Goal: Task Accomplishment & Management: Manage account settings

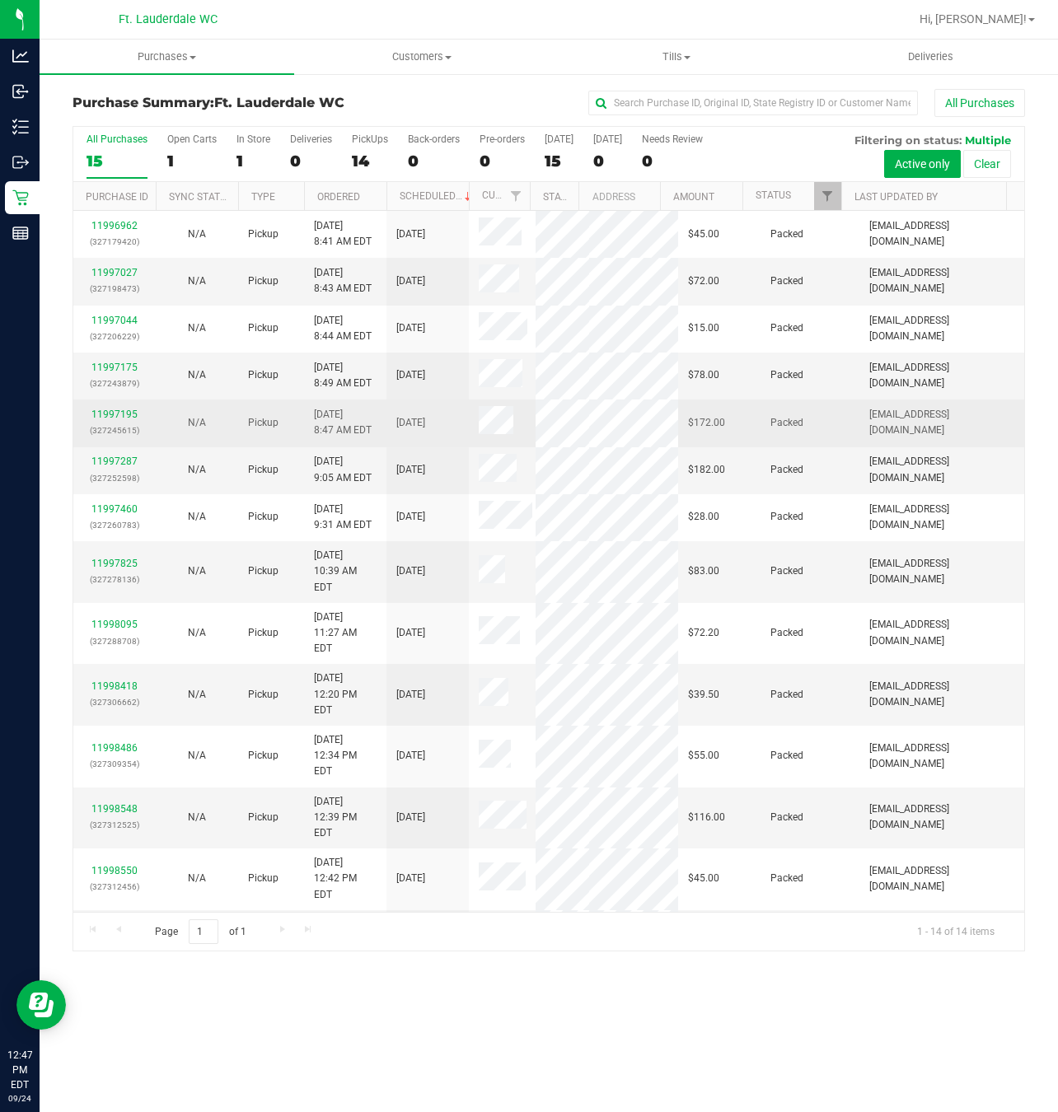
click at [124, 424] on p "(327245615)" at bounding box center [114, 431] width 63 height 16
click at [124, 415] on link "11997195" at bounding box center [114, 415] width 46 height 12
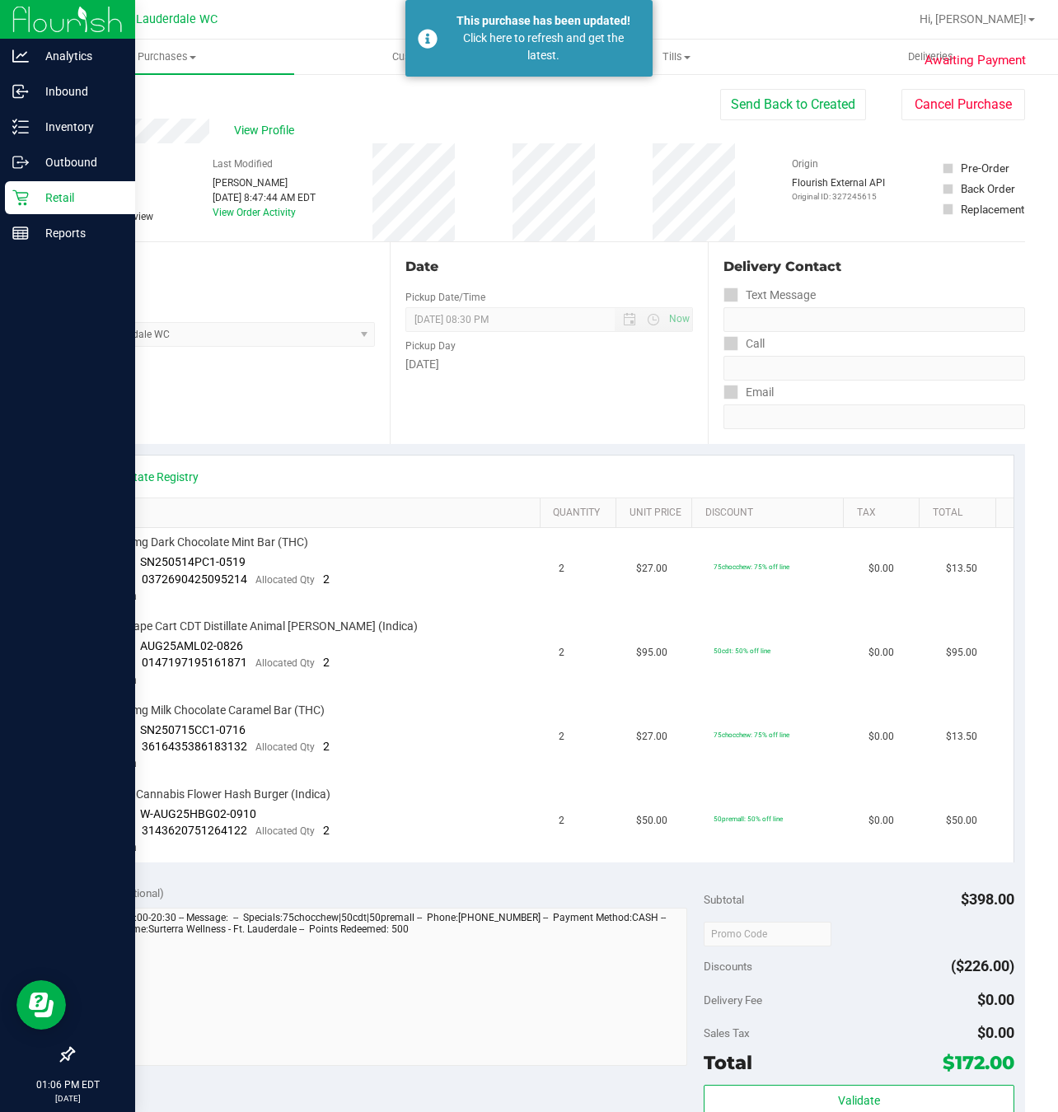
click at [29, 204] on p "Retail" at bounding box center [78, 198] width 99 height 20
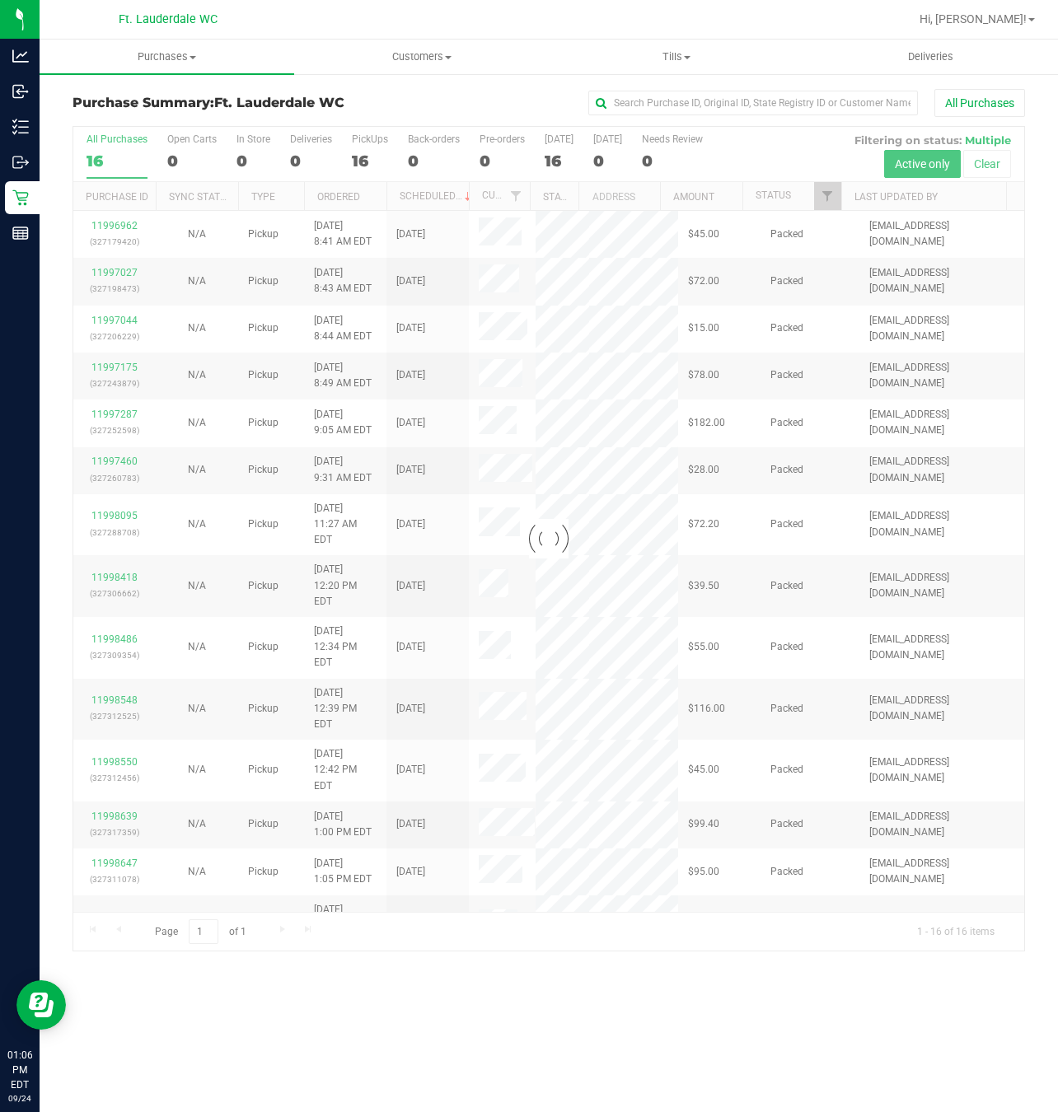
drag, startPoint x: 513, startPoint y: 777, endPoint x: 527, endPoint y: 826, distance: 51.6
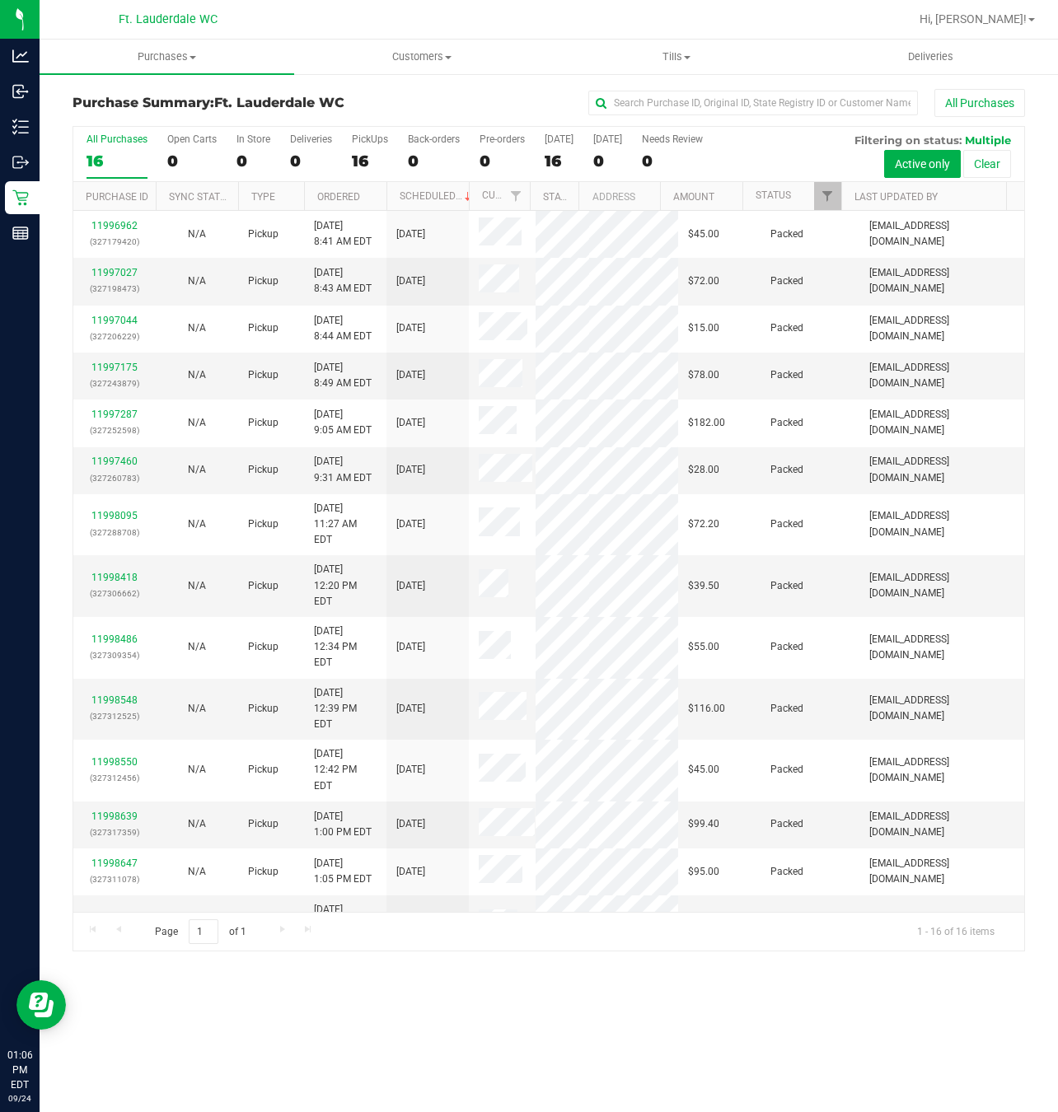
scroll to position [82, 0]
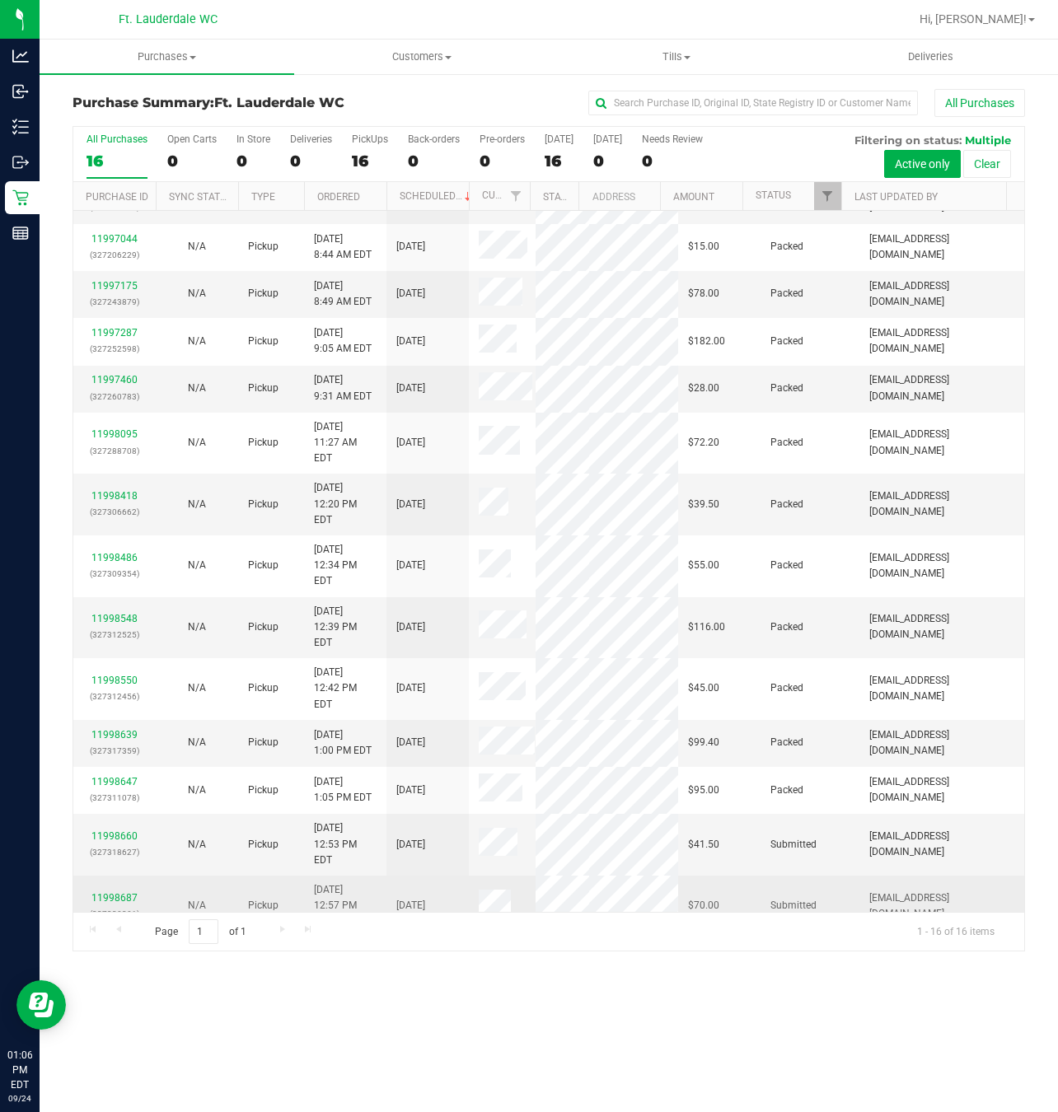
click at [111, 876] on td "11998687 (327320201)" at bounding box center [114, 907] width 82 height 62
click at [122, 892] on link "11998687" at bounding box center [114, 898] width 46 height 12
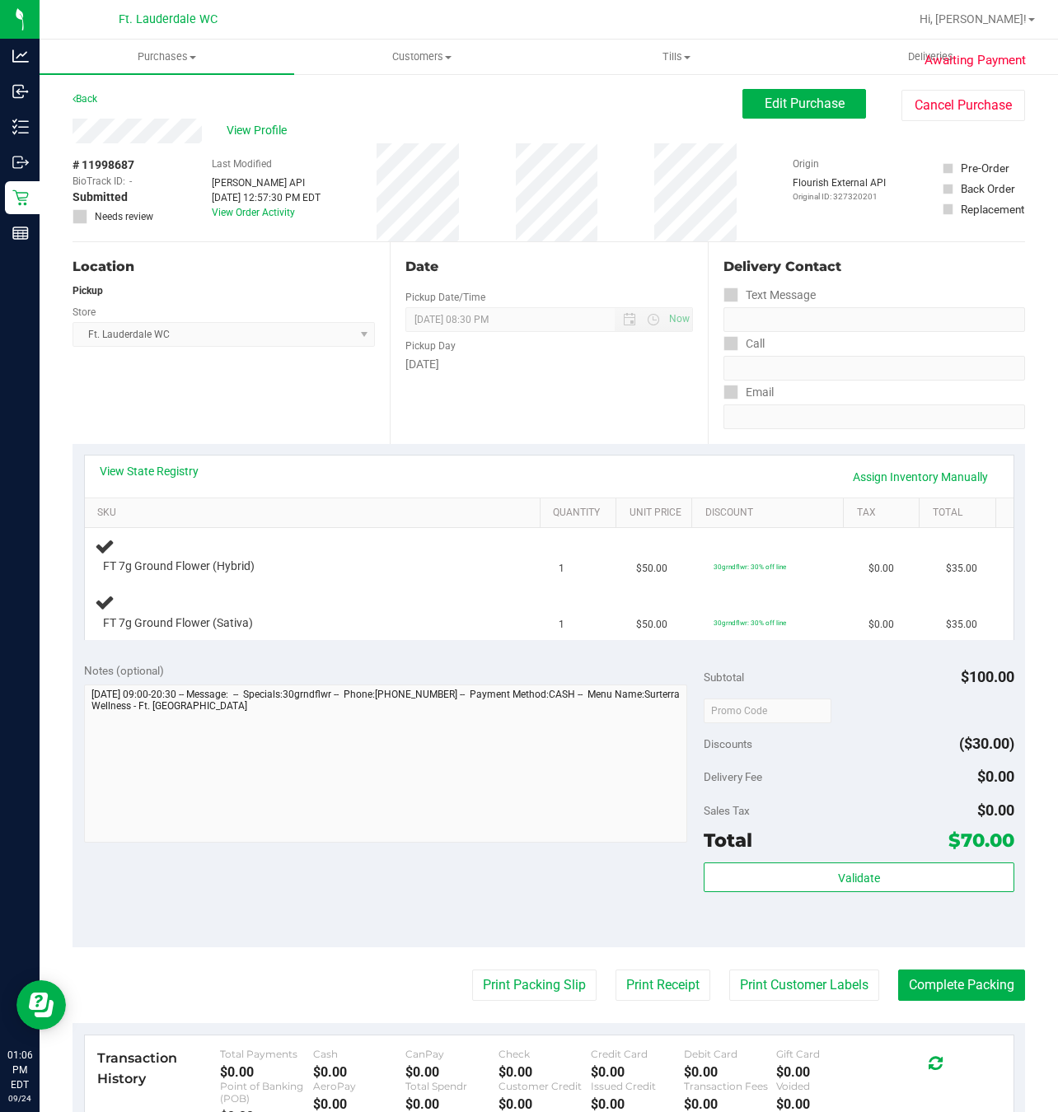
click at [372, 368] on div "Location Pickup Store Ft. Lauderdale WC Select Store [PERSON_NAME][GEOGRAPHIC_D…" at bounding box center [231, 343] width 317 height 202
click at [393, 419] on div "Date Pickup Date/Time [DATE] Now [DATE] 08:30 PM Now Pickup Day [DATE]" at bounding box center [548, 343] width 317 height 202
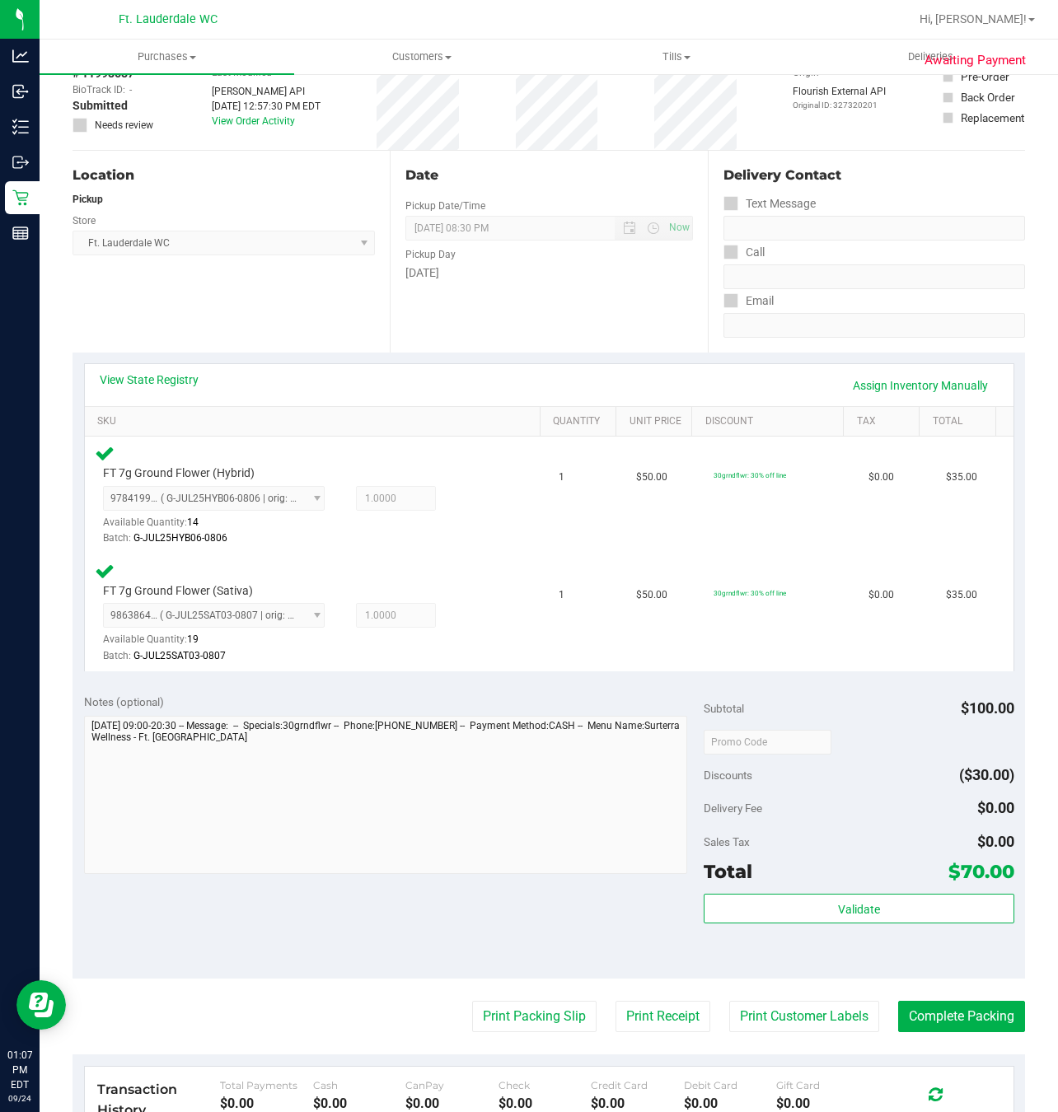
scroll to position [247, 0]
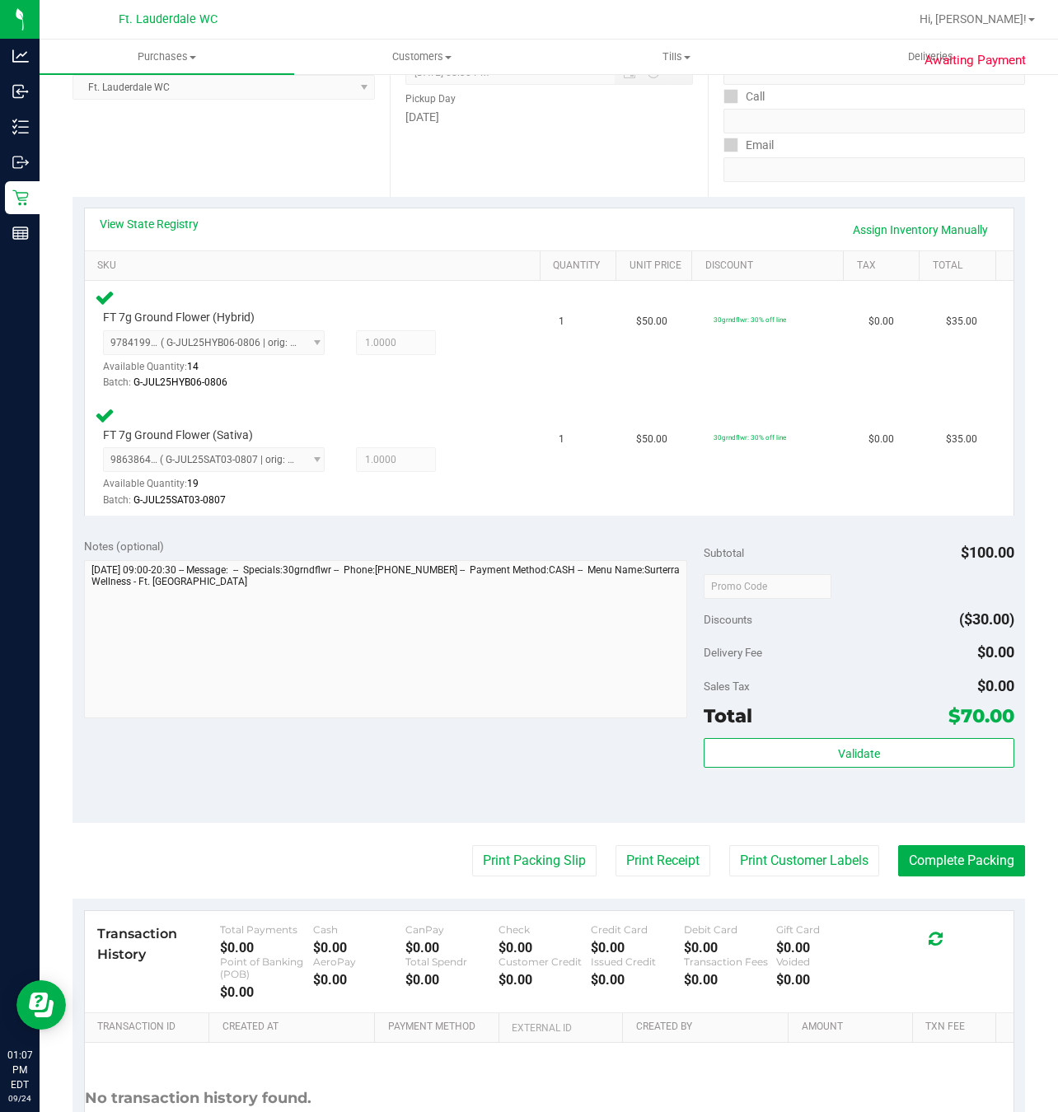
click at [851, 822] on div "Notes (optional) Subtotal $100.00 Discounts ($30.00) Delivery Fee $0.00 Sales T…" at bounding box center [549, 675] width 953 height 297
click at [855, 784] on div "Validate" at bounding box center [859, 775] width 310 height 74
click at [855, 764] on button "Validate" at bounding box center [859, 753] width 310 height 30
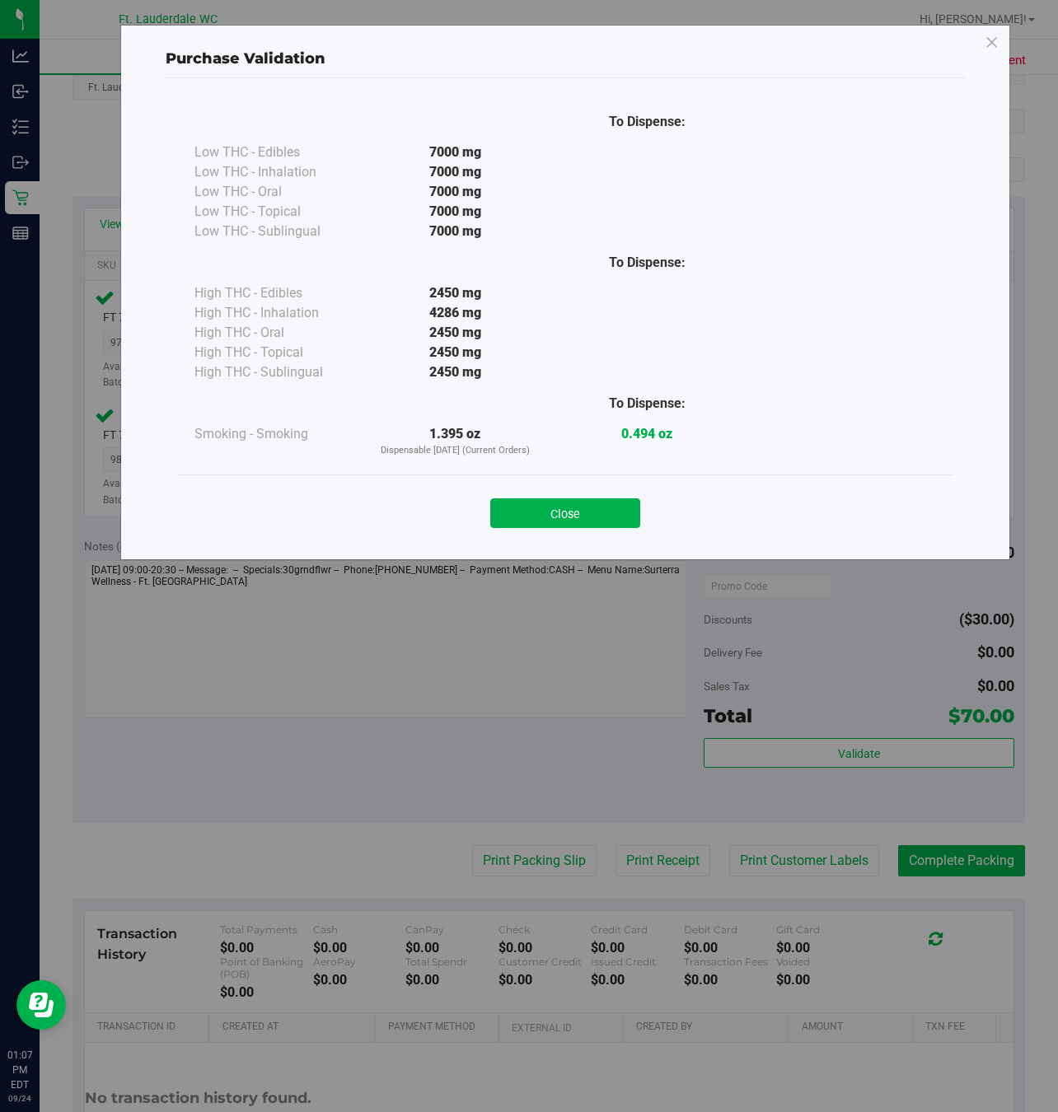
click at [626, 541] on div "Close" at bounding box center [565, 508] width 775 height 67
click at [620, 520] on button "Close" at bounding box center [565, 514] width 150 height 30
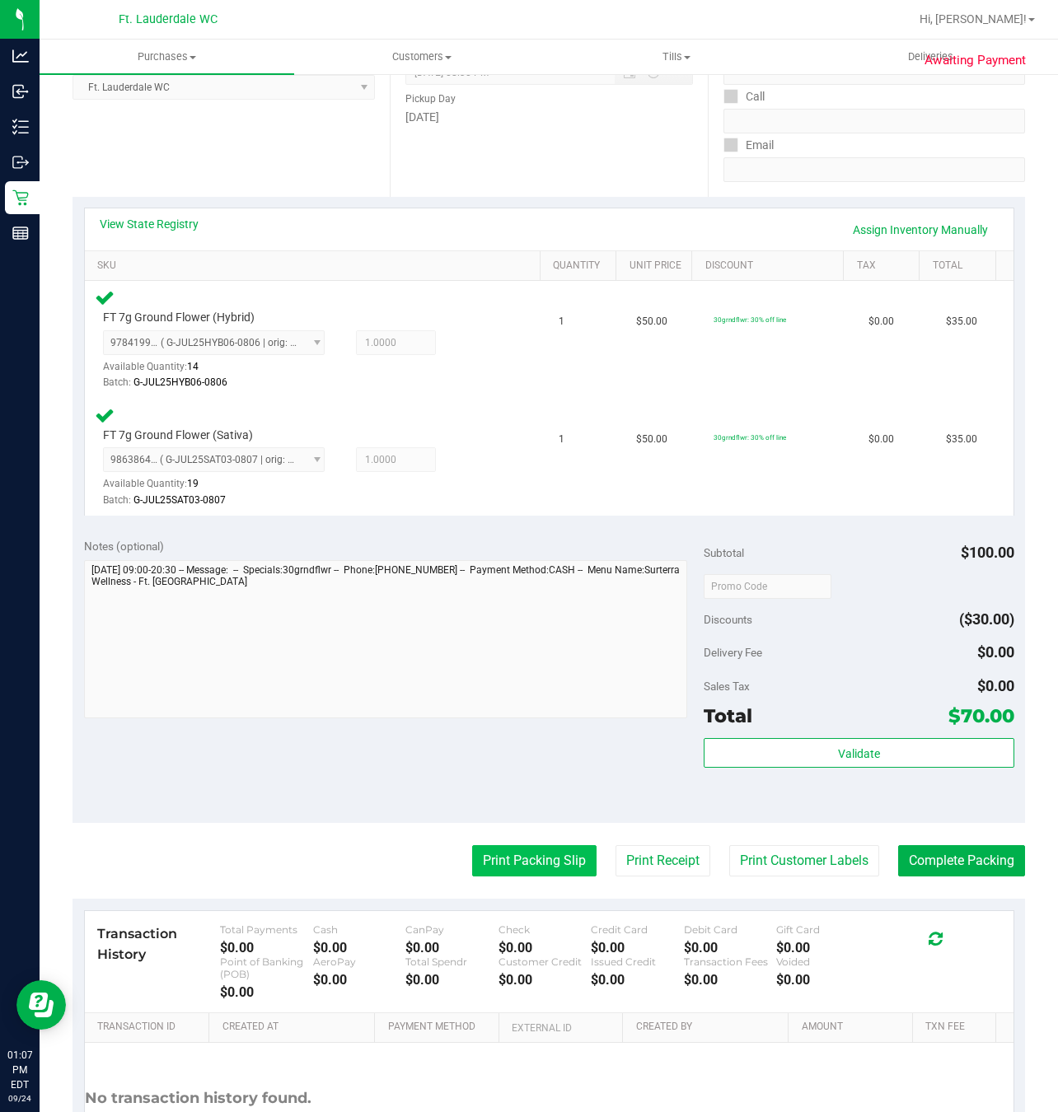
click at [472, 855] on button "Print Packing Slip" at bounding box center [534, 860] width 124 height 31
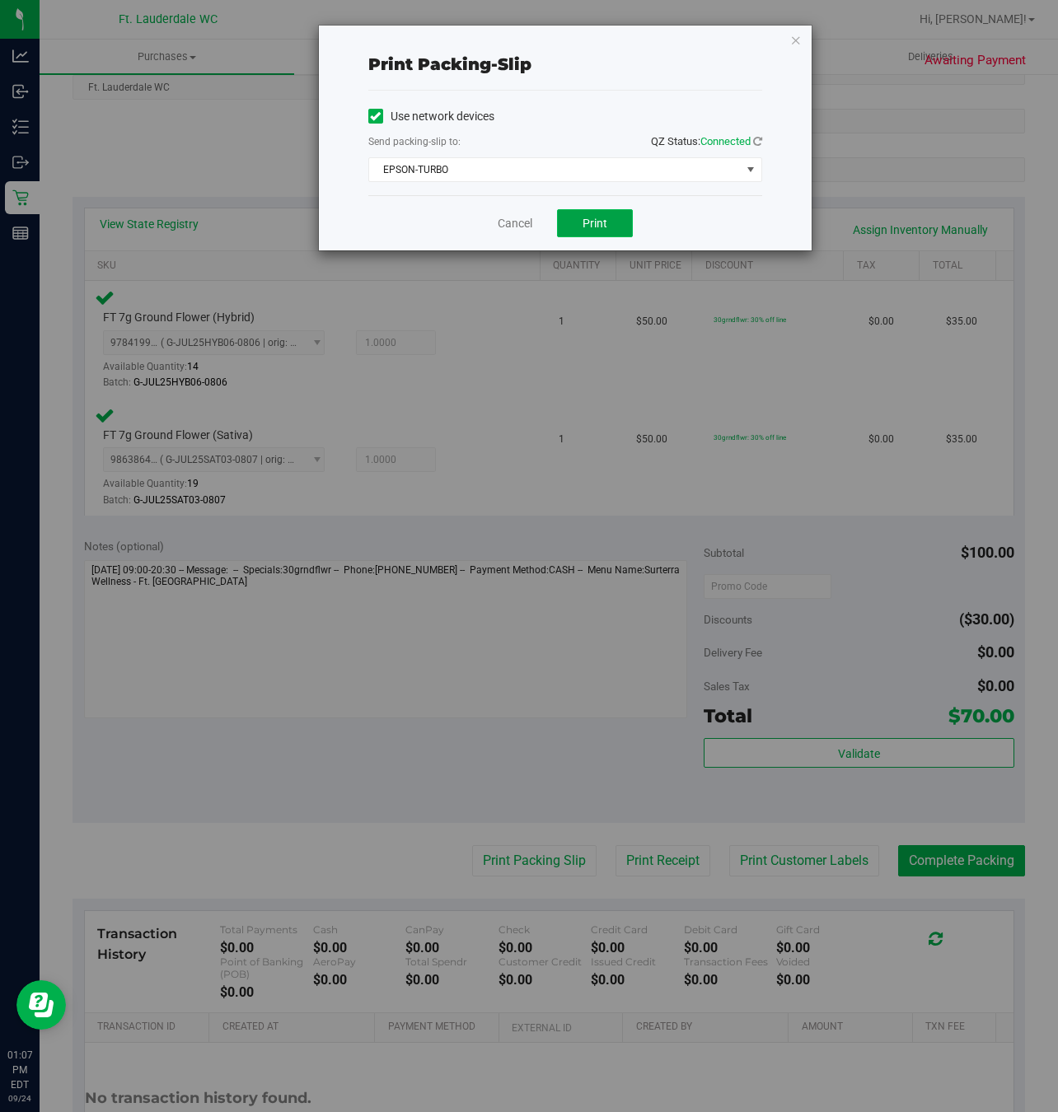
click at [574, 233] on button "Print" at bounding box center [595, 223] width 76 height 28
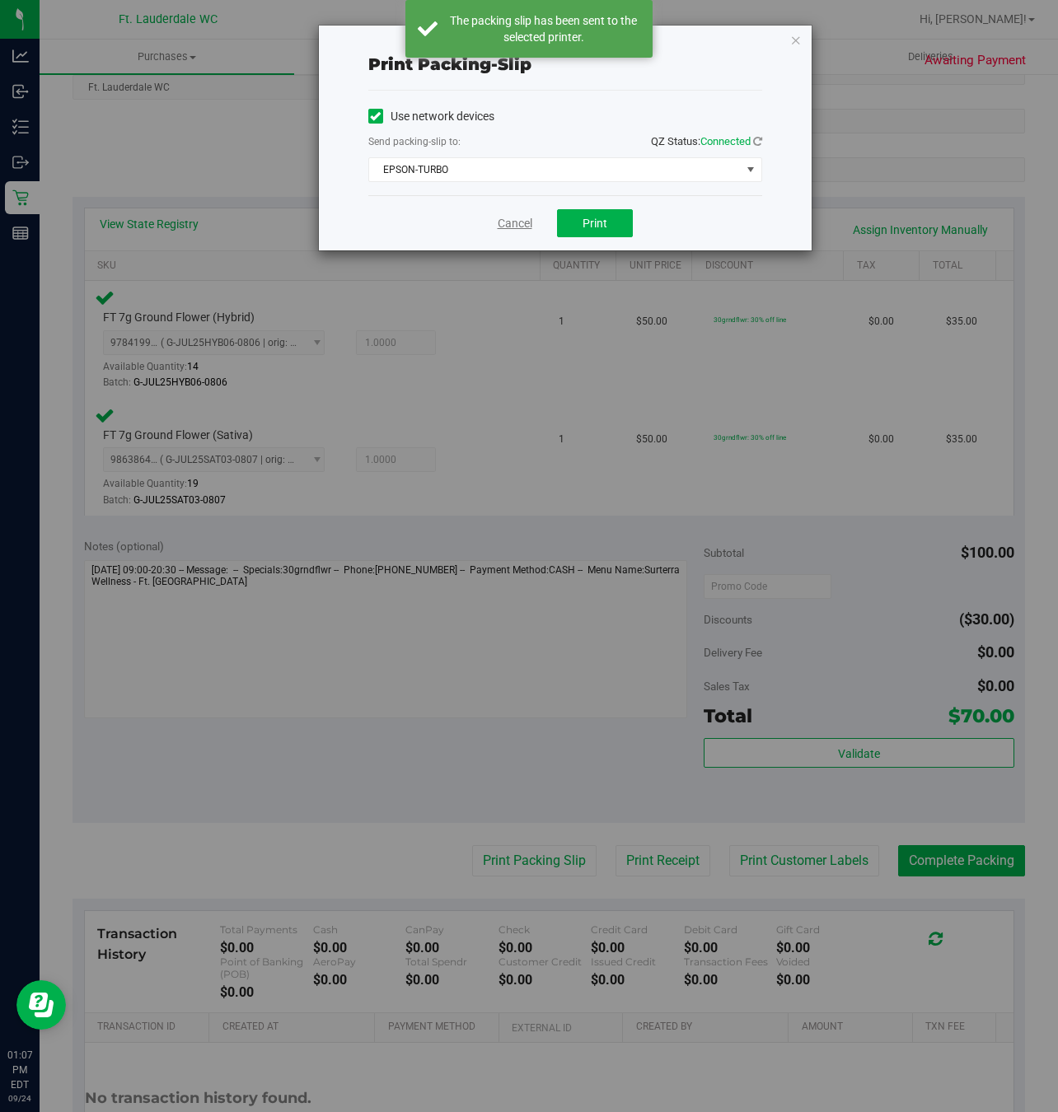
click at [510, 223] on link "Cancel" at bounding box center [515, 223] width 35 height 17
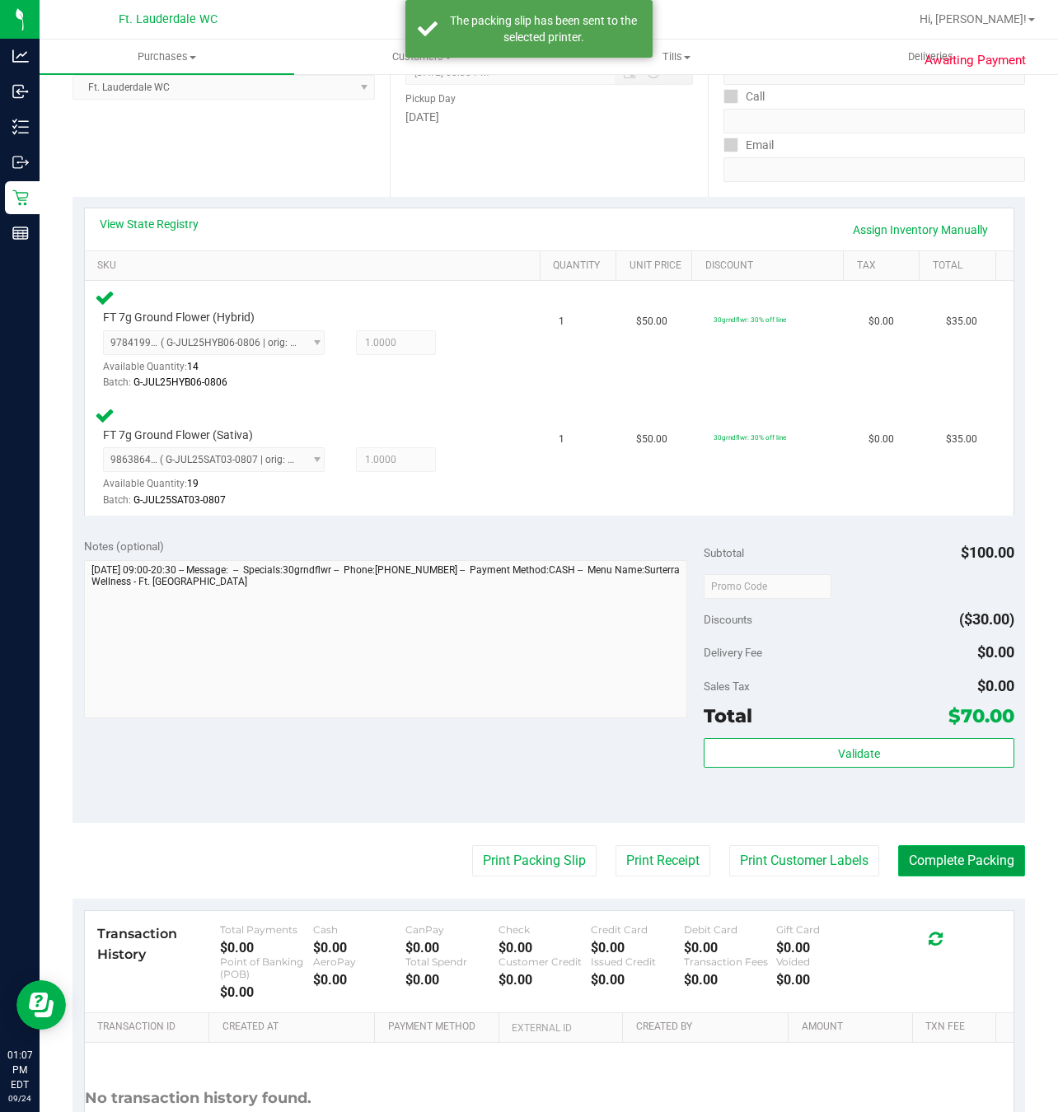
click at [970, 870] on button "Complete Packing" at bounding box center [961, 860] width 127 height 31
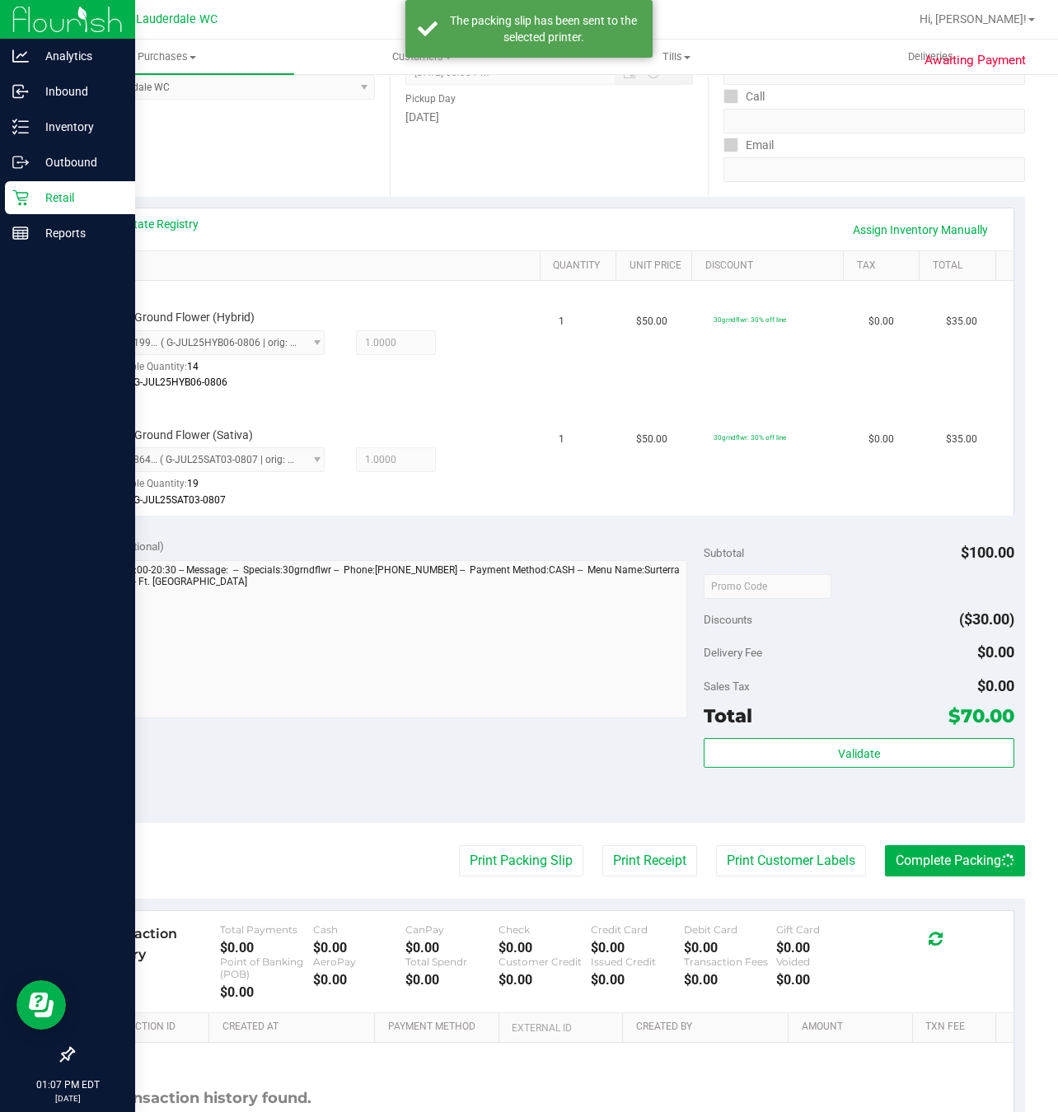
click at [29, 201] on p "Retail" at bounding box center [78, 198] width 99 height 20
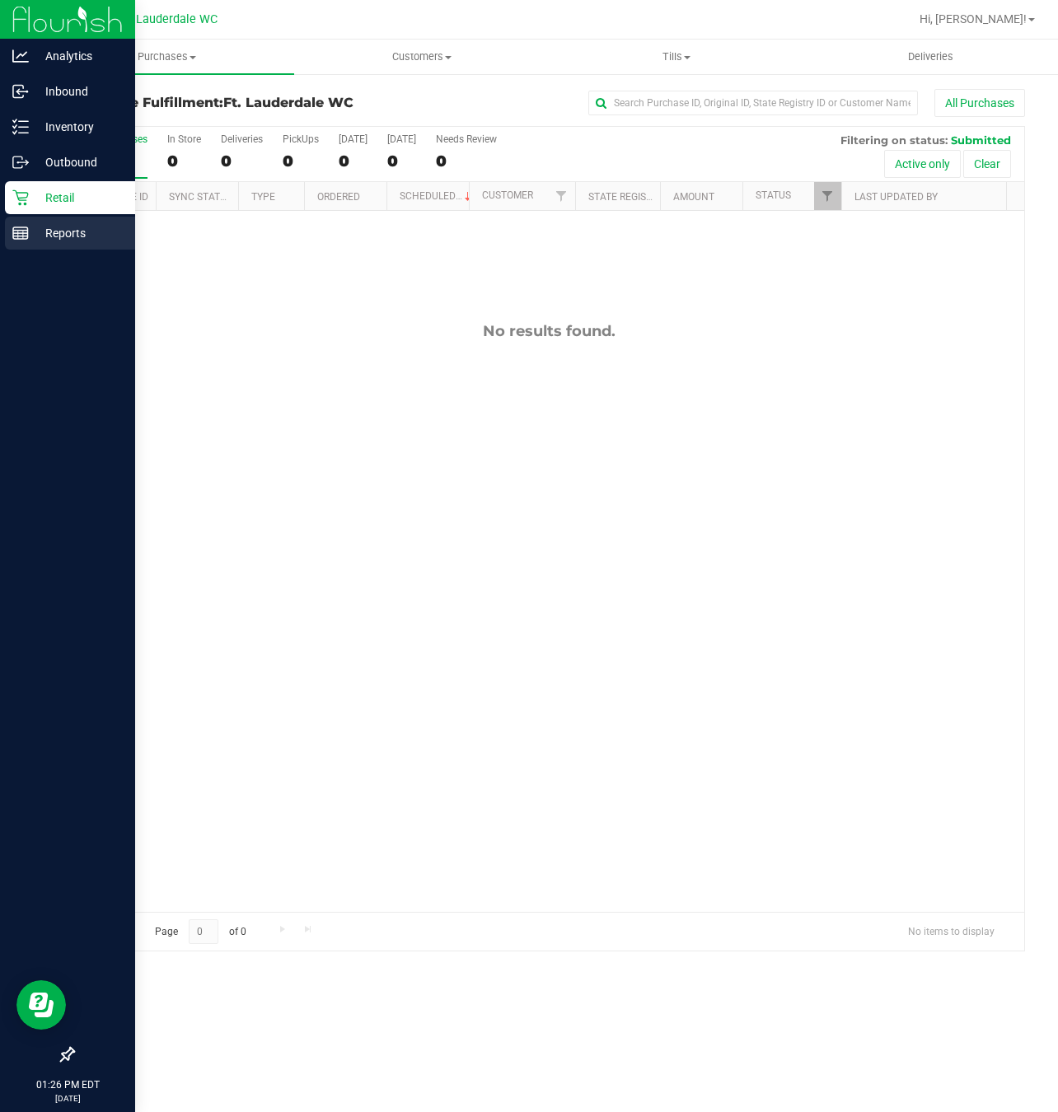
click at [52, 228] on p "Reports" at bounding box center [78, 233] width 99 height 20
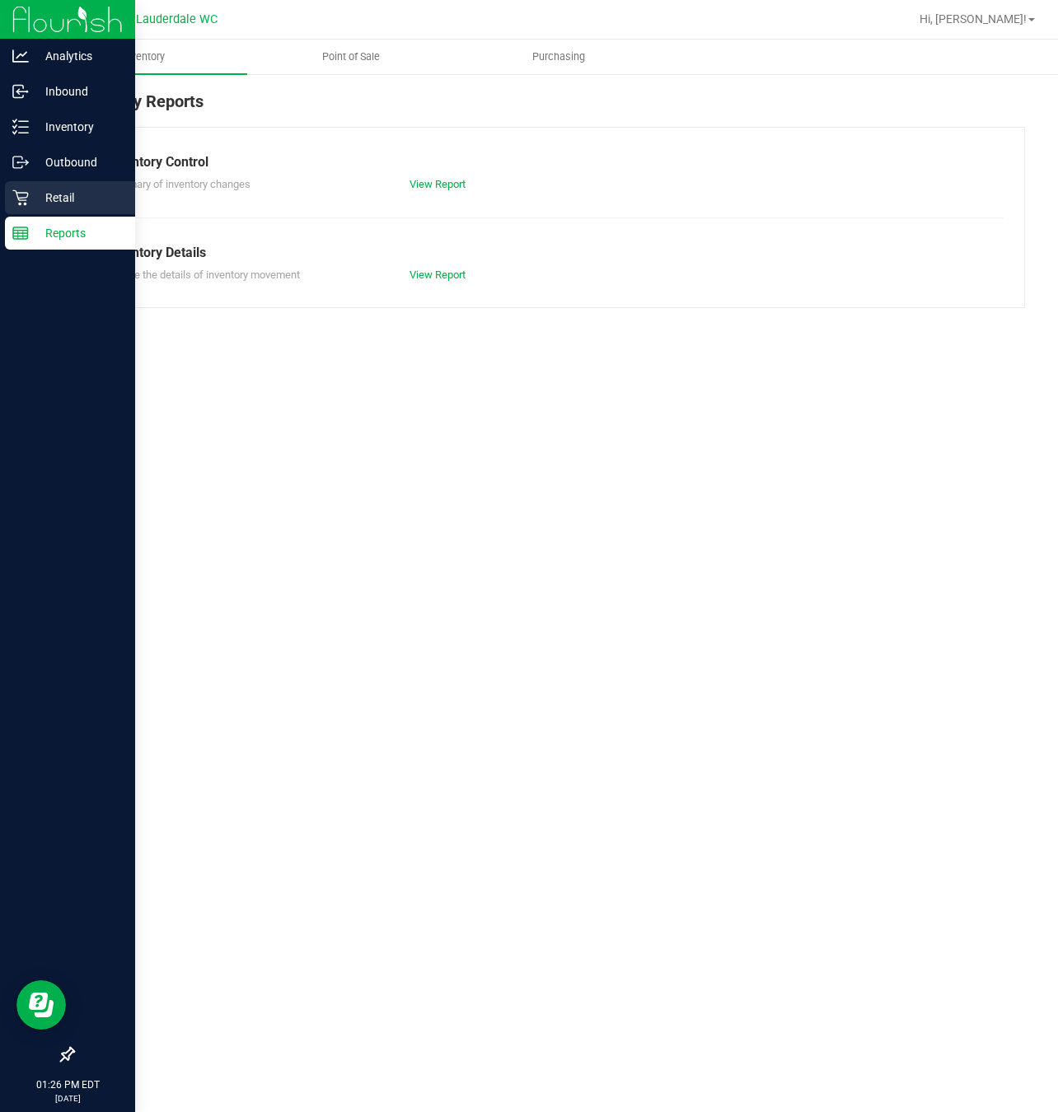
click at [52, 200] on p "Retail" at bounding box center [78, 198] width 99 height 20
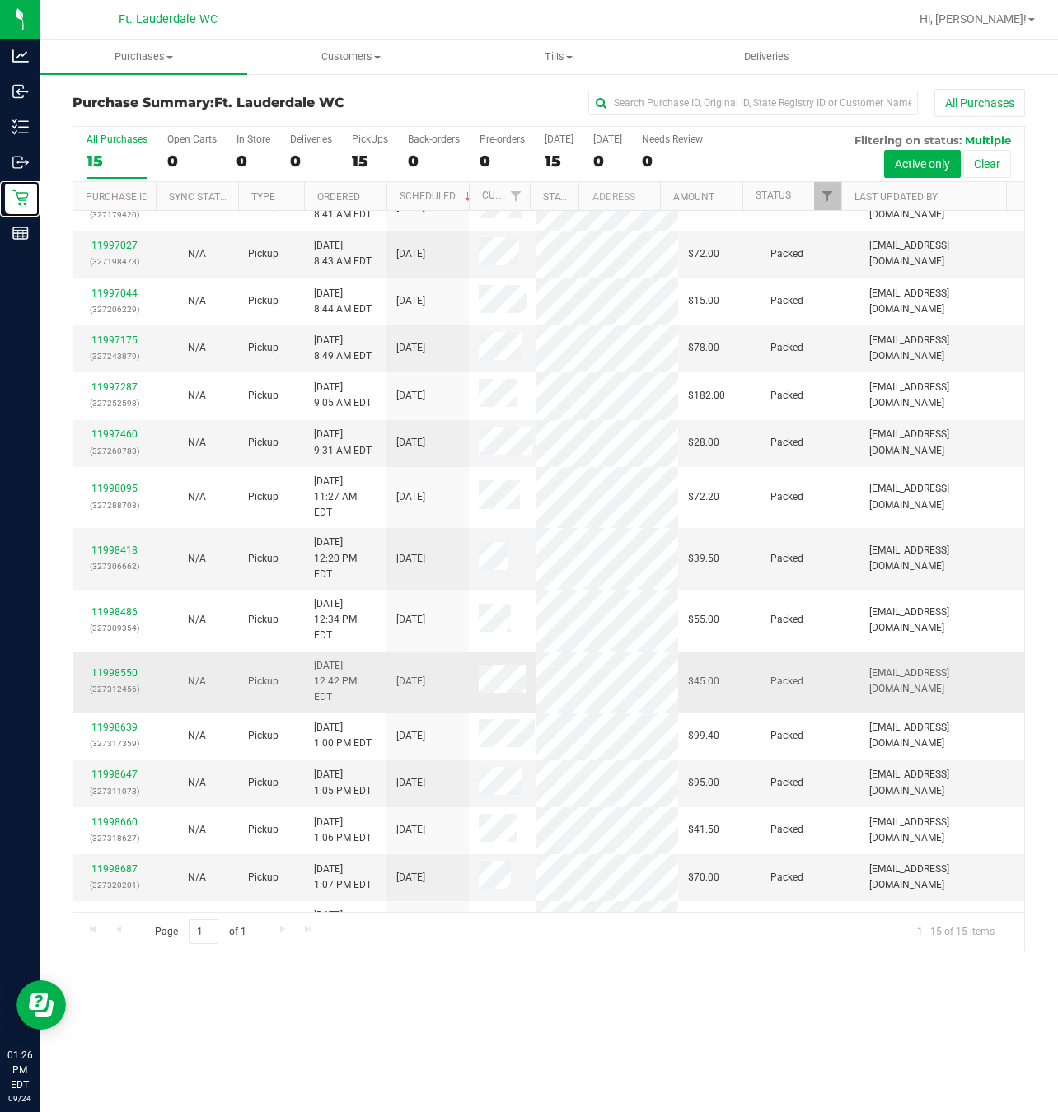
scroll to position [35, 0]
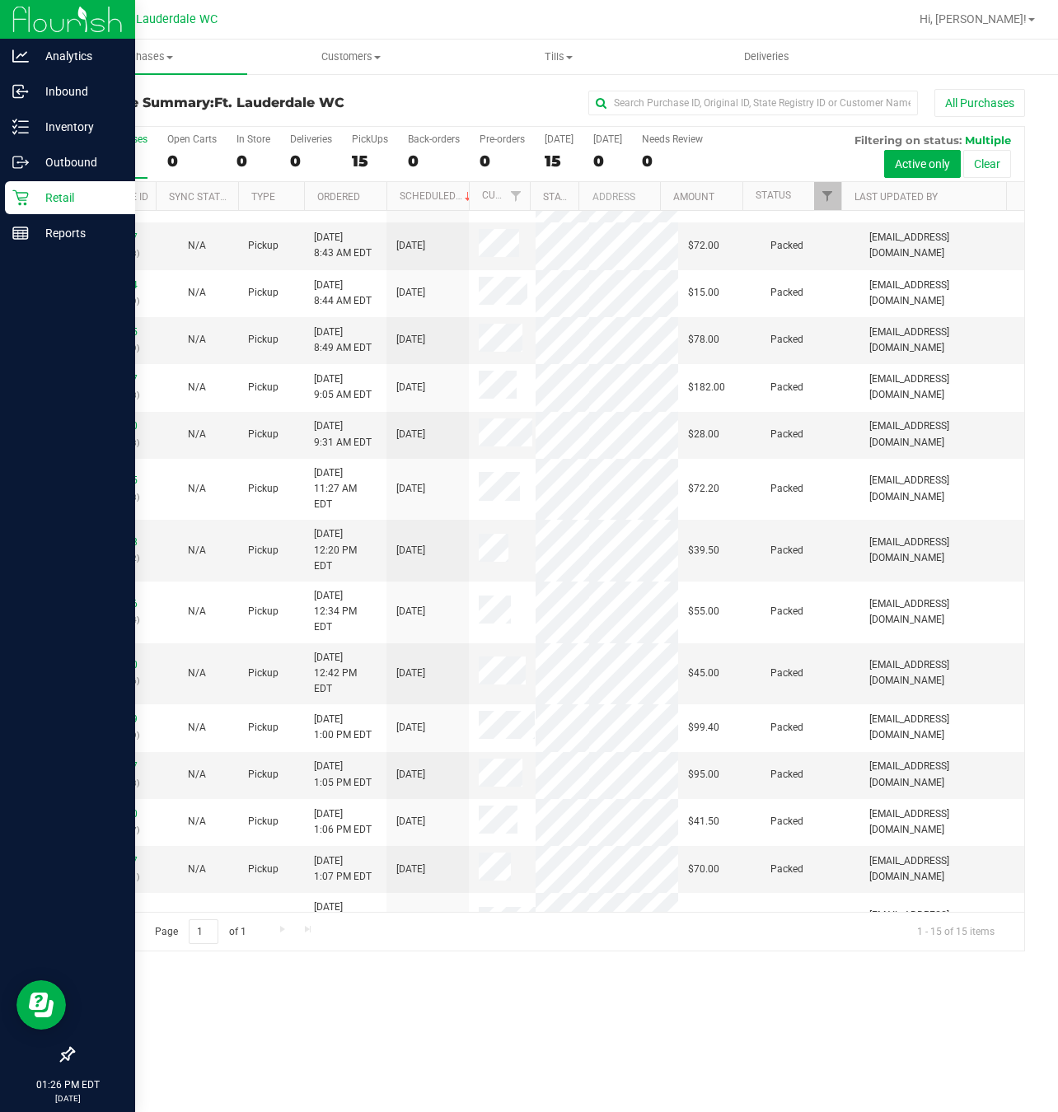
click at [22, 260] on div at bounding box center [67, 645] width 135 height 787
click at [40, 215] on link "Retail" at bounding box center [67, 198] width 135 height 35
click at [30, 236] on p "Reports" at bounding box center [78, 233] width 99 height 20
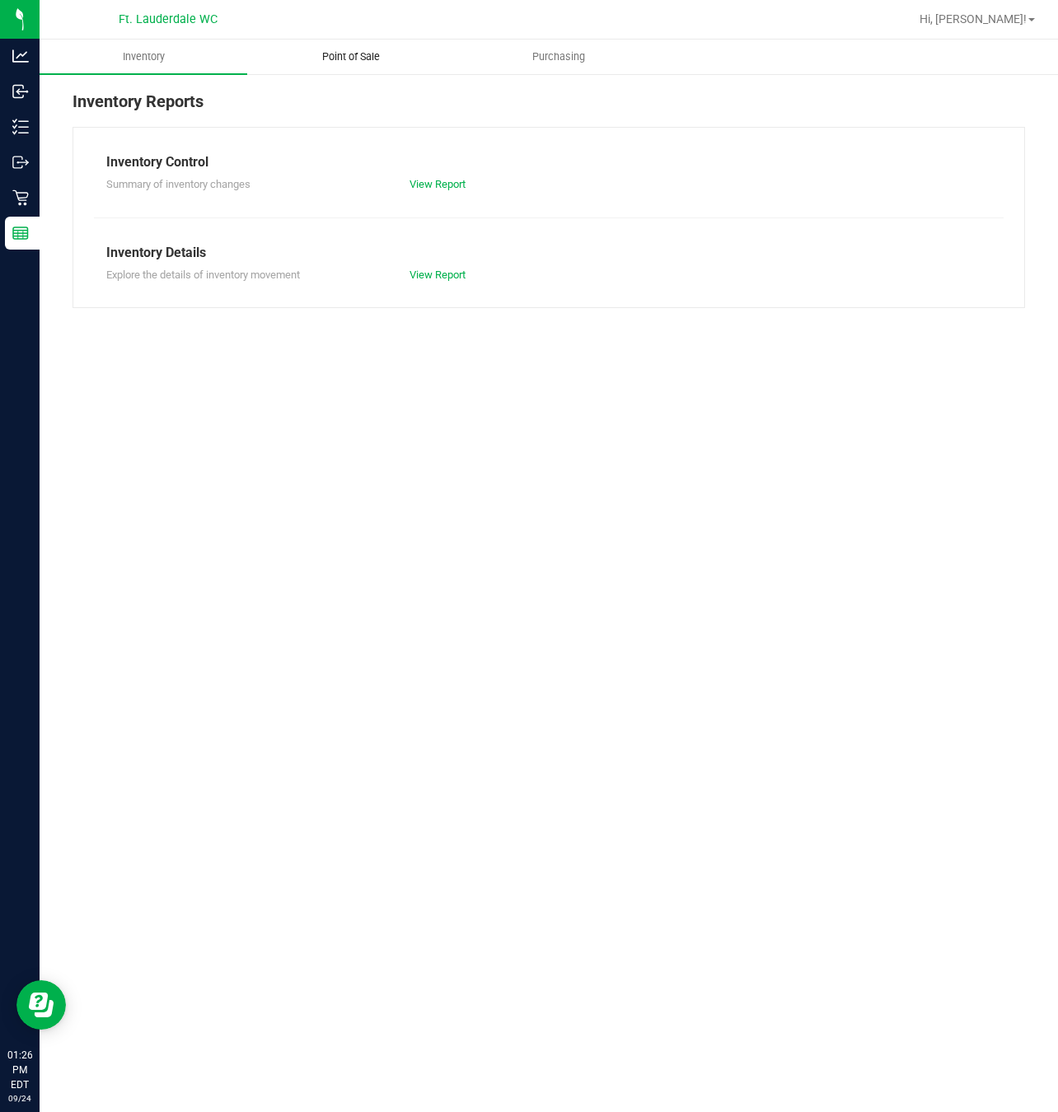
click at [396, 68] on uib-tab-heading "Point of Sale" at bounding box center [351, 56] width 206 height 33
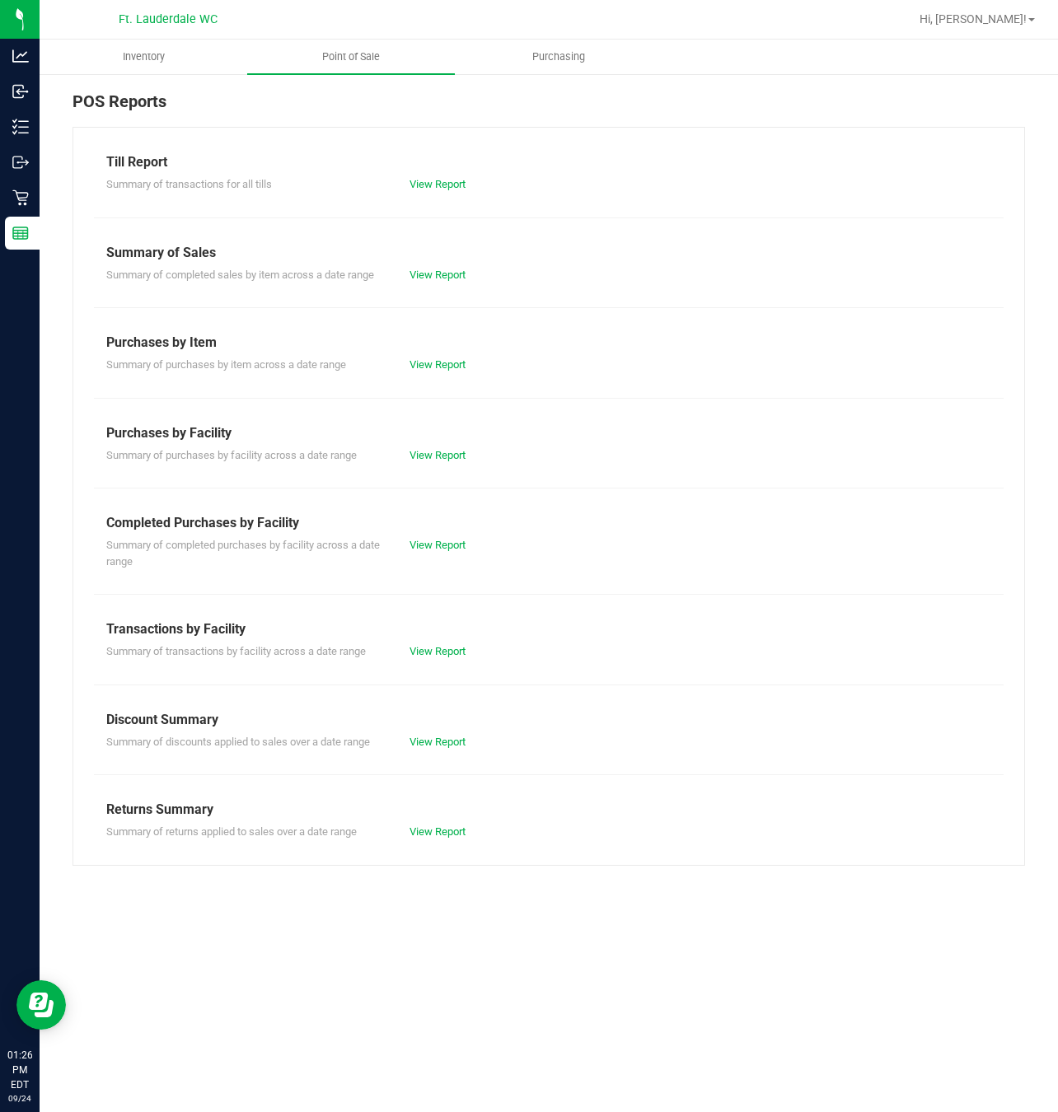
click at [443, 531] on div "Completed Purchases by Facility" at bounding box center [548, 523] width 885 height 20
click at [451, 546] on link "View Report" at bounding box center [438, 545] width 56 height 12
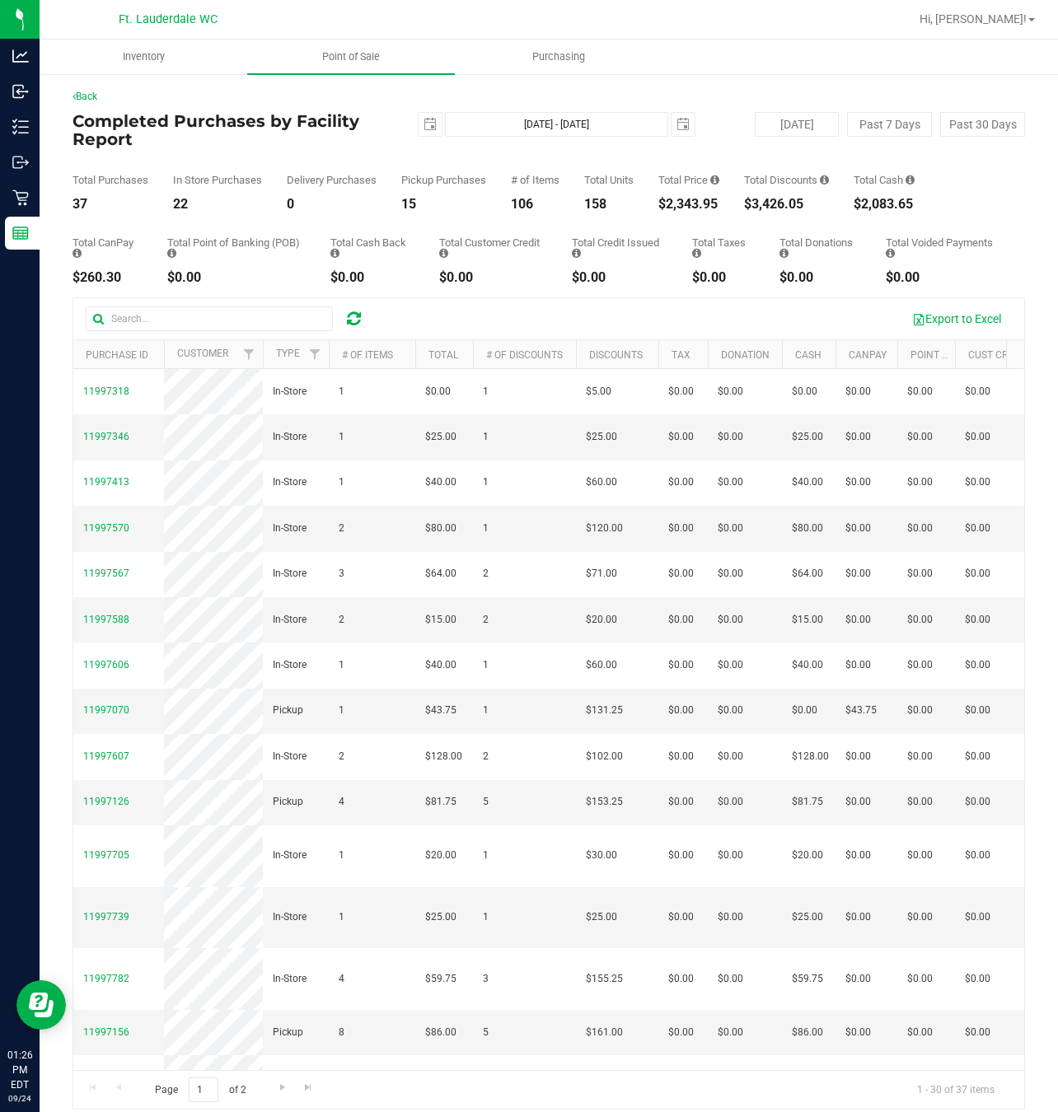
click at [572, 238] on div "Total Credit Issued" at bounding box center [620, 247] width 96 height 21
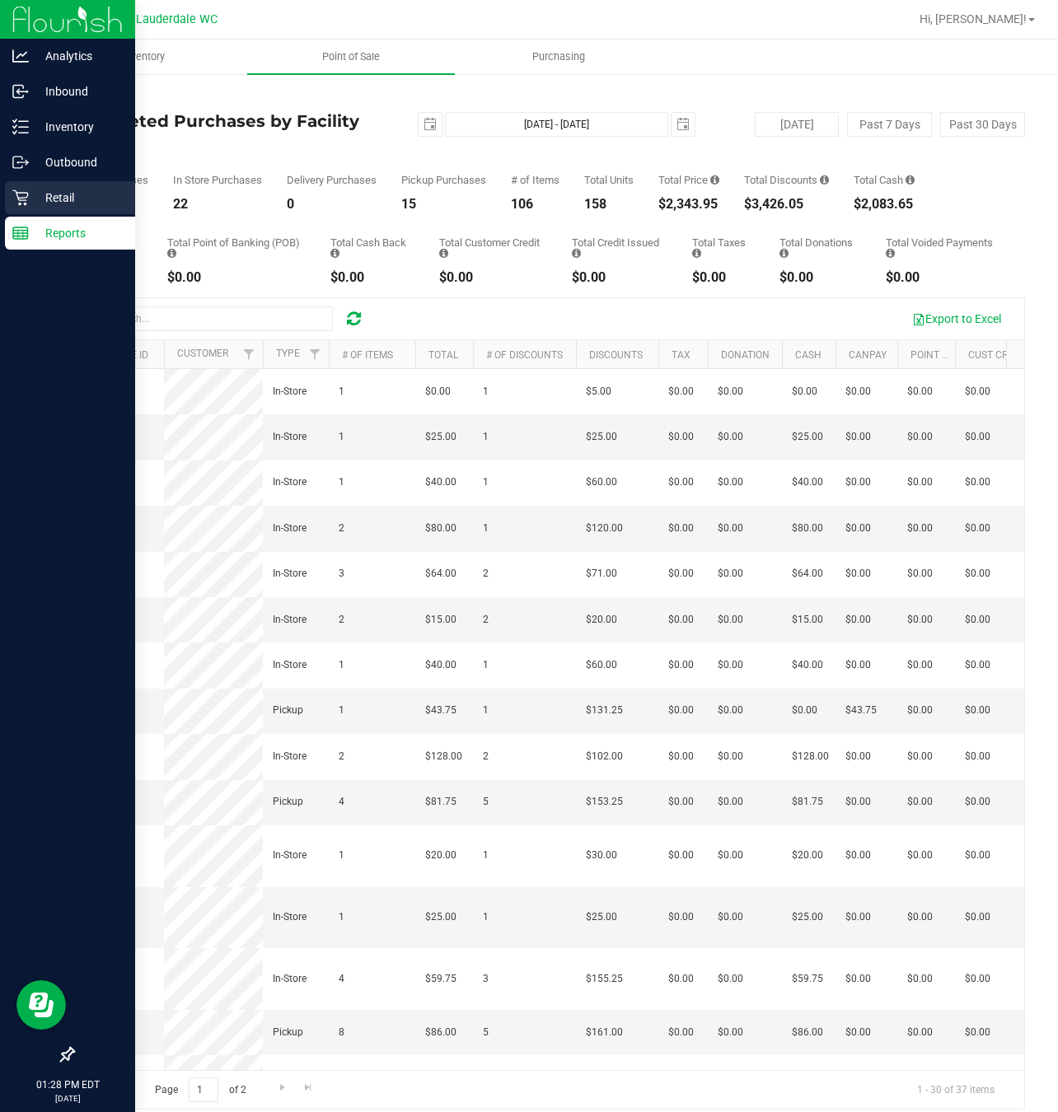
click at [38, 193] on p "Retail" at bounding box center [78, 198] width 99 height 20
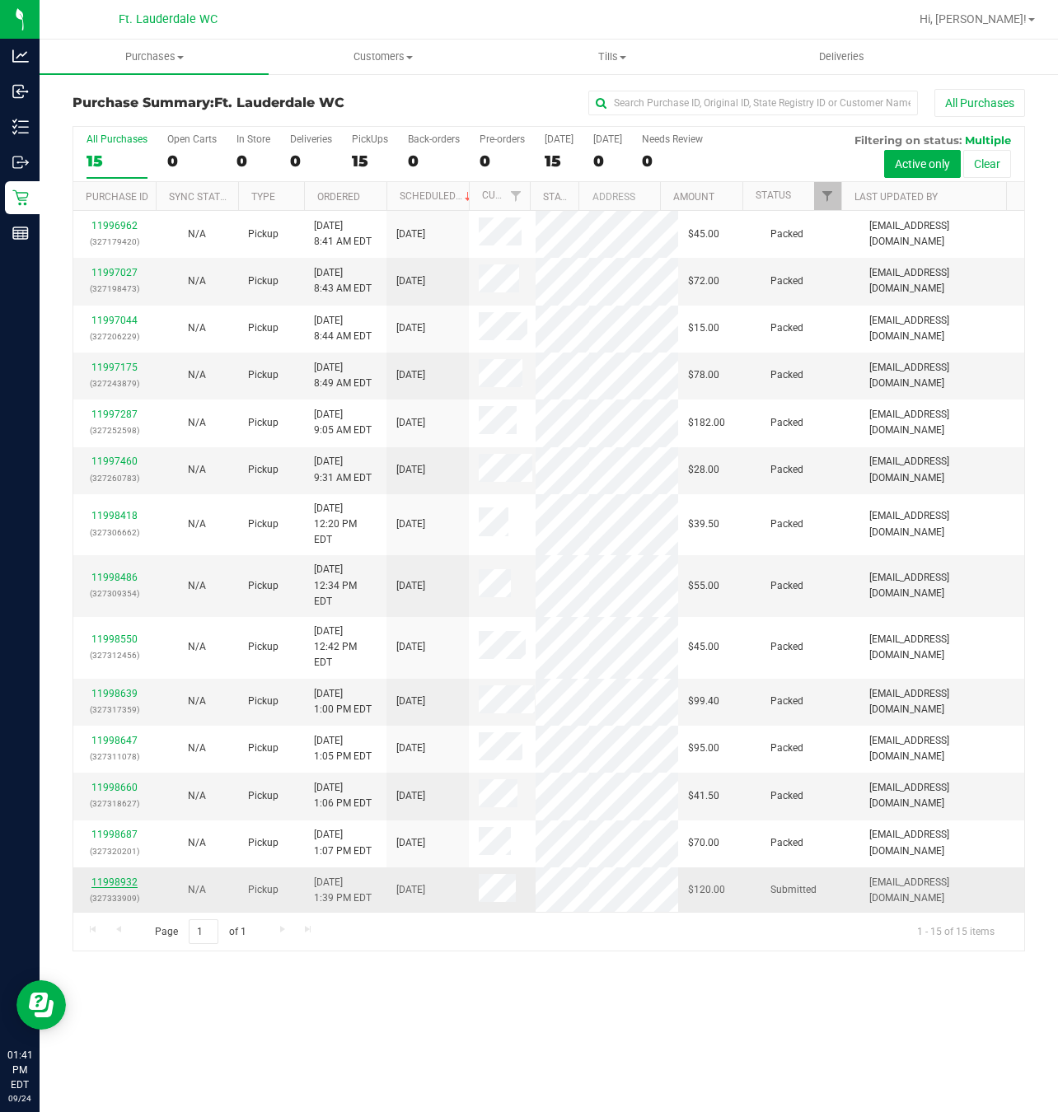
click at [127, 877] on link "11998932" at bounding box center [114, 883] width 46 height 12
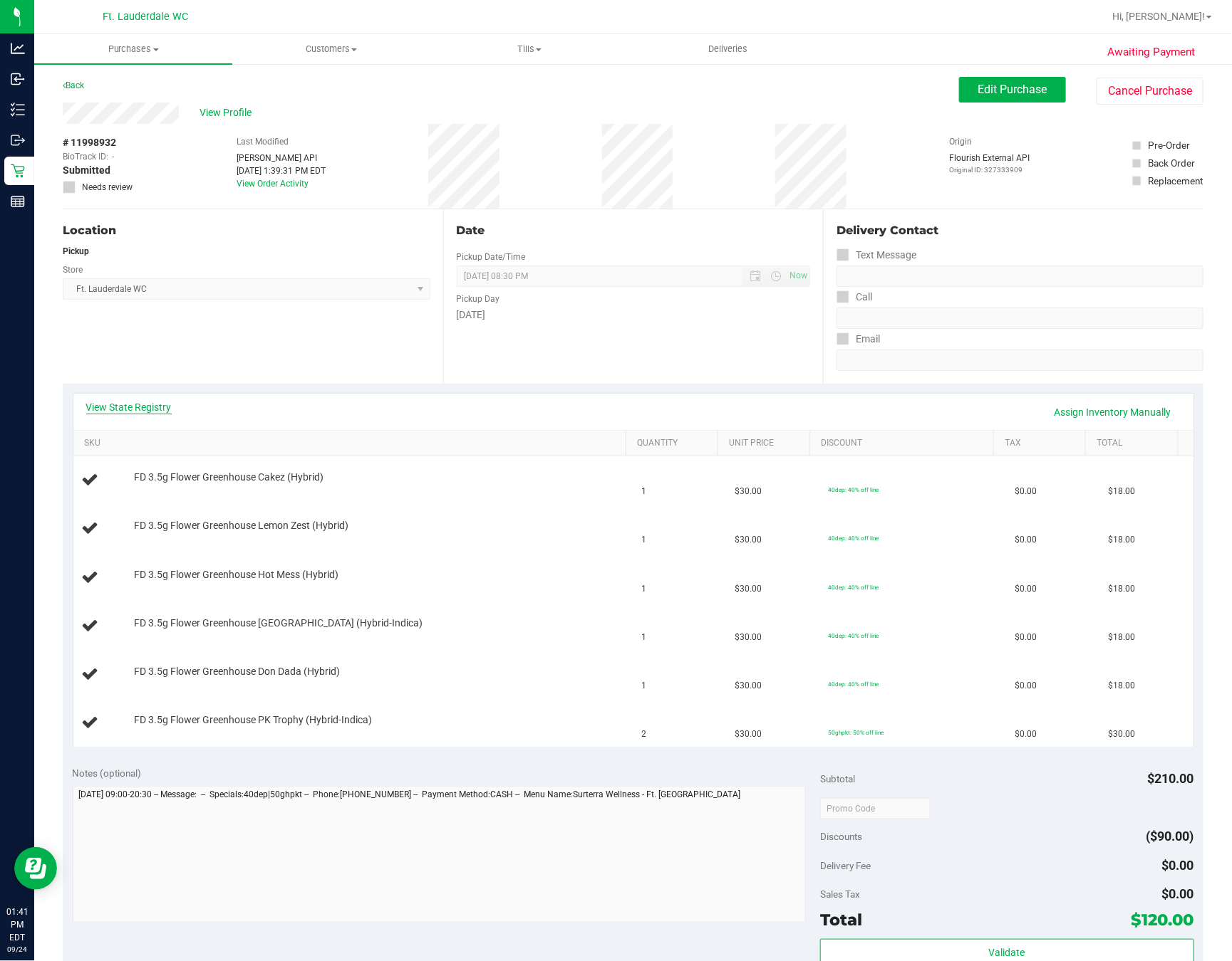
click at [163, 406] on link "View State Registry" at bounding box center [129, 407] width 86 height 14
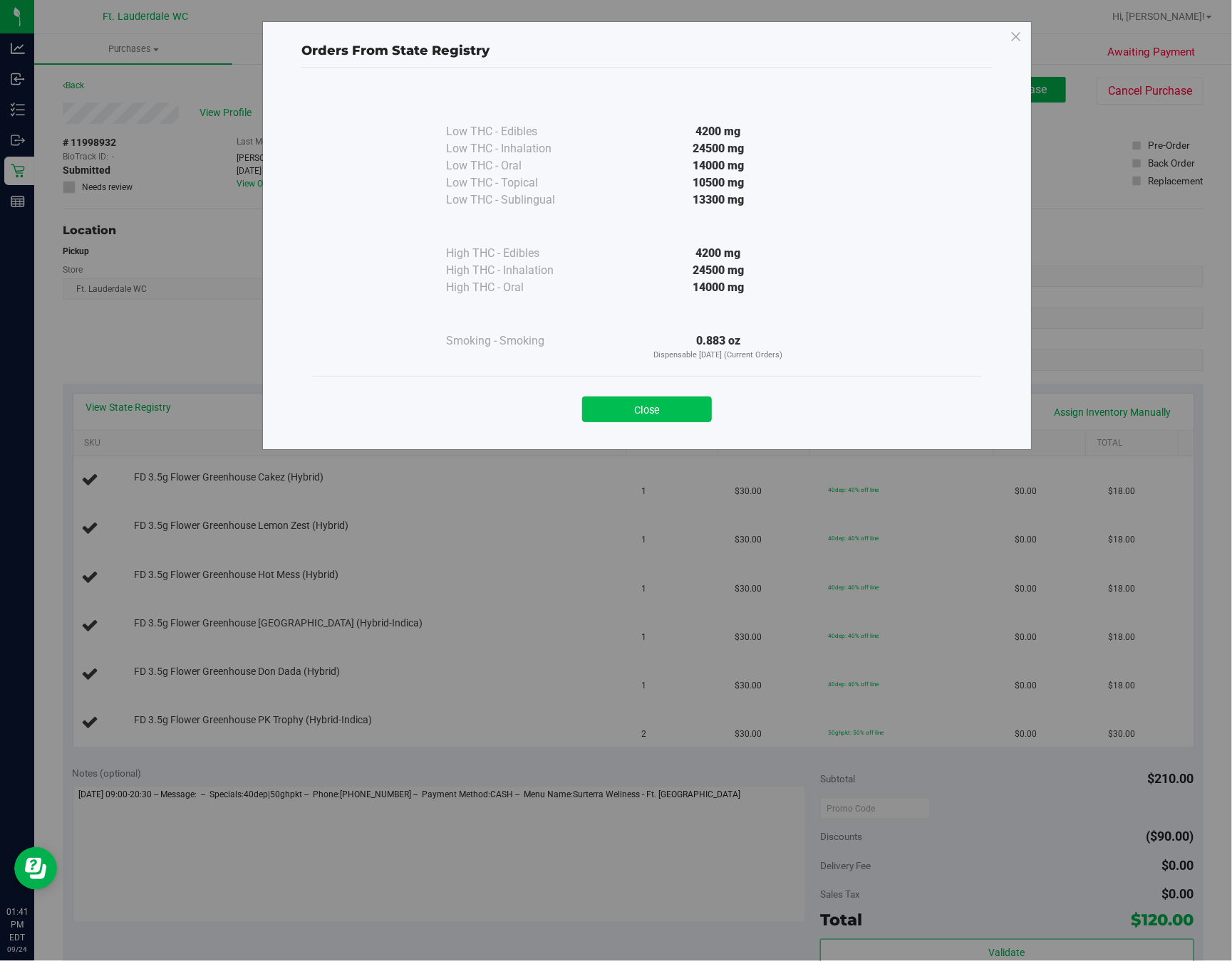
click at [629, 415] on button "Close" at bounding box center [647, 410] width 130 height 26
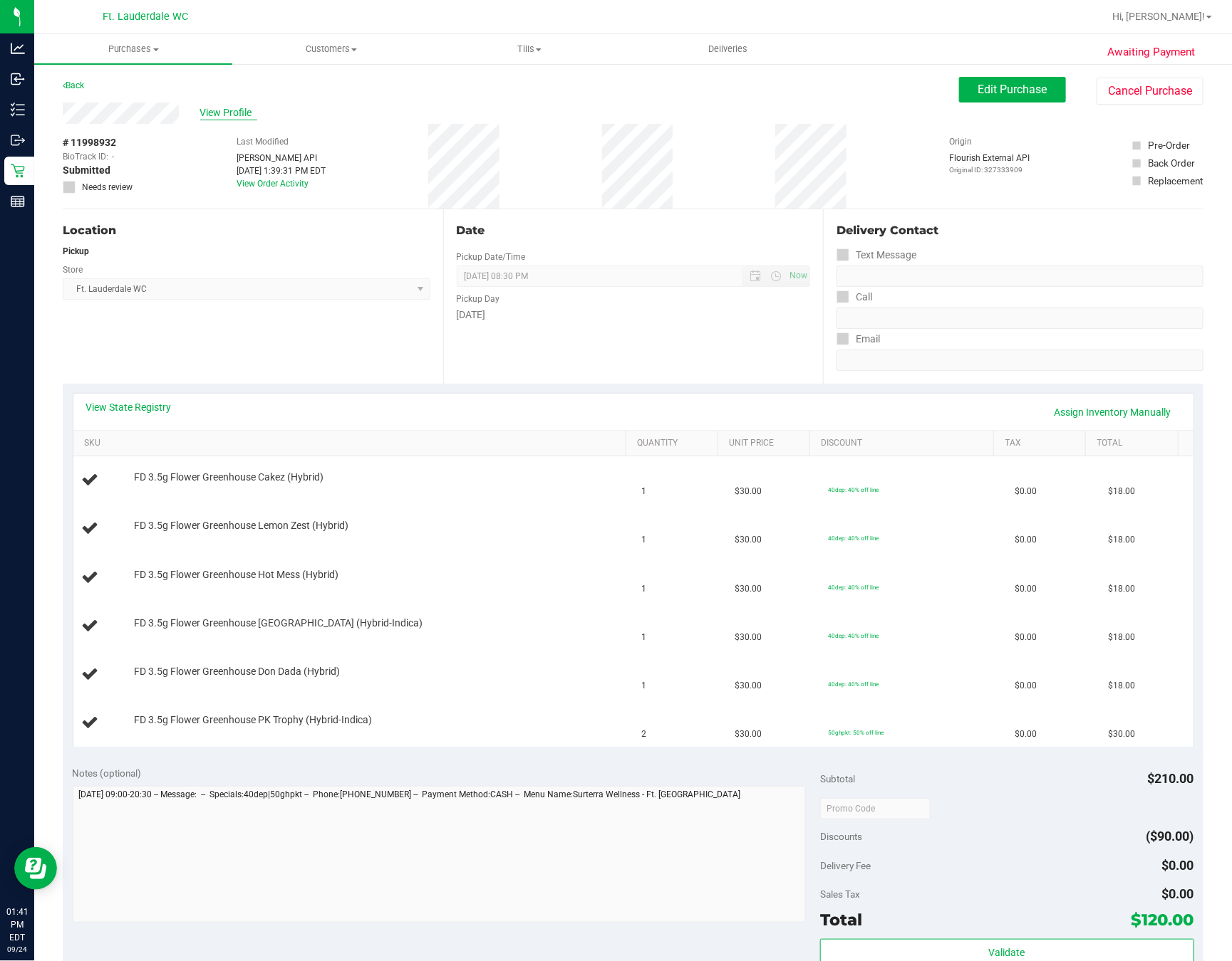
click at [235, 118] on span "View Profile" at bounding box center [229, 112] width 57 height 15
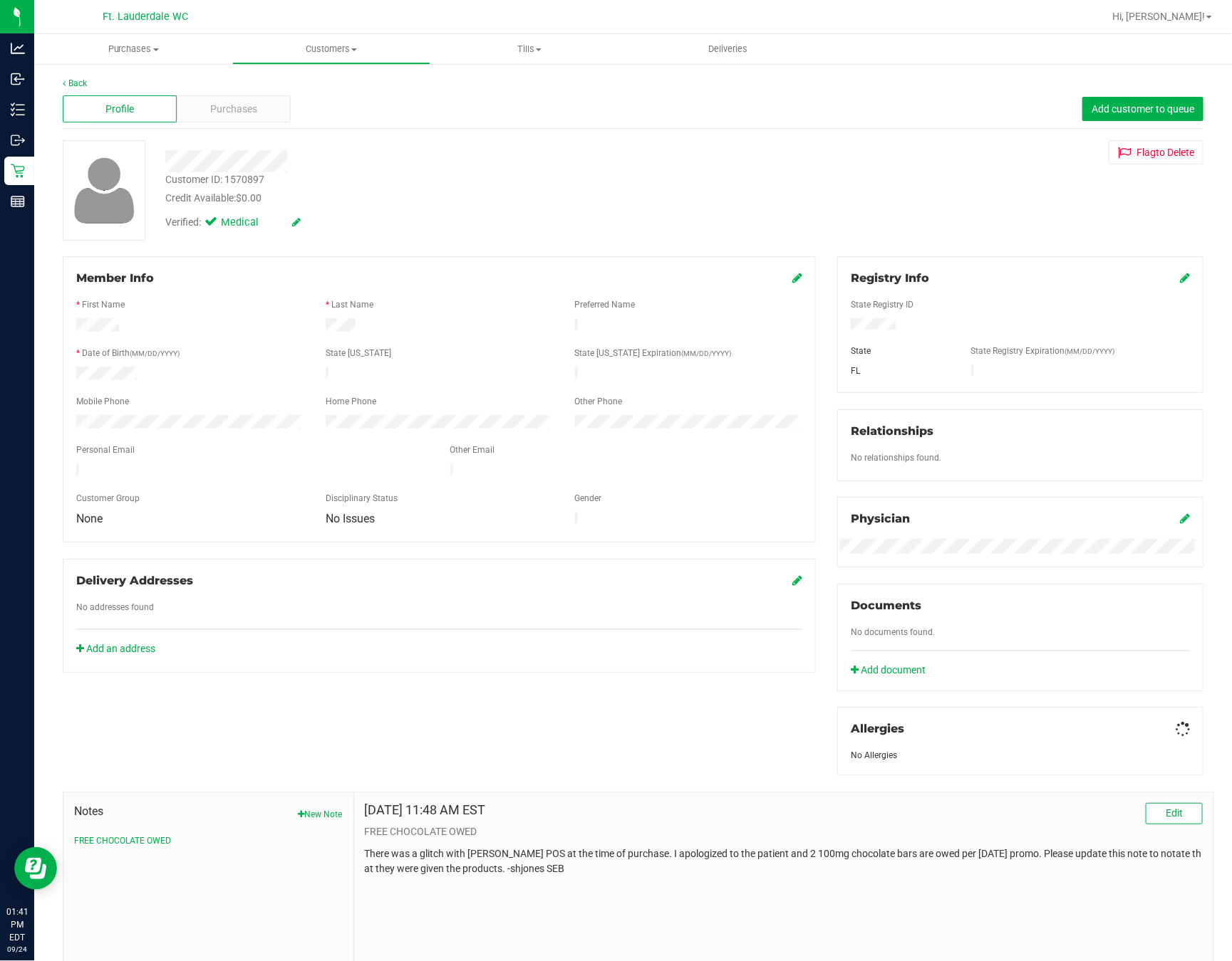
click at [235, 118] on div "Purchases" at bounding box center [233, 108] width 114 height 27
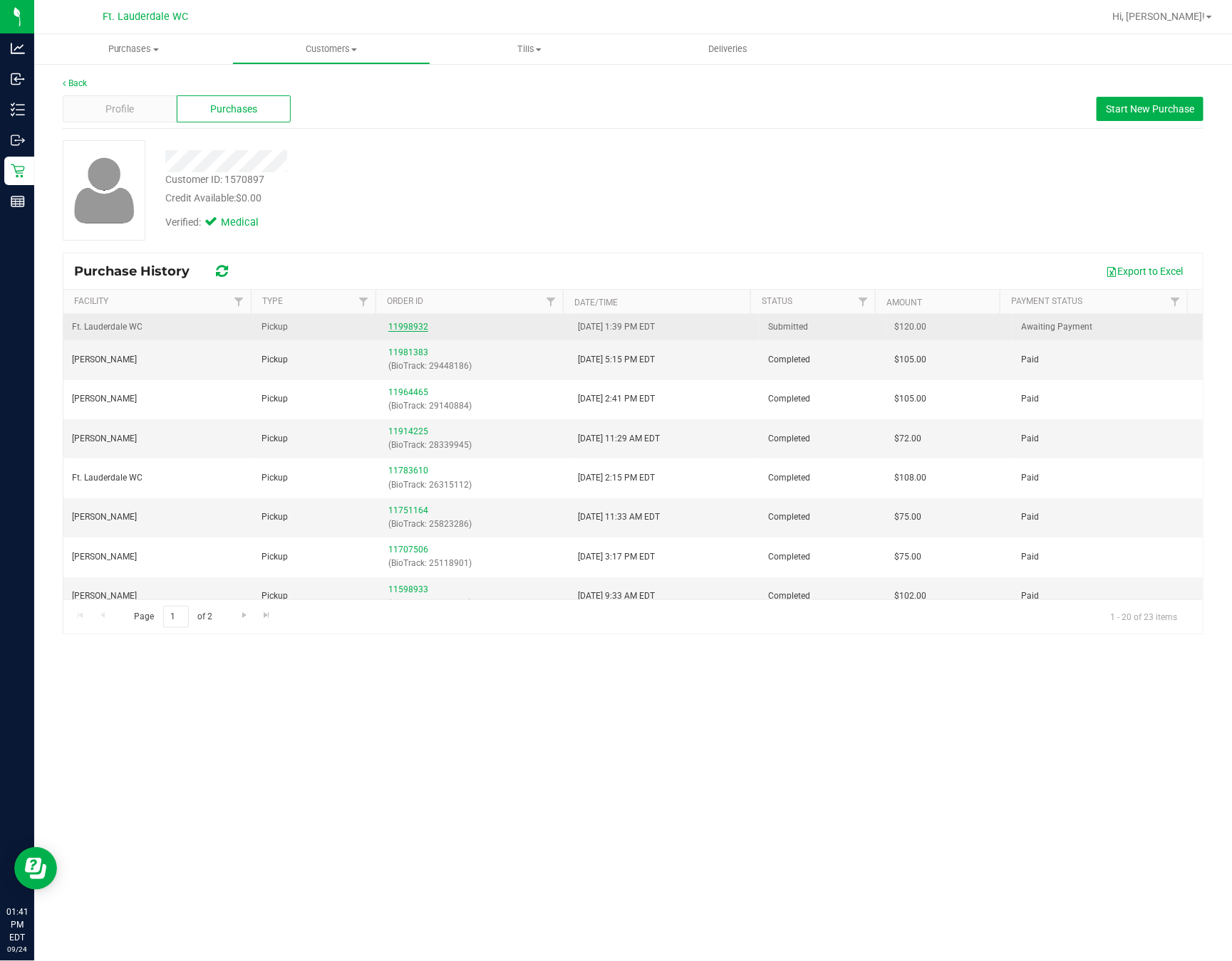
click at [415, 323] on link "11998932" at bounding box center [408, 327] width 40 height 10
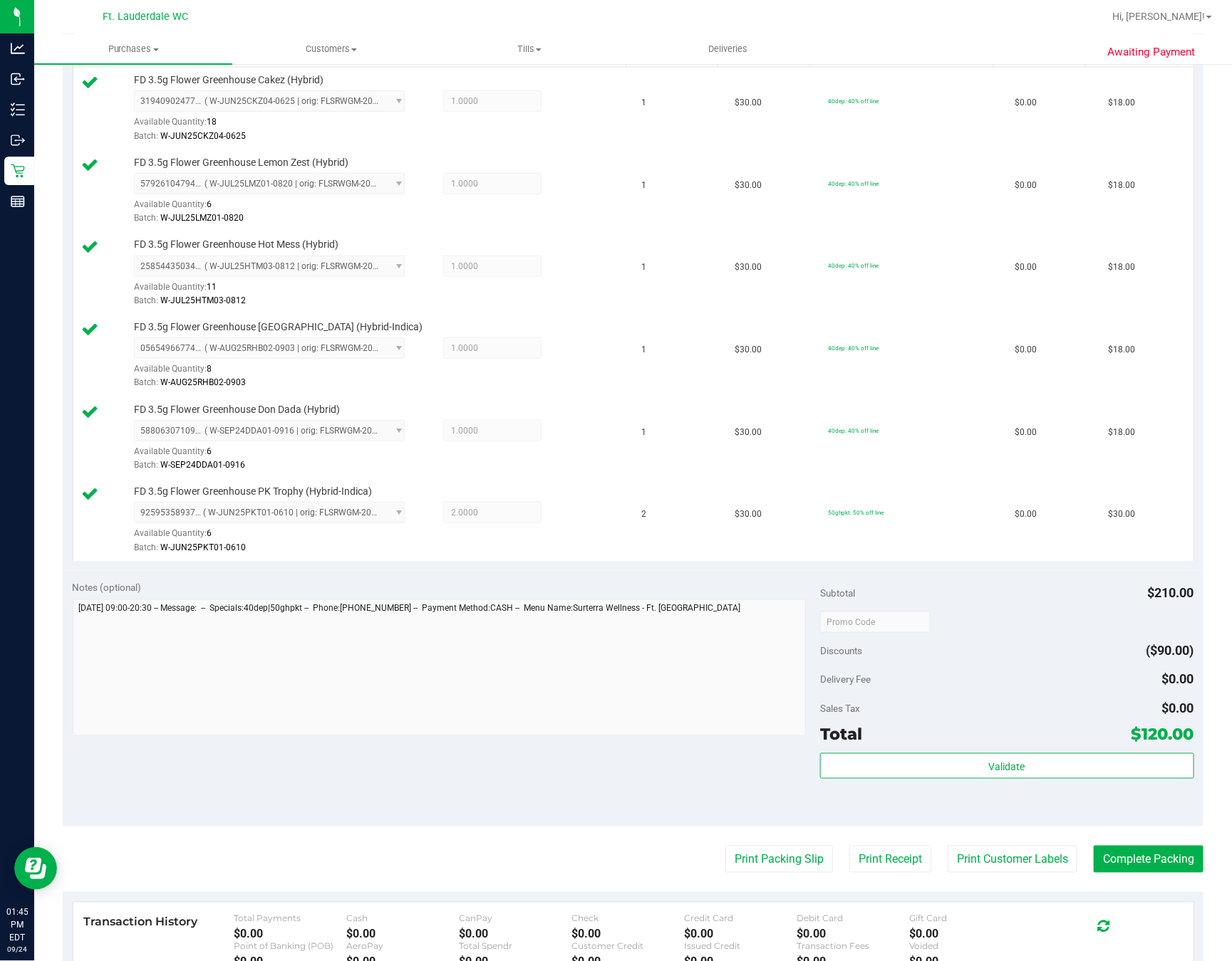
scroll to position [625, 0]
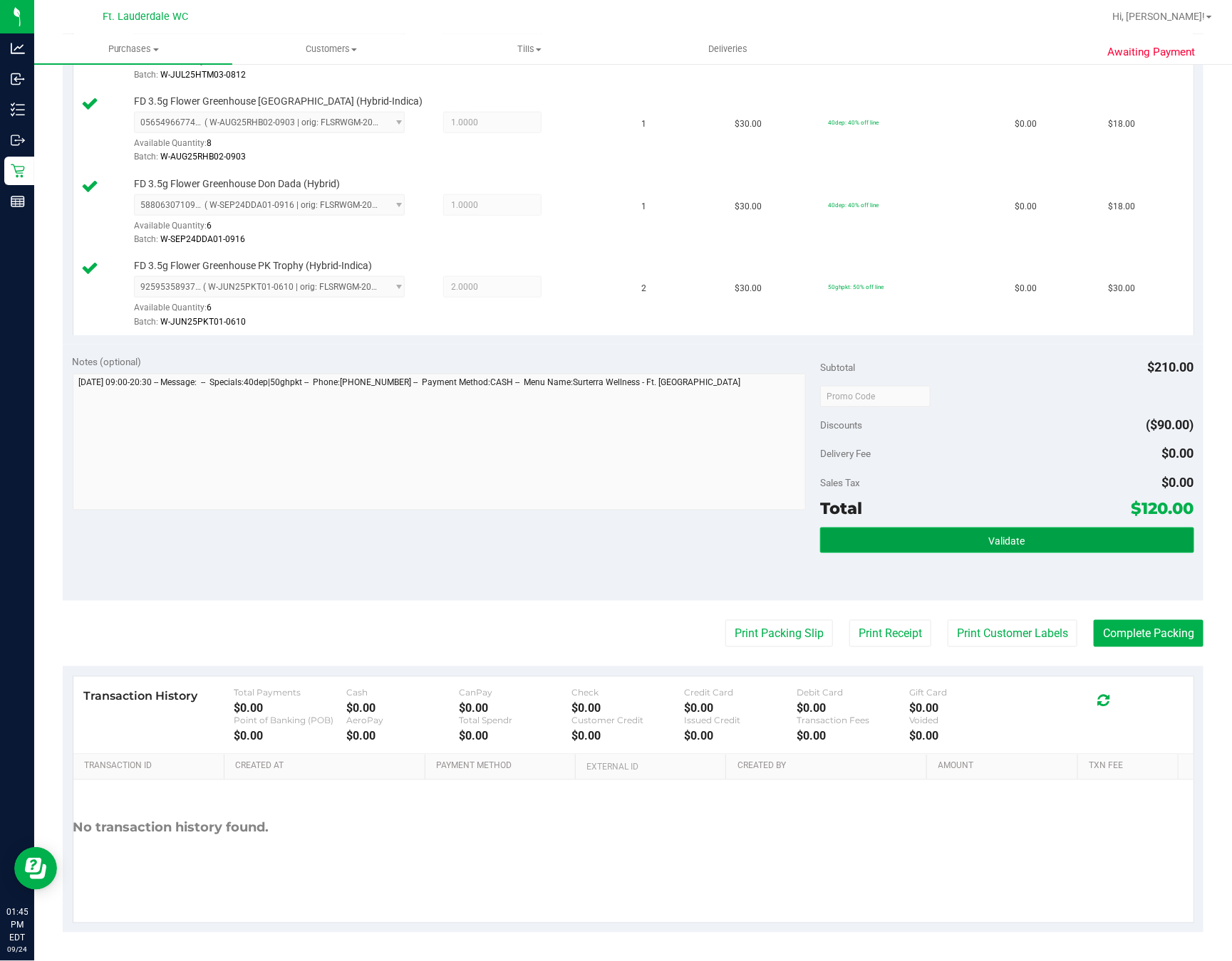
click at [829, 528] on button "Validate" at bounding box center [1006, 541] width 374 height 26
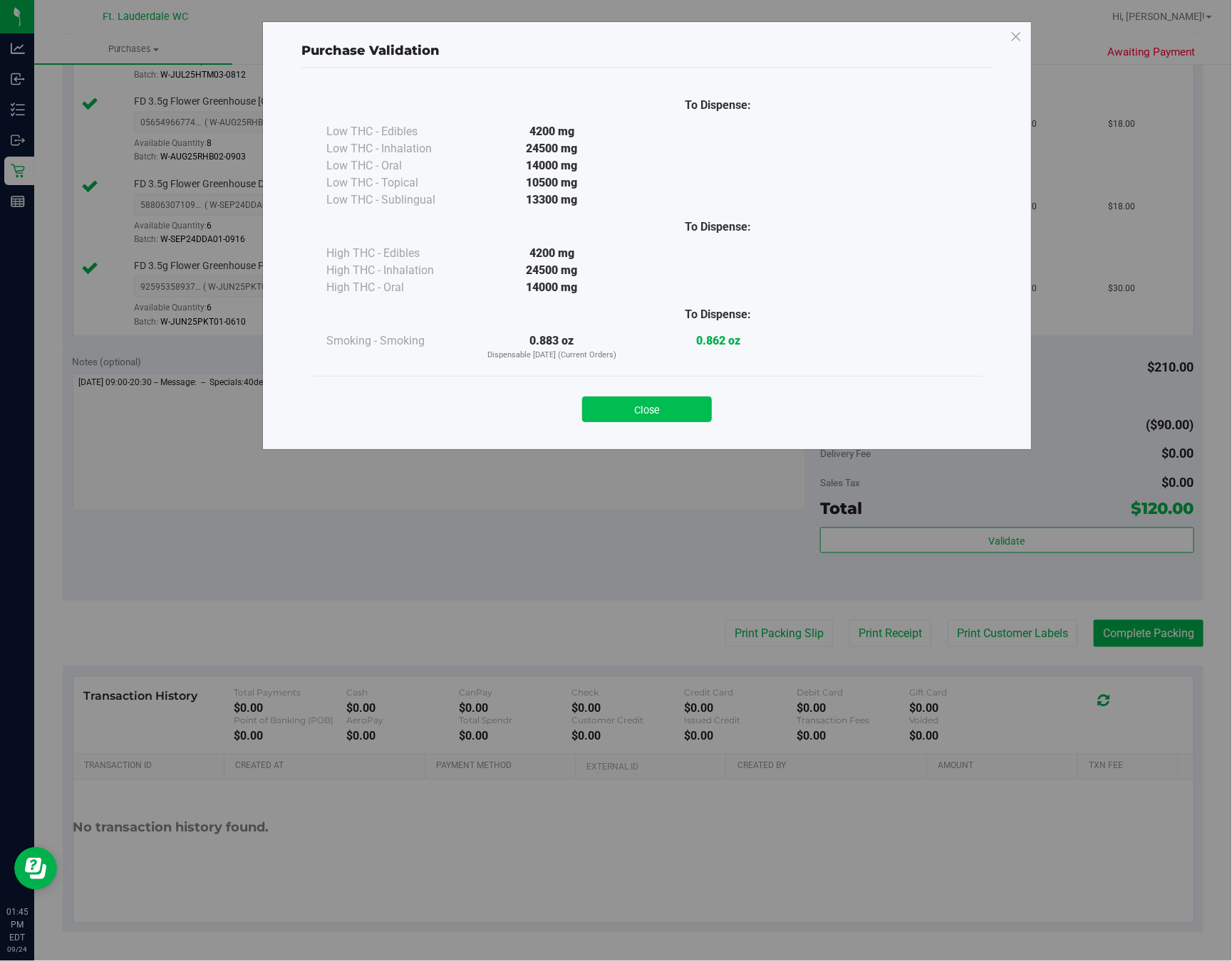
click at [673, 410] on button "Close" at bounding box center [647, 410] width 130 height 26
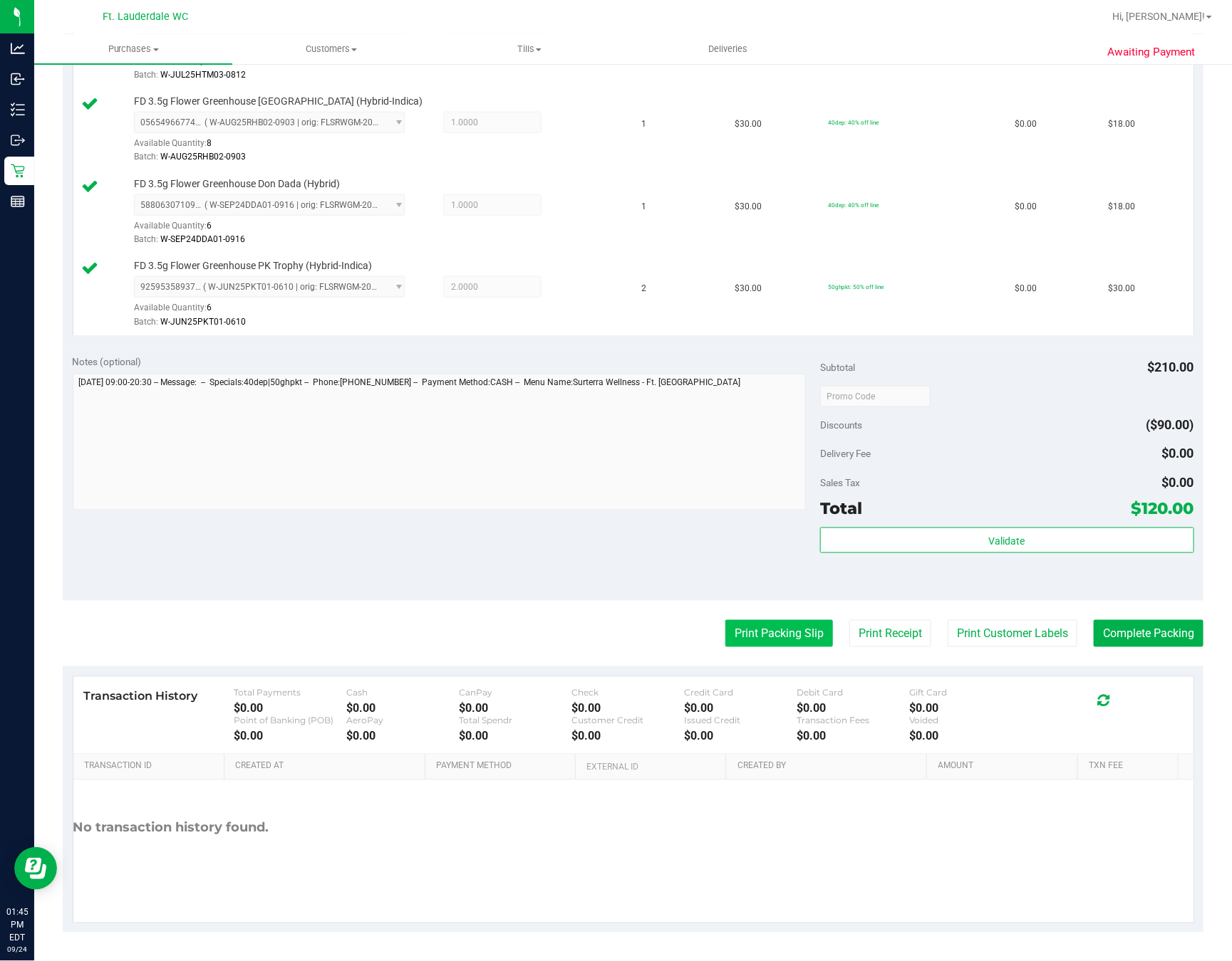
click at [725, 628] on button "Print Packing Slip" at bounding box center [779, 633] width 107 height 27
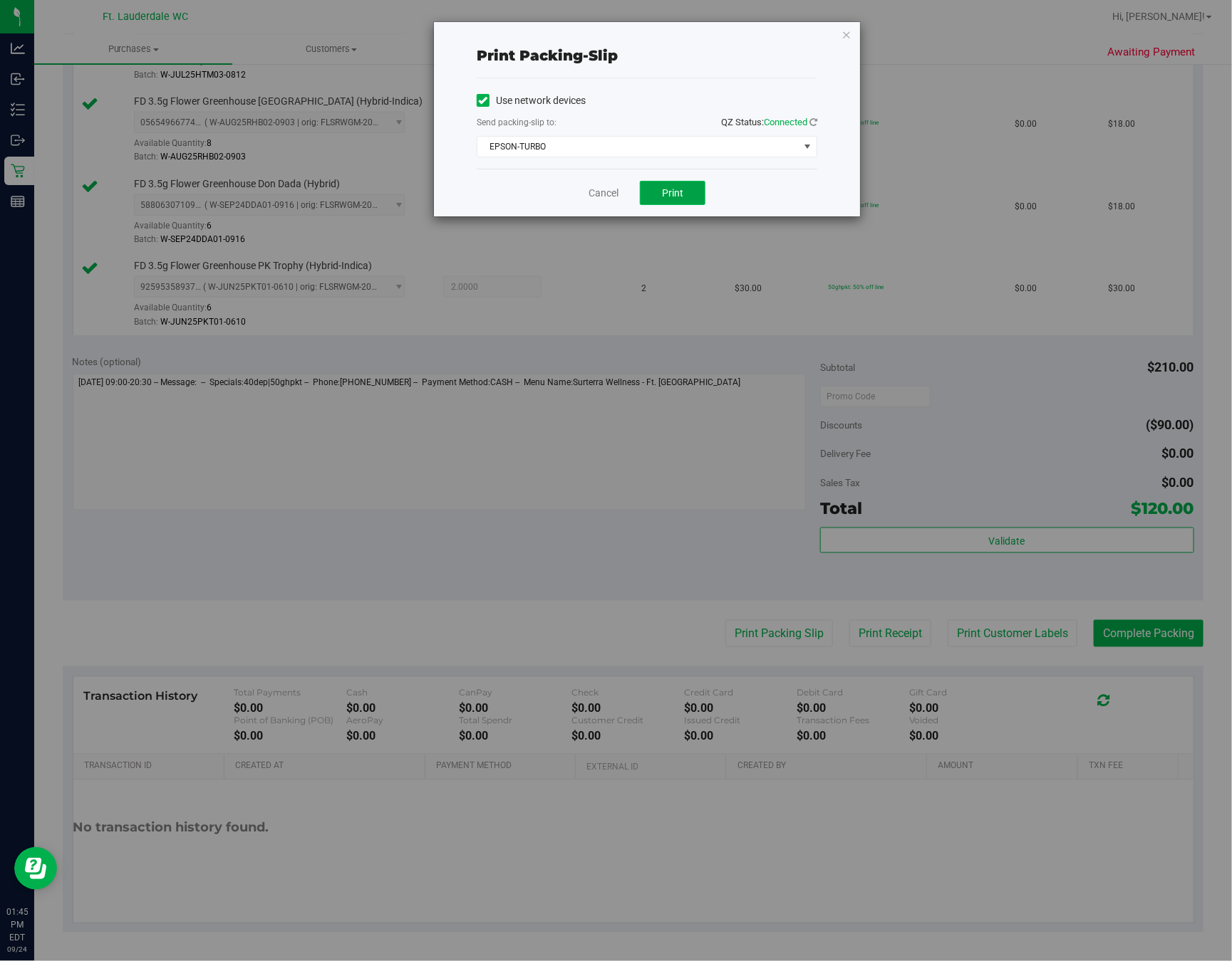
click at [676, 192] on span "Print" at bounding box center [672, 193] width 22 height 11
click at [608, 192] on link "Cancel" at bounding box center [603, 193] width 30 height 15
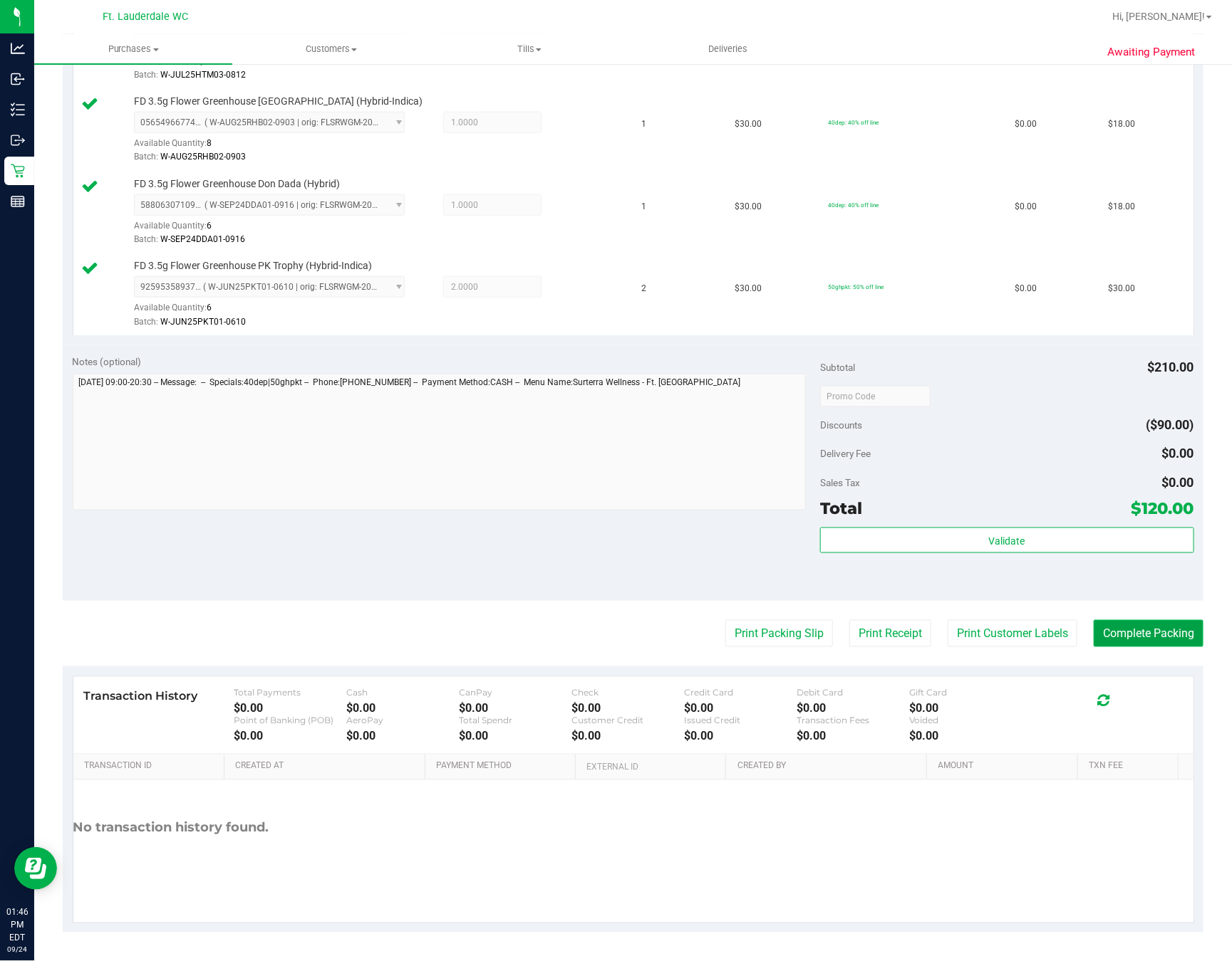
click at [914, 629] on button "Complete Packing" at bounding box center [1148, 633] width 110 height 27
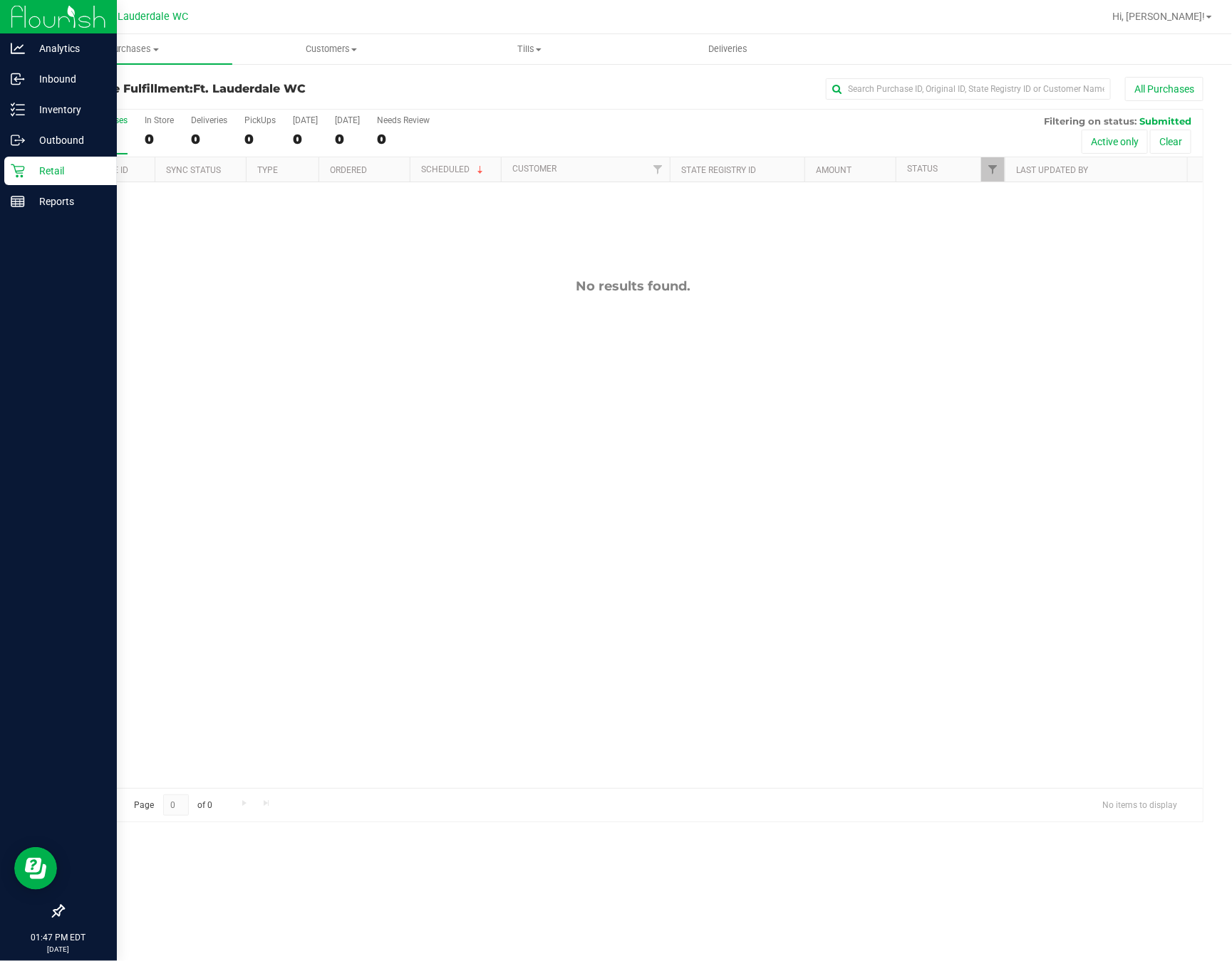
click at [15, 173] on icon at bounding box center [17, 171] width 14 height 14
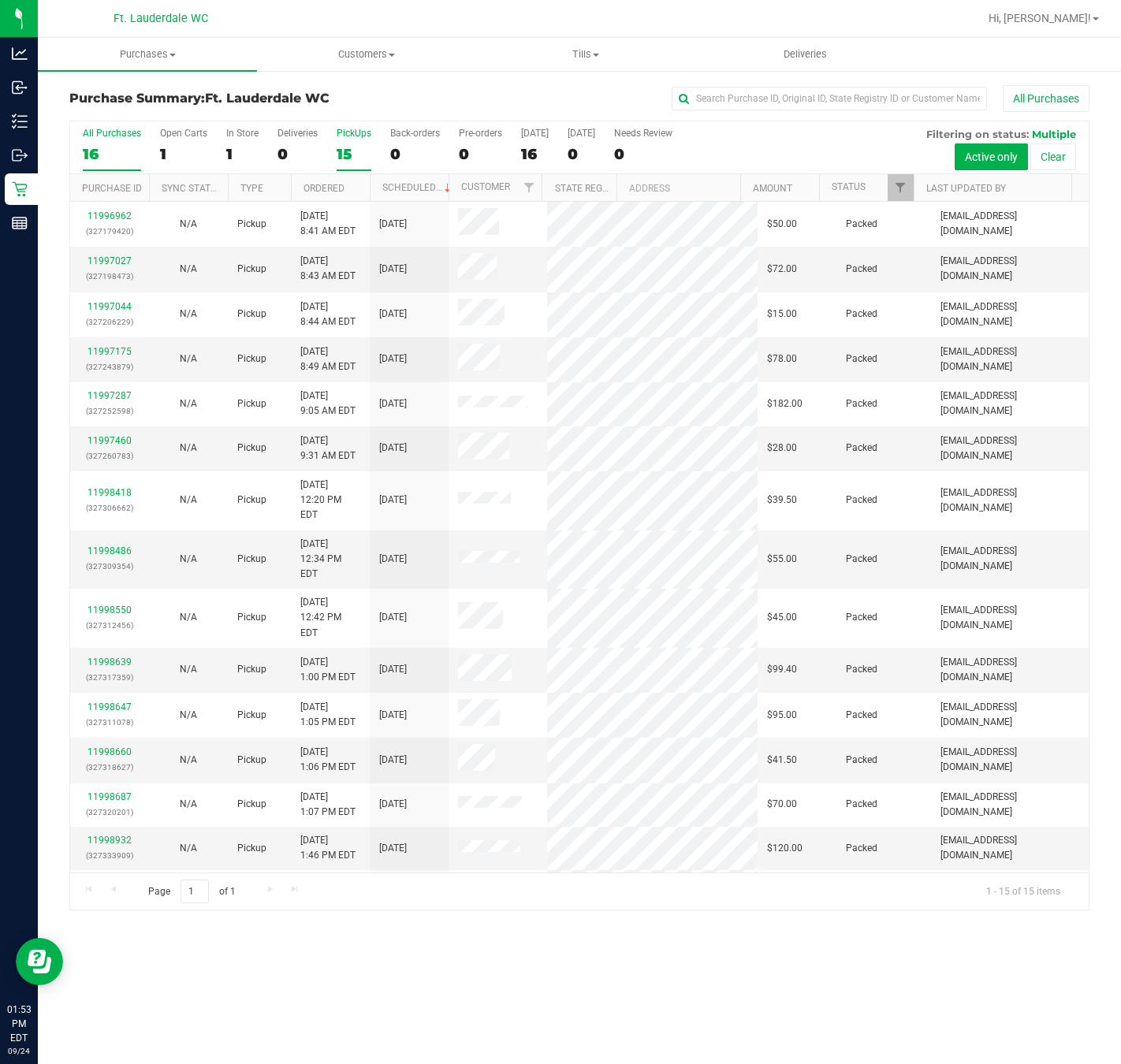
click at [351, 145] on label "PickUps 15" at bounding box center [354, 148] width 34 height 43
click at [0, 0] on input "PickUps 15" at bounding box center [0, 0] width 0 height 0
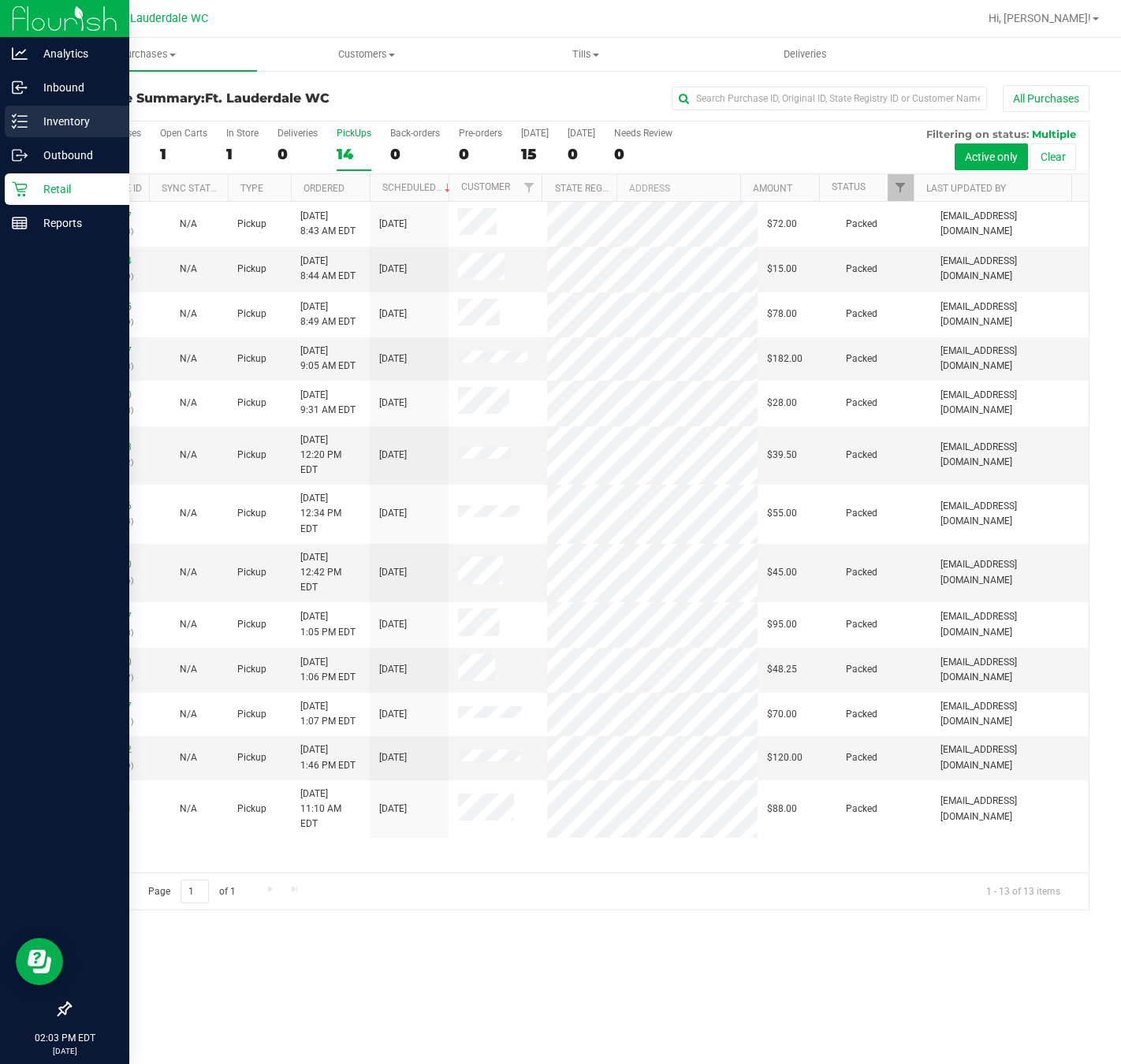
click at [24, 117] on icon at bounding box center [19, 122] width 15 height 15
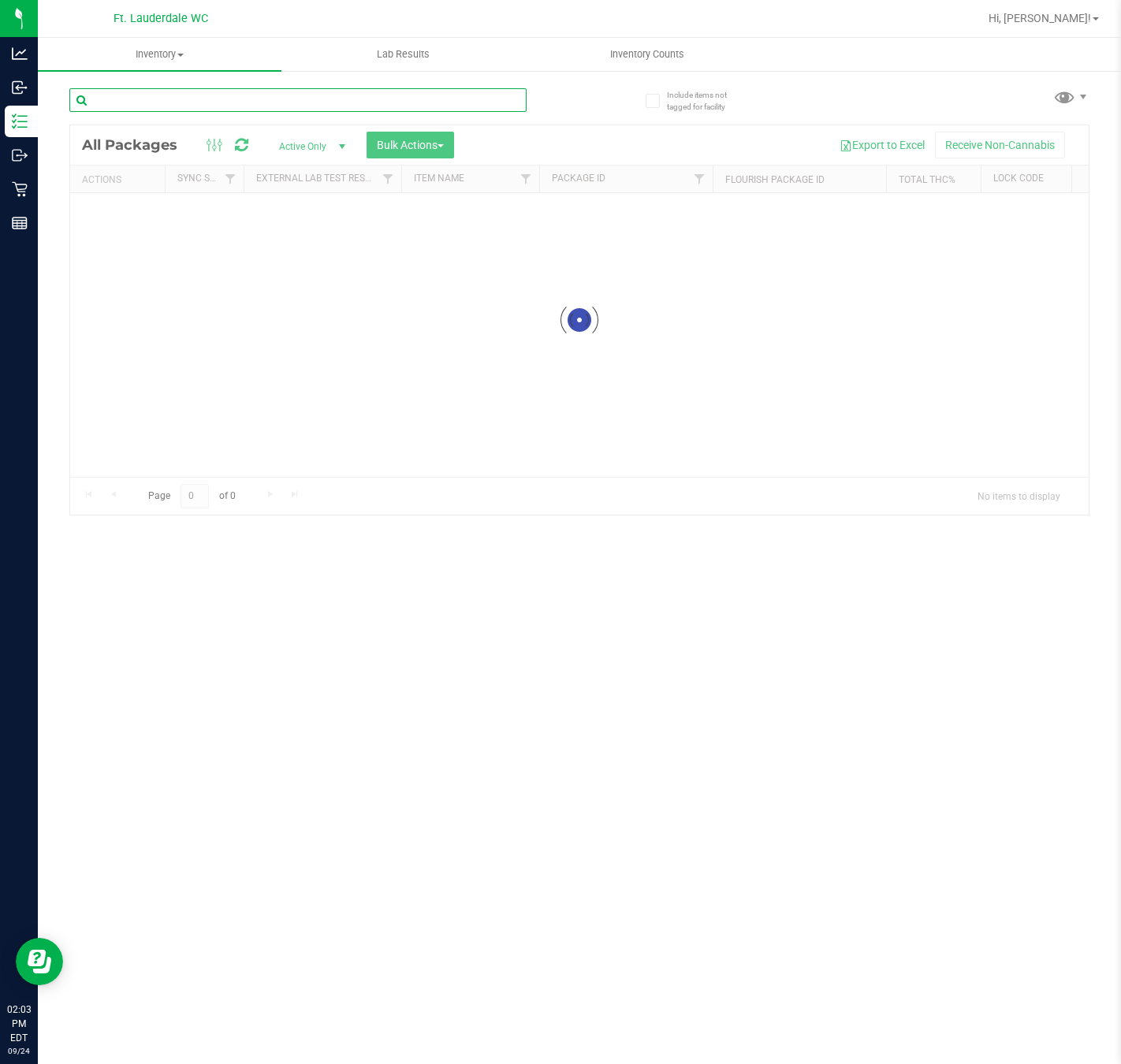
click at [331, 98] on input "text" at bounding box center [298, 100] width 457 height 24
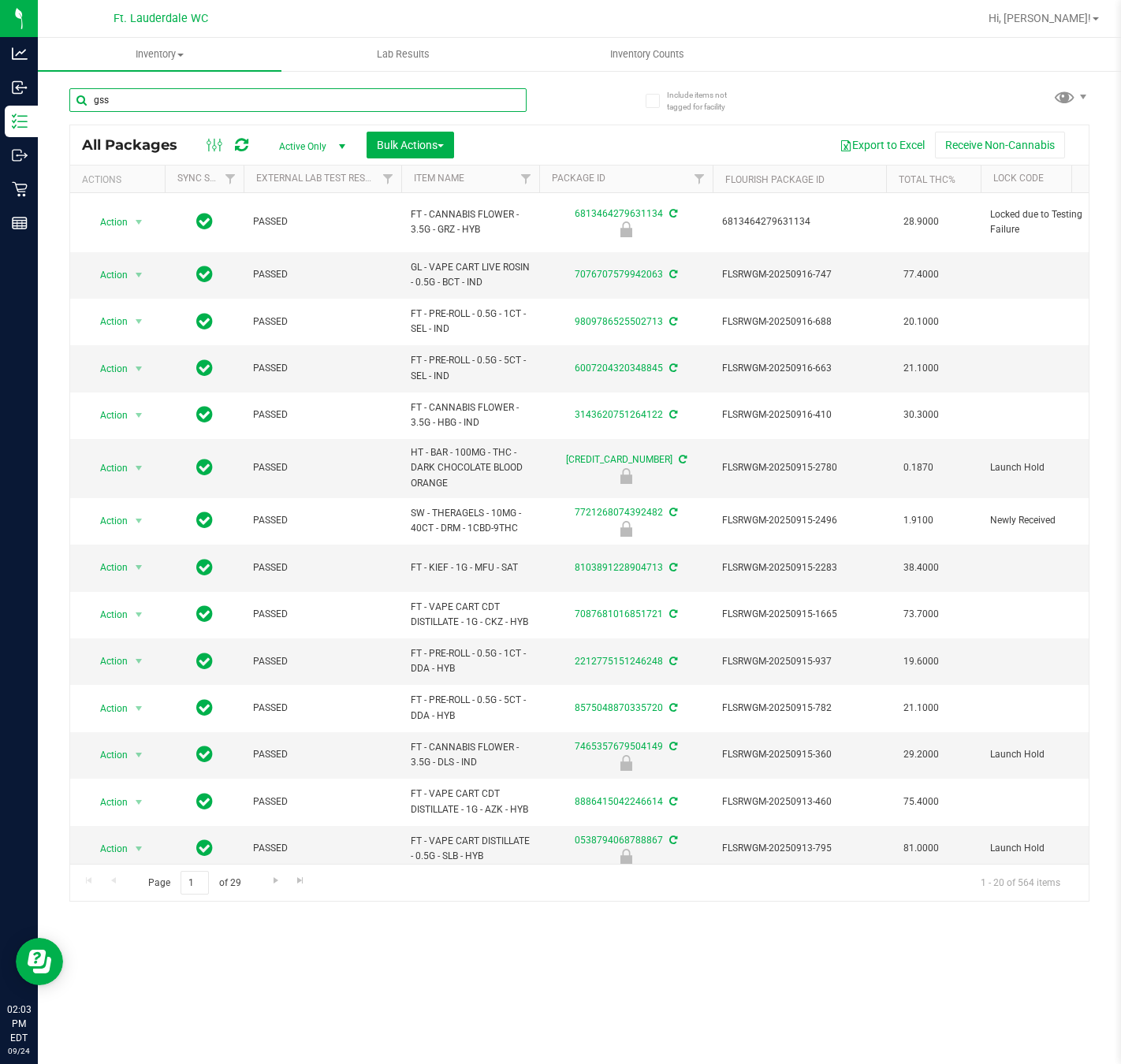
type input "gss"
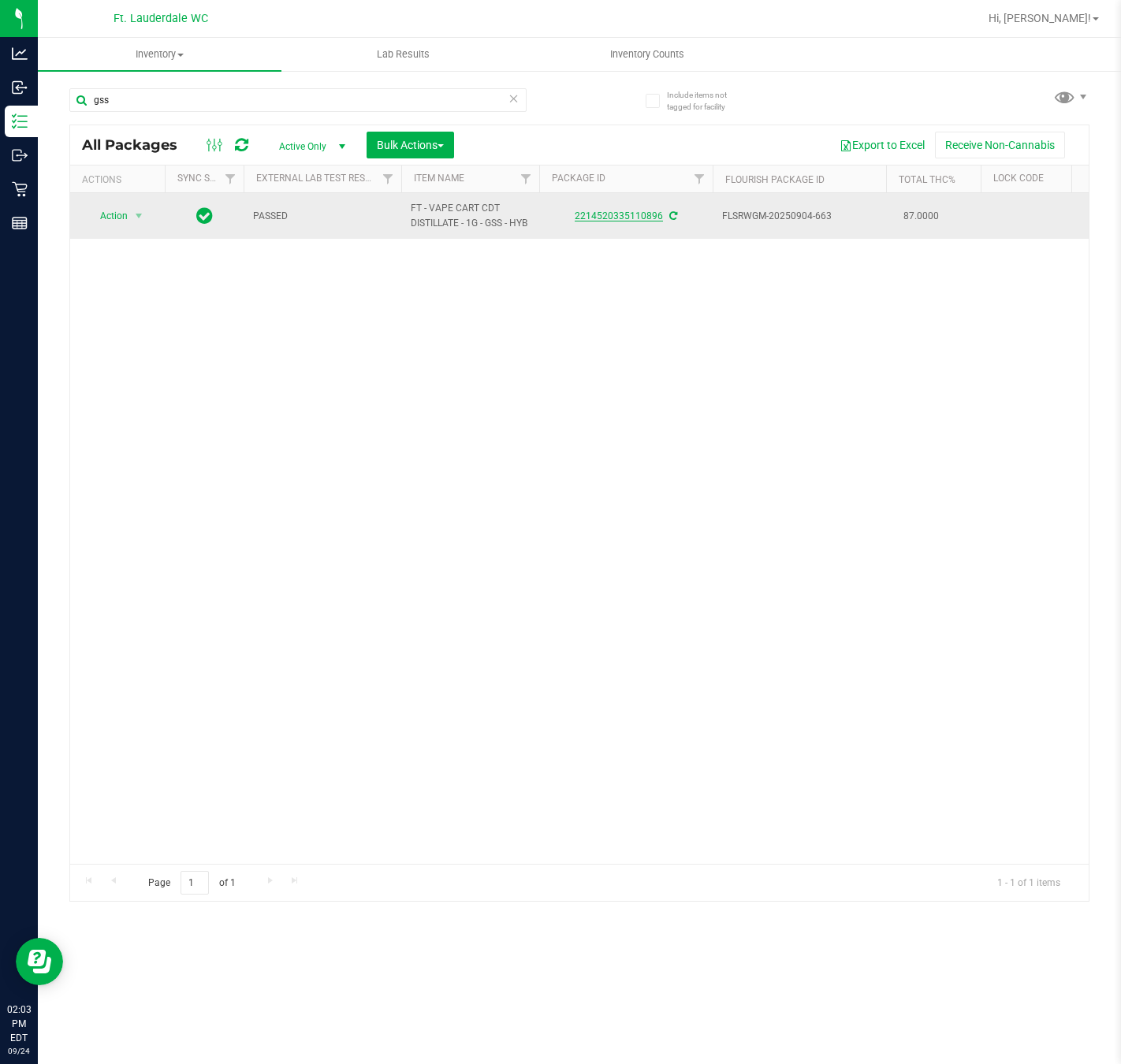
click at [653, 221] on link "2214520335110896" at bounding box center [619, 216] width 88 height 11
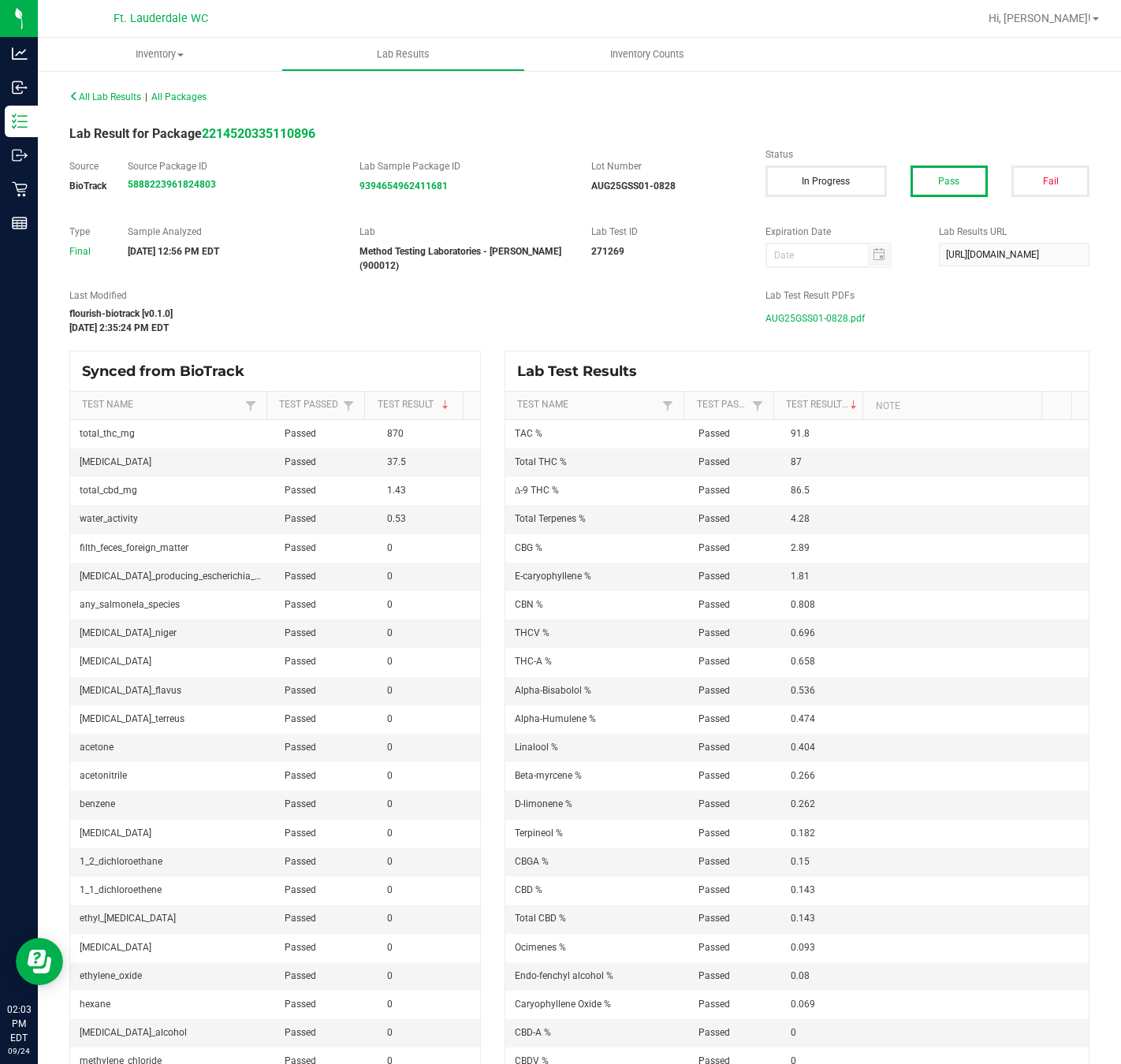
click at [830, 312] on span "AUG25GSS01-0828.pdf" at bounding box center [815, 319] width 99 height 24
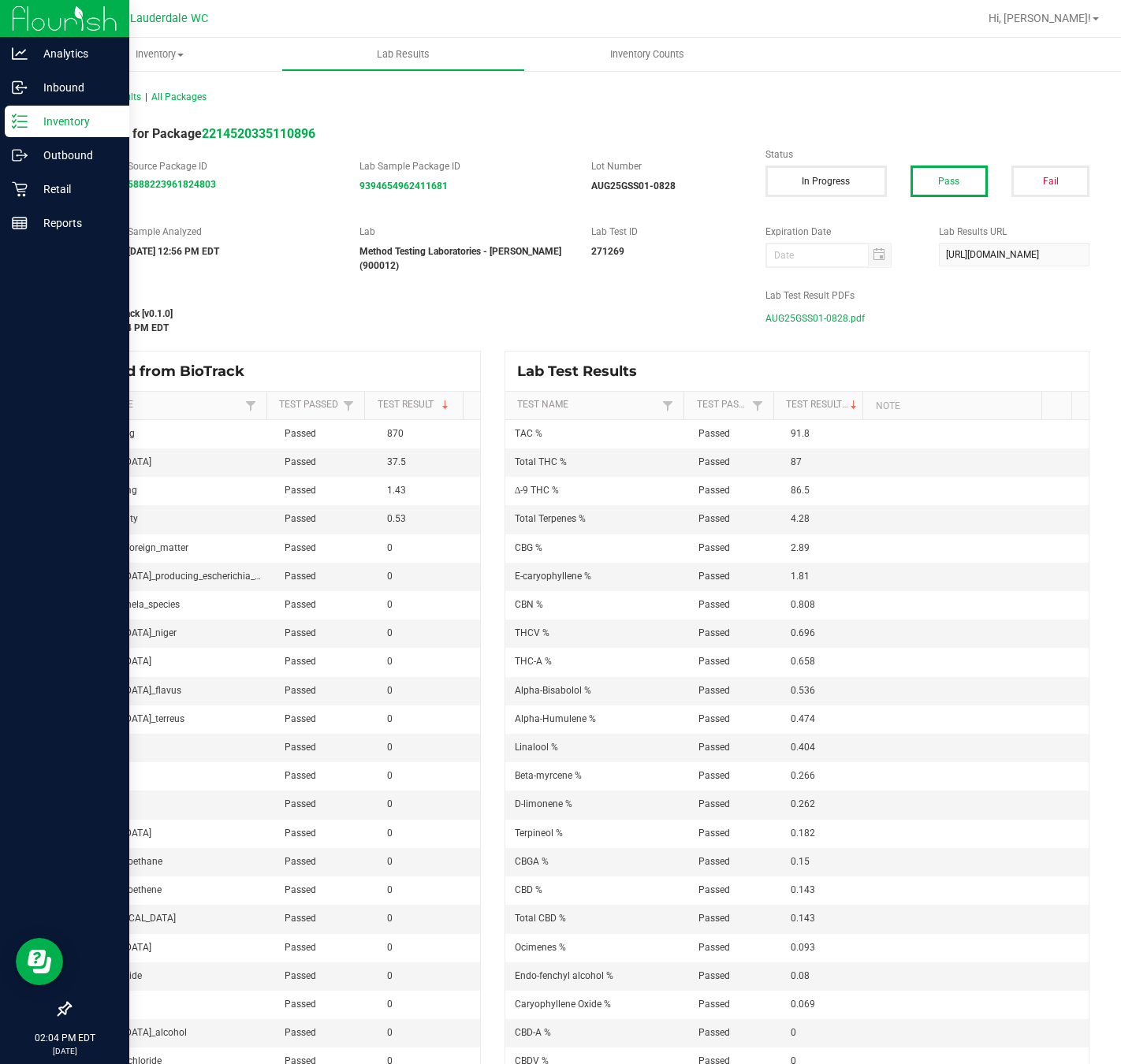
click at [26, 122] on line at bounding box center [22, 122] width 9 height 0
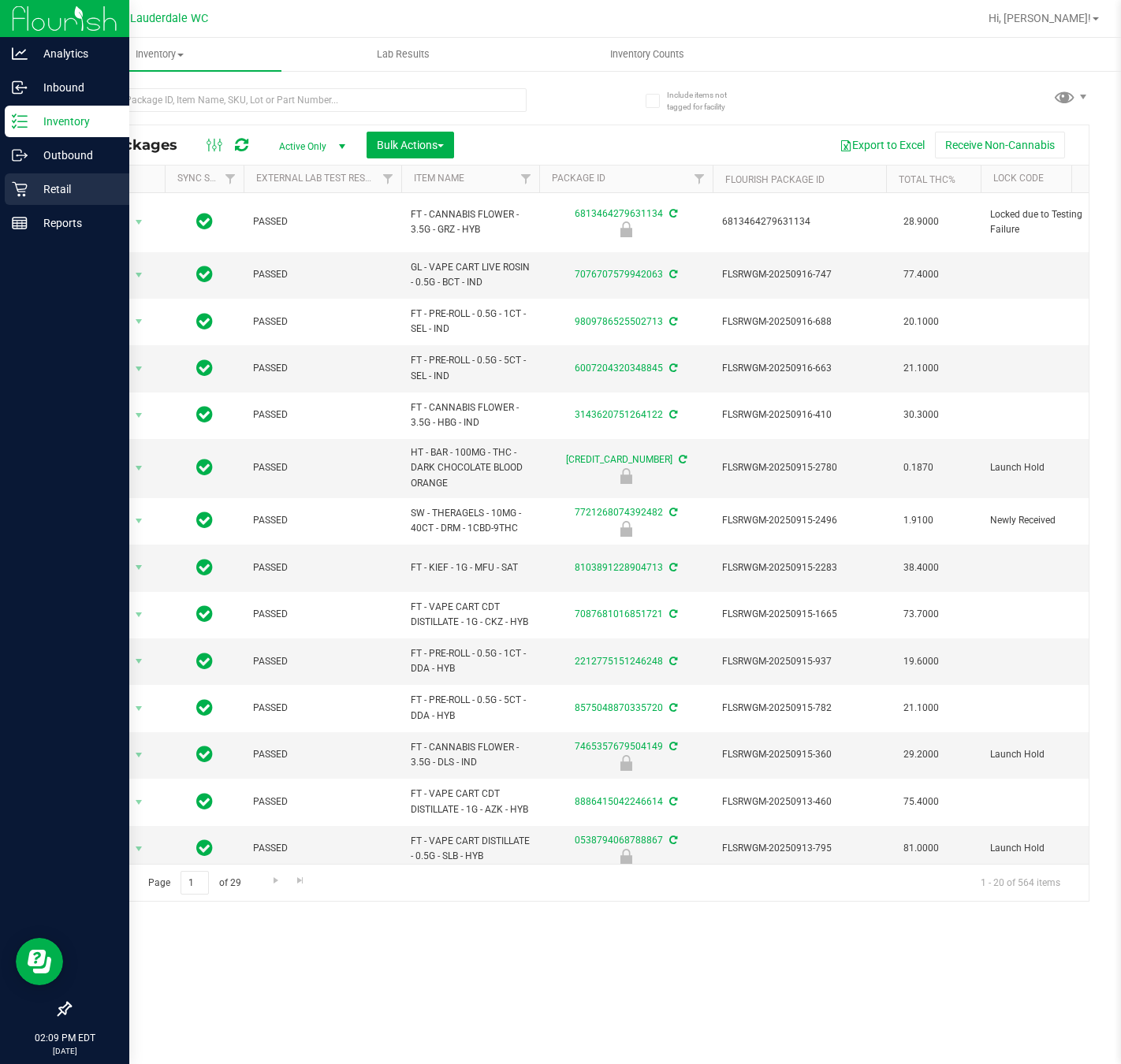
click at [36, 204] on div "Retail" at bounding box center [67, 188] width 124 height 32
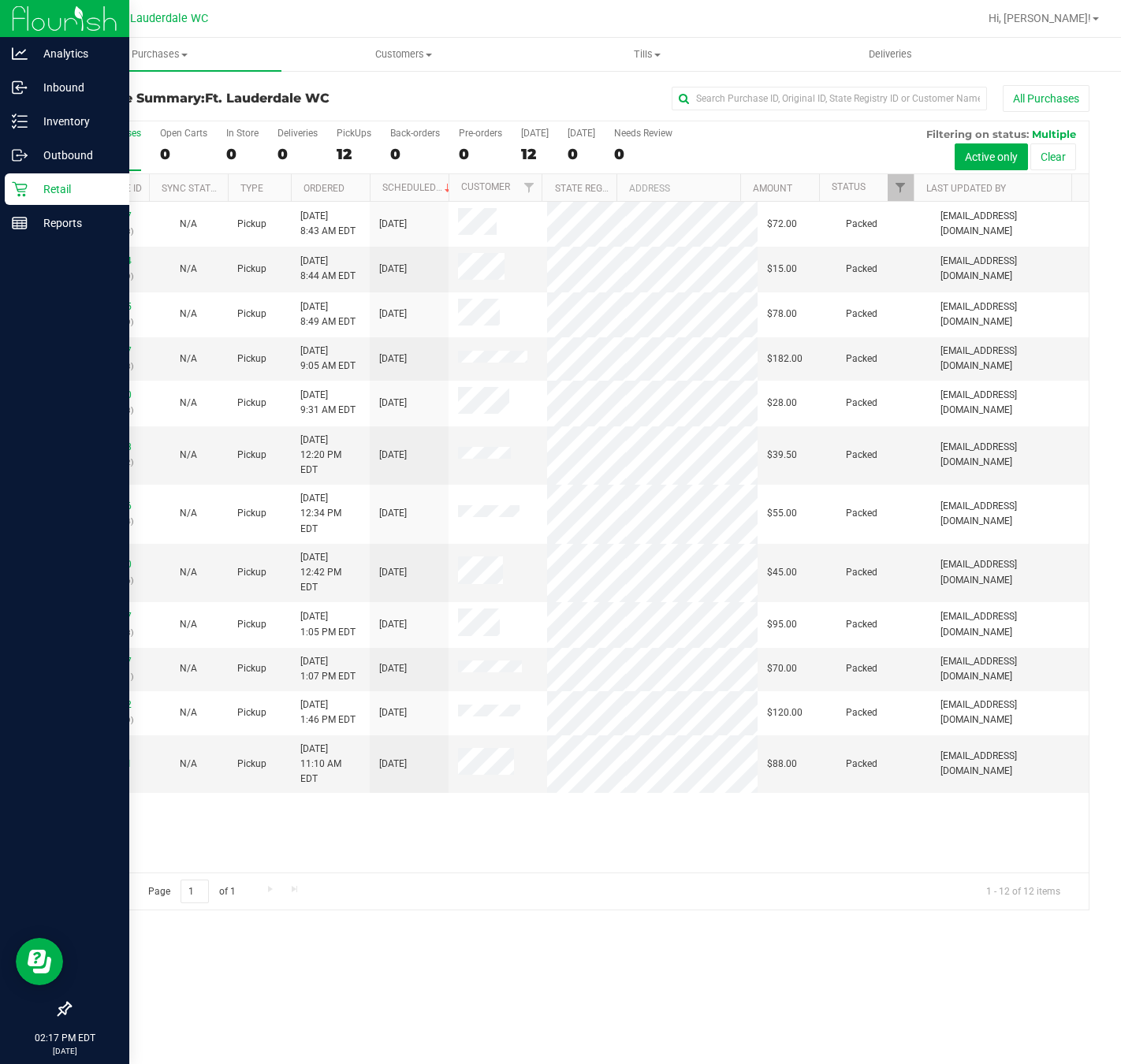
click at [2, 543] on div at bounding box center [64, 617] width 129 height 753
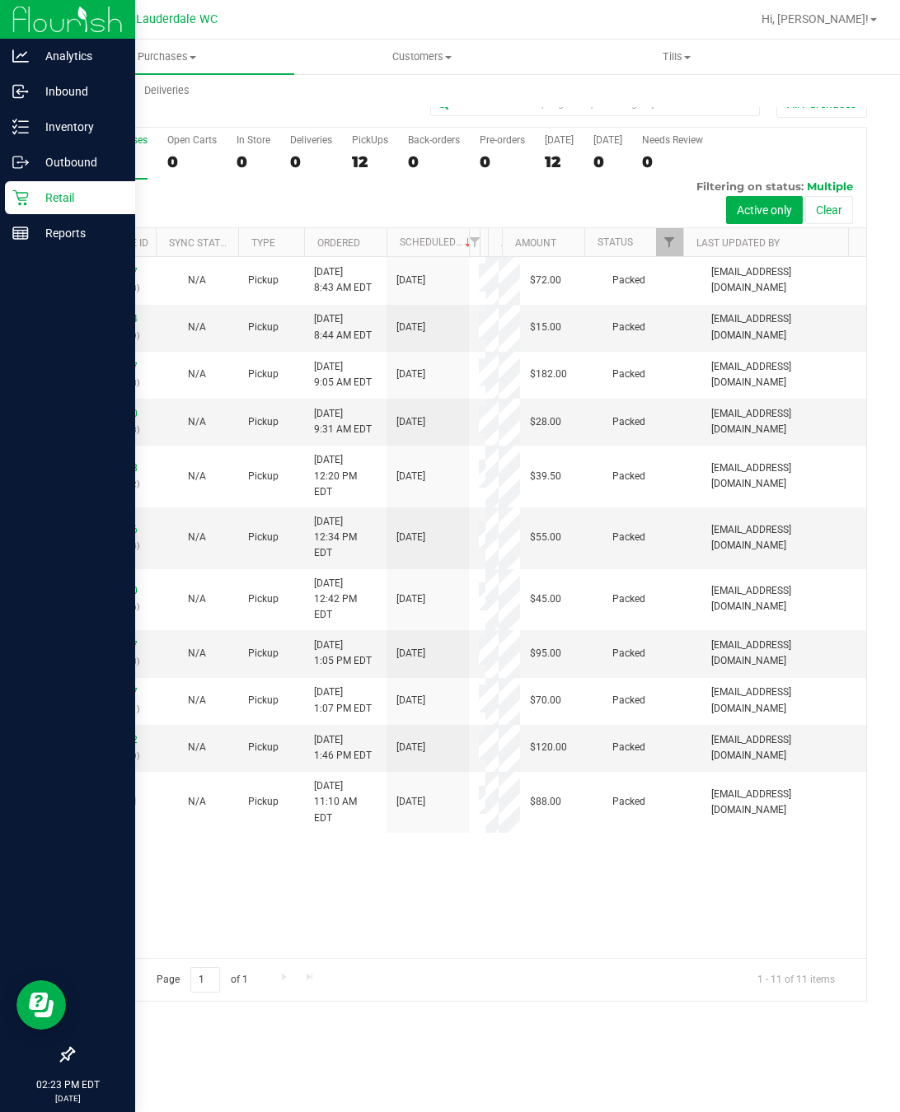
click at [73, 1051] on icon at bounding box center [67, 1054] width 15 height 15
click at [59, 1056] on input "checkbox" at bounding box center [59, 1056] width 0 height 0
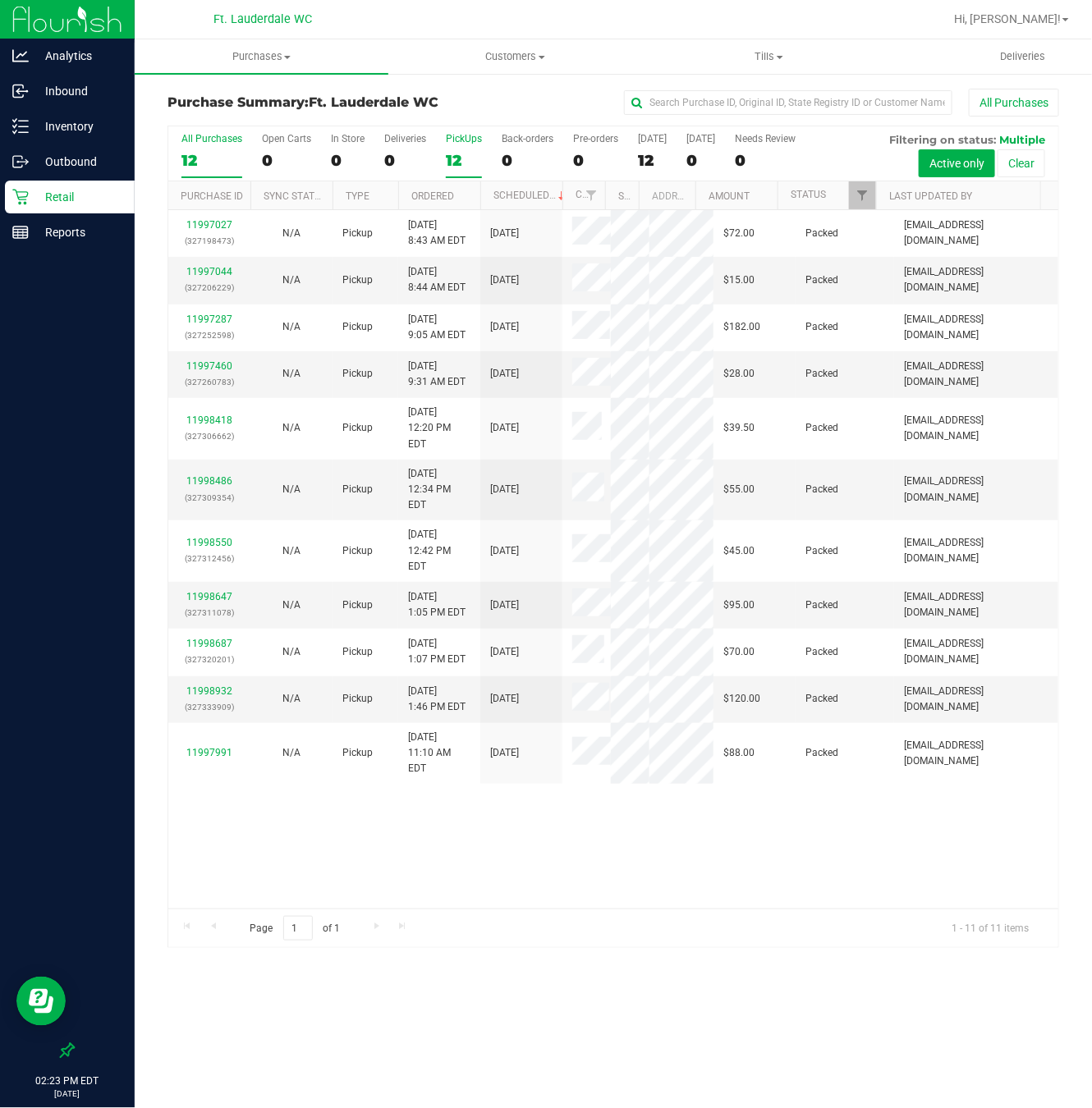
click at [463, 170] on div "12" at bounding box center [463, 160] width 36 height 19
click at [0, 0] on input "PickUps 12" at bounding box center [0, 0] width 0 height 0
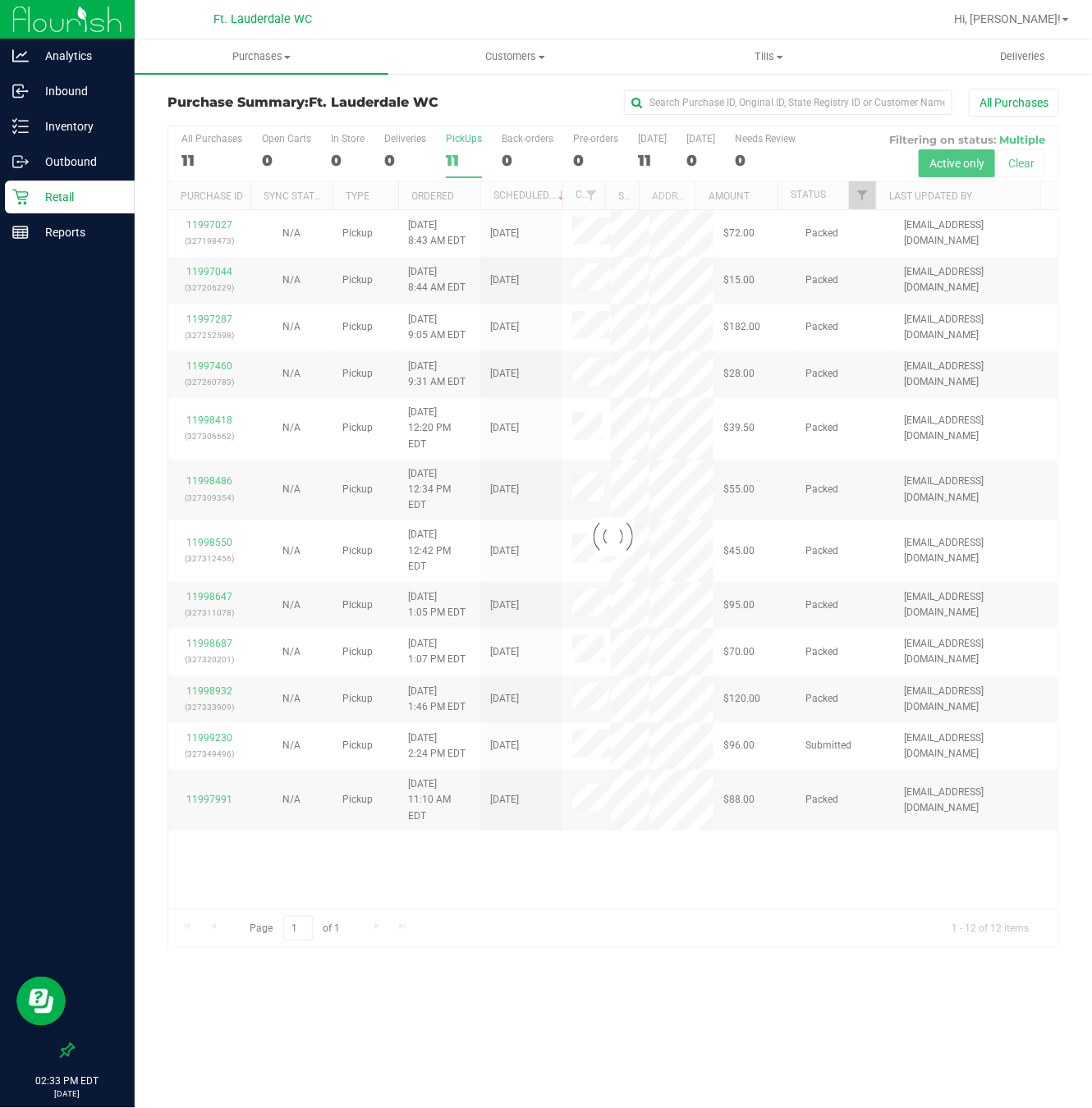
click at [572, 912] on div at bounding box center [613, 537] width 890 height 821
click at [572, 909] on div at bounding box center [613, 537] width 890 height 821
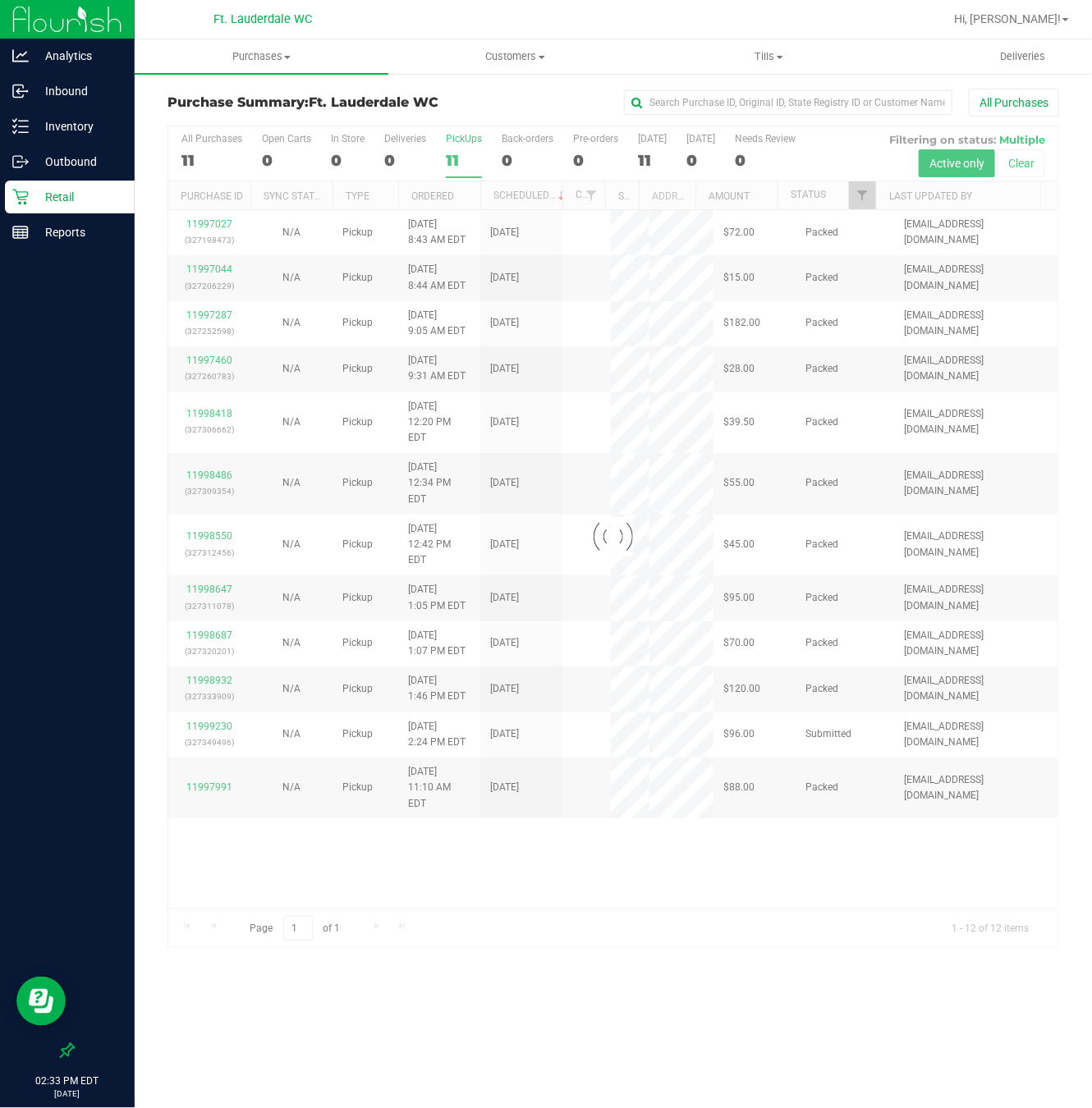
click at [574, 902] on div at bounding box center [613, 537] width 890 height 821
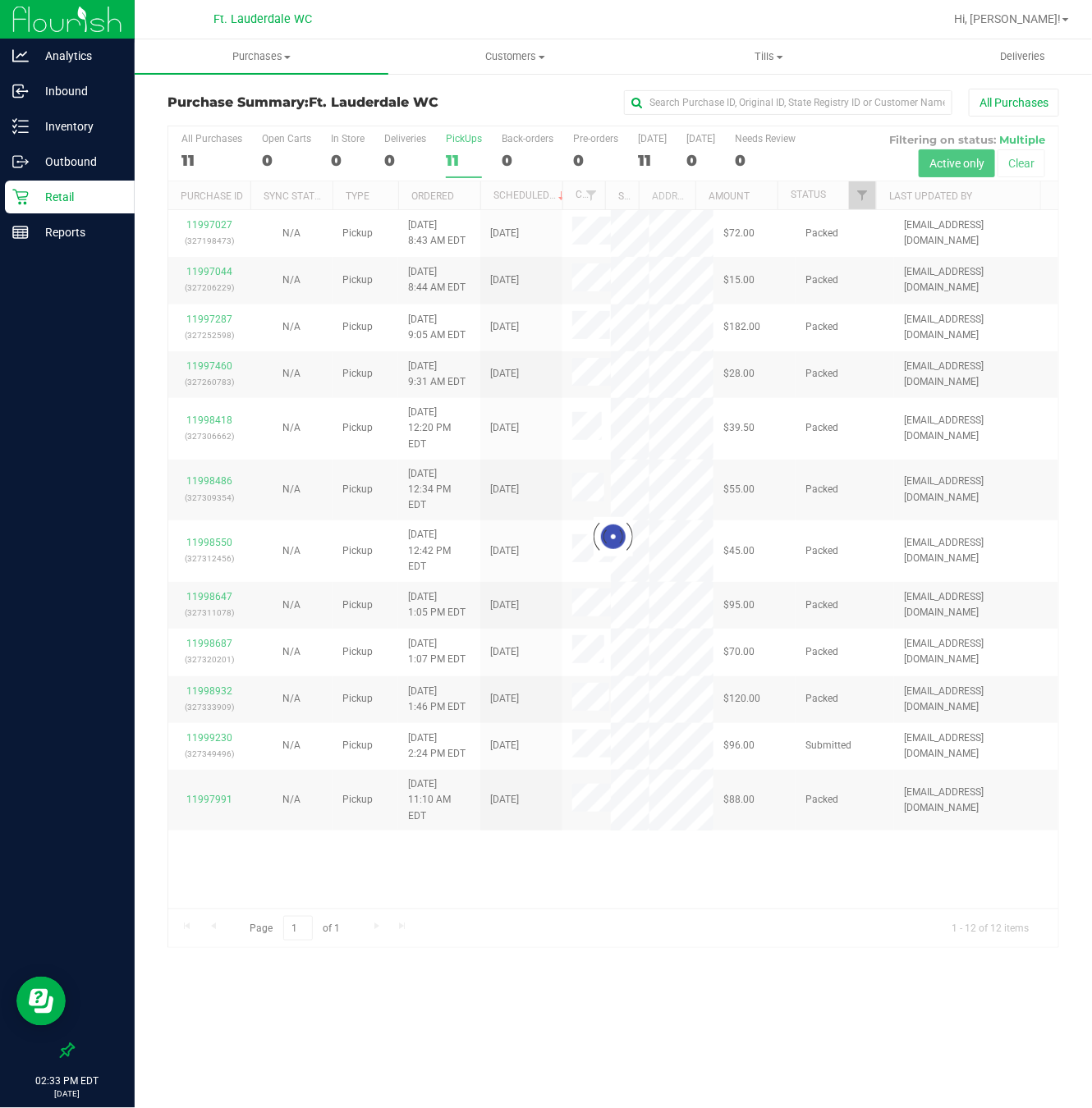
click at [580, 885] on div at bounding box center [613, 537] width 890 height 821
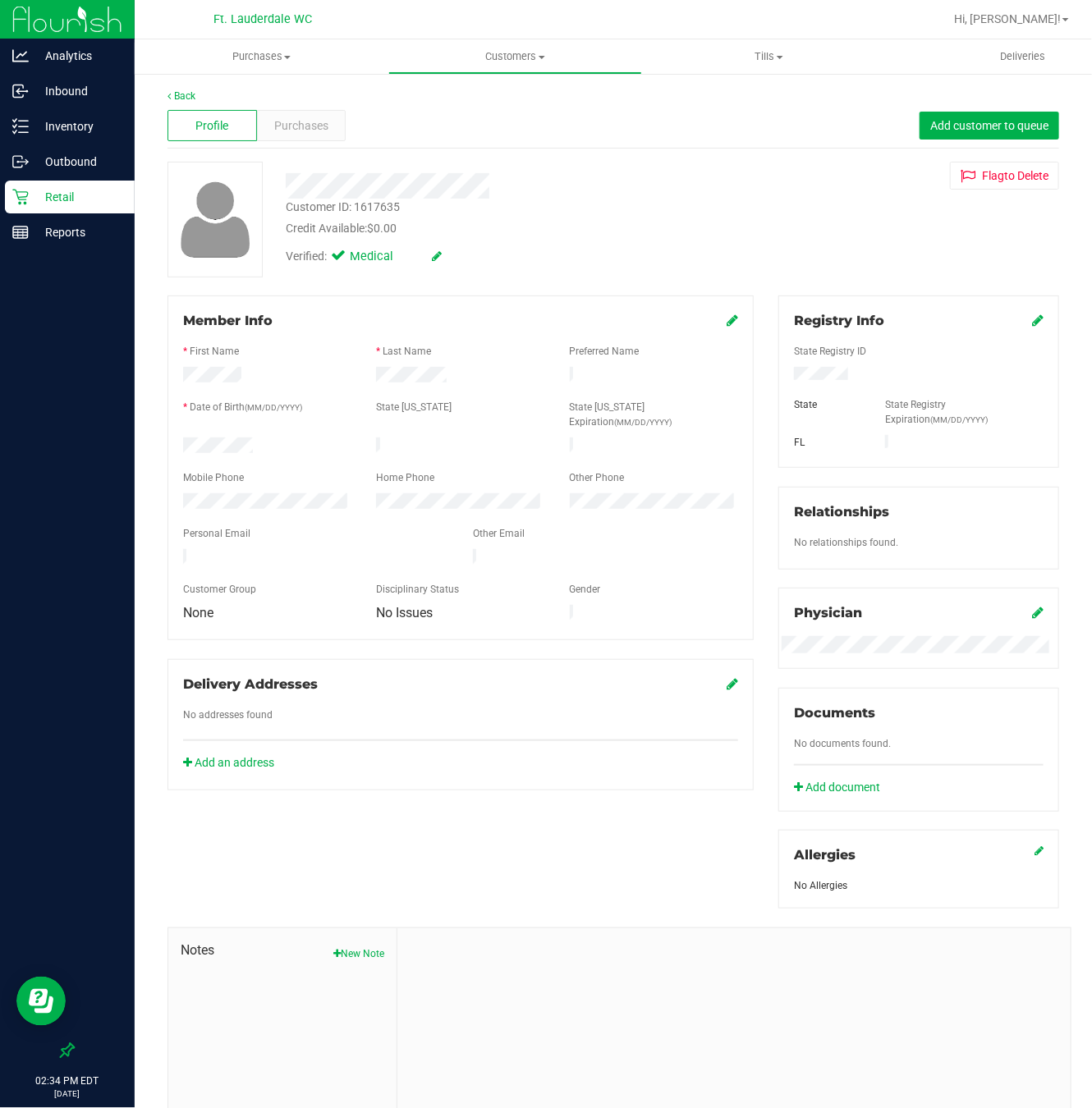
click at [63, 193] on p "Retail" at bounding box center [78, 197] width 99 height 20
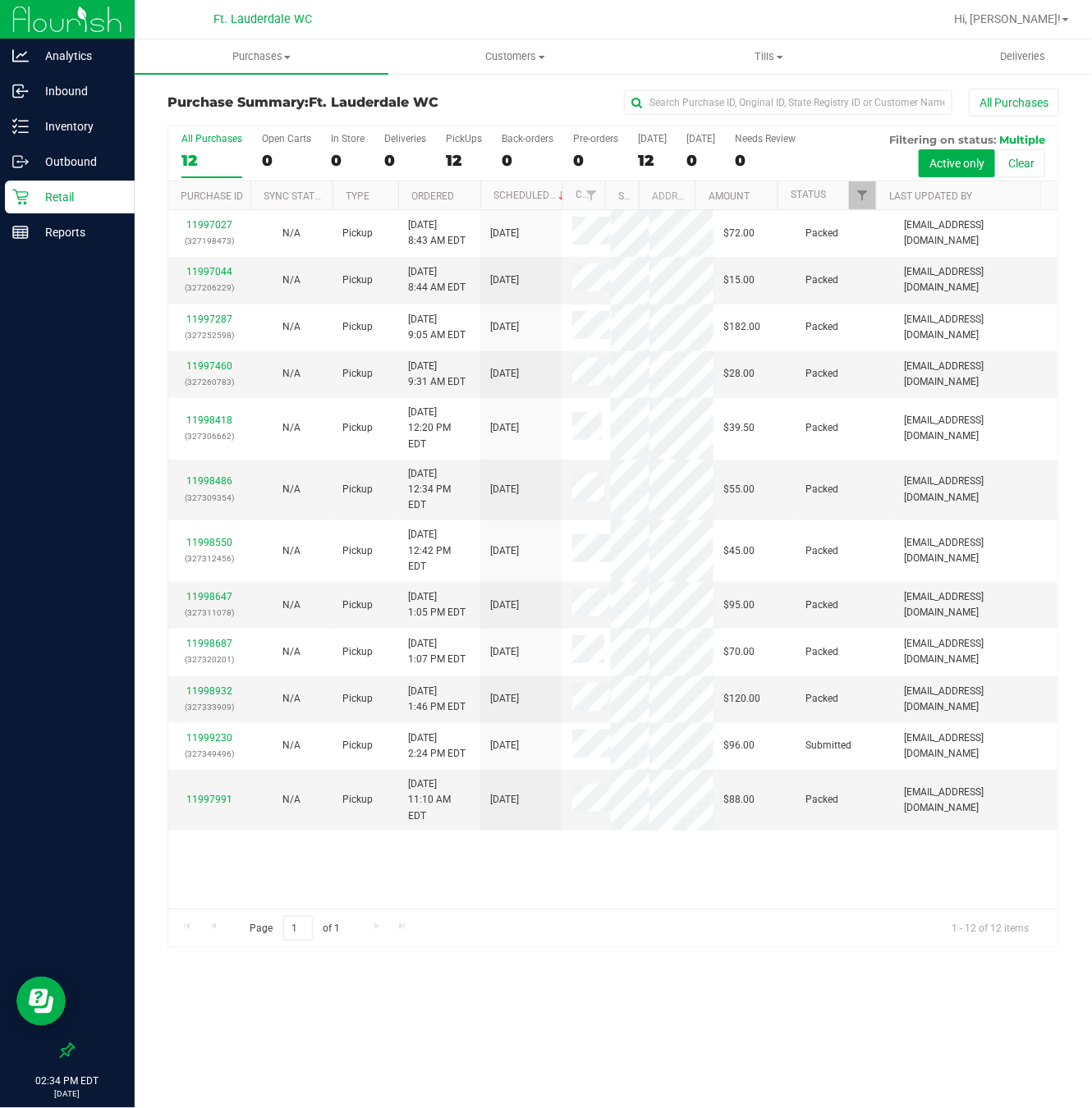
click at [54, 200] on p "Retail" at bounding box center [78, 197] width 99 height 20
click at [421, 862] on div "11997027 (327198473) N/A Pickup [DATE] 8:43 AM EDT 9/24/2025 $72.00 Packed [EMA…" at bounding box center [613, 559] width 890 height 698
click at [428, 912] on div "Page 1 of 1 1 - 12 of 12 items" at bounding box center [613, 929] width 890 height 40
click at [68, 175] on div "Outbound" at bounding box center [70, 161] width 130 height 33
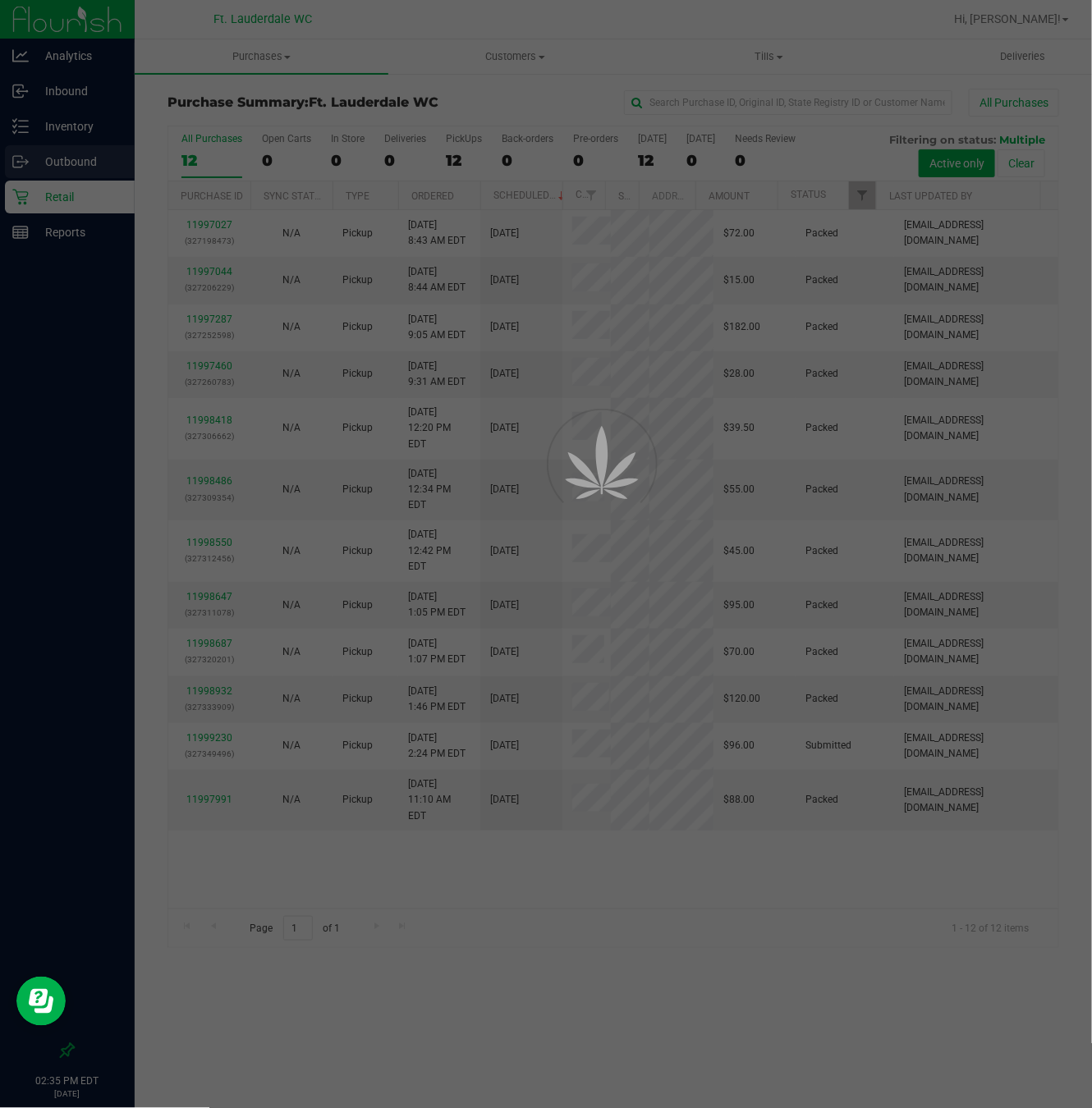
click at [69, 185] on div at bounding box center [546, 554] width 1092 height 1108
click at [69, 187] on div at bounding box center [546, 554] width 1092 height 1108
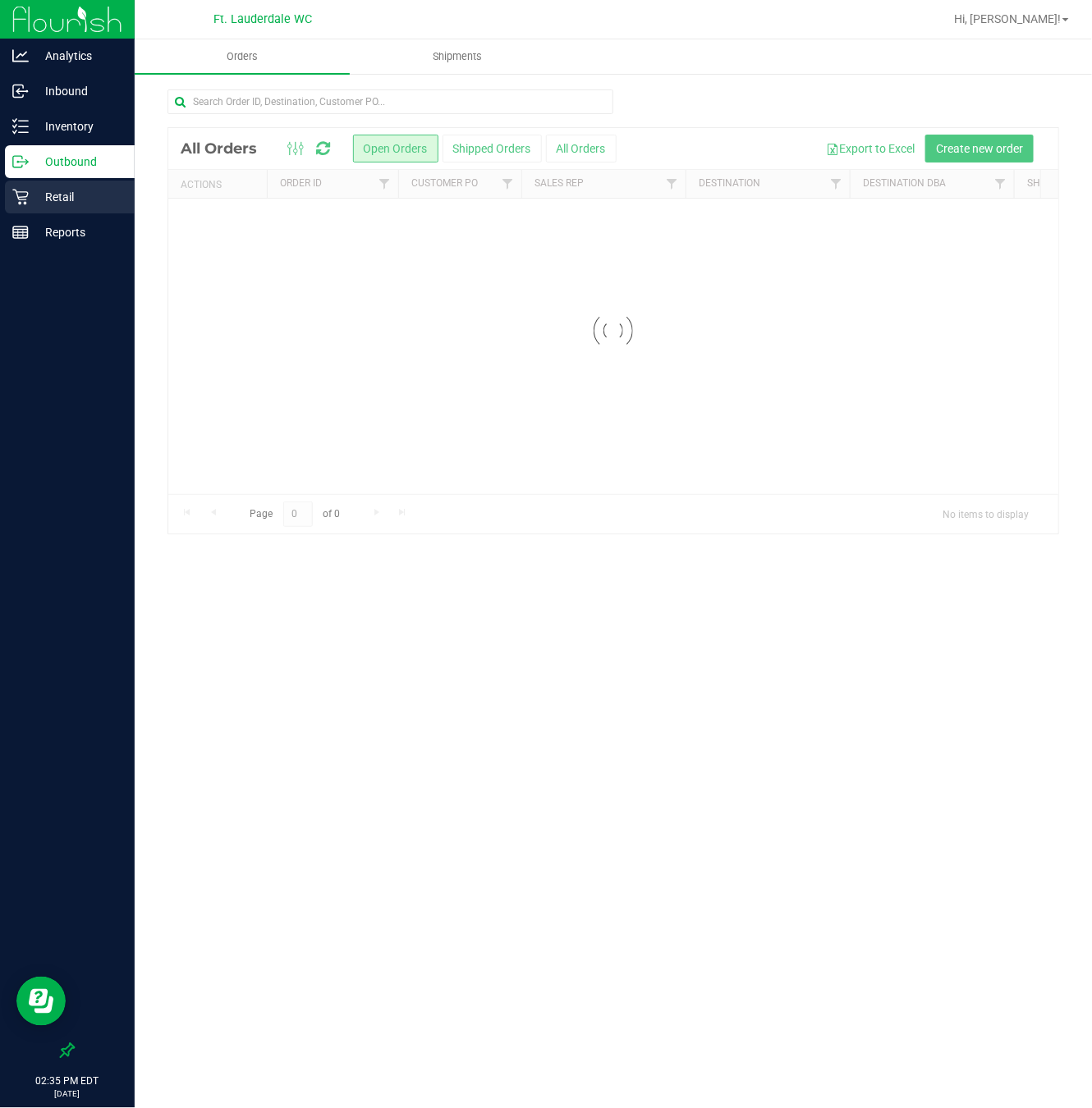
click at [69, 187] on p "Retail" at bounding box center [78, 197] width 99 height 20
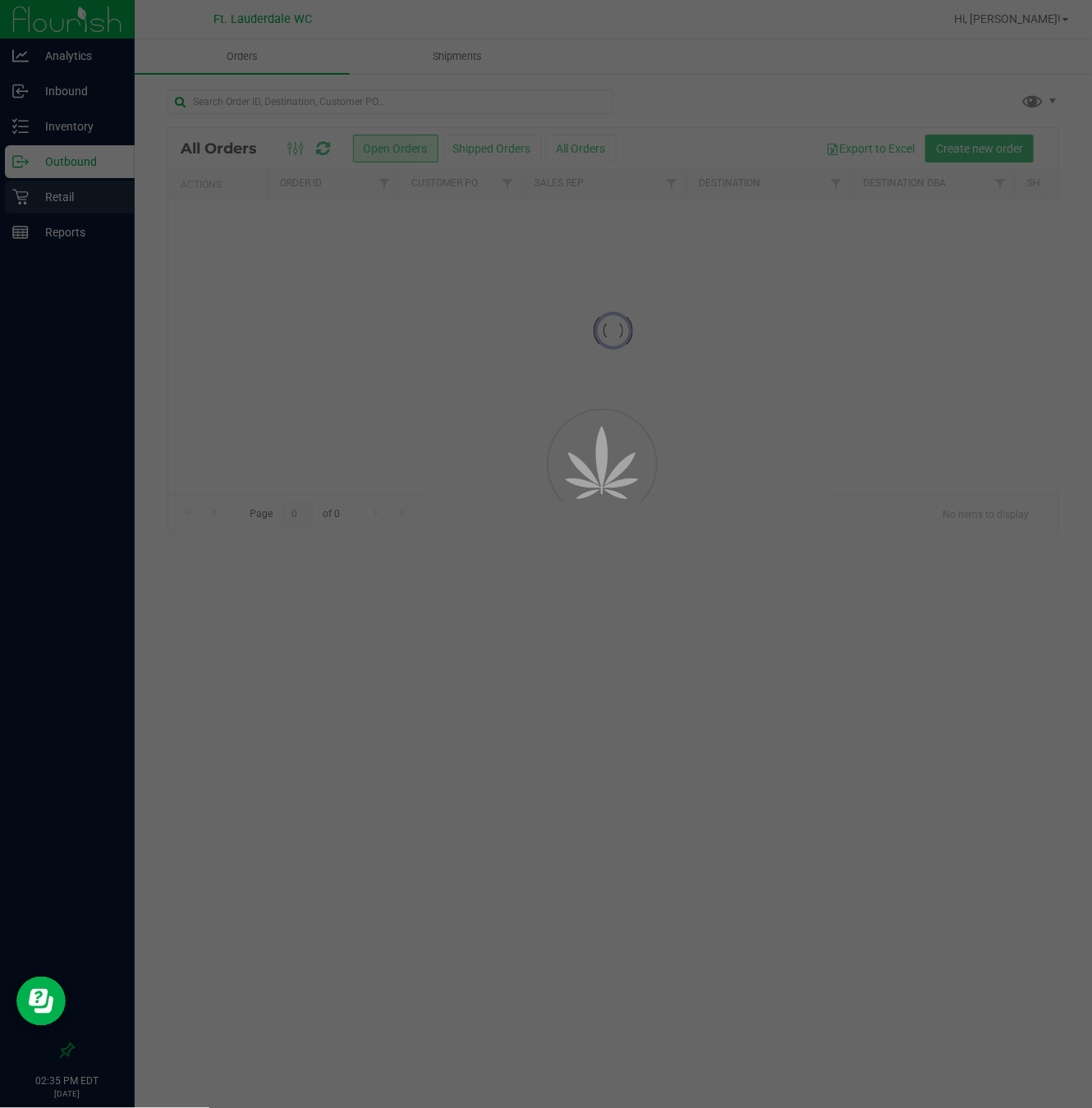
click at [69, 187] on div at bounding box center [546, 554] width 1092 height 1108
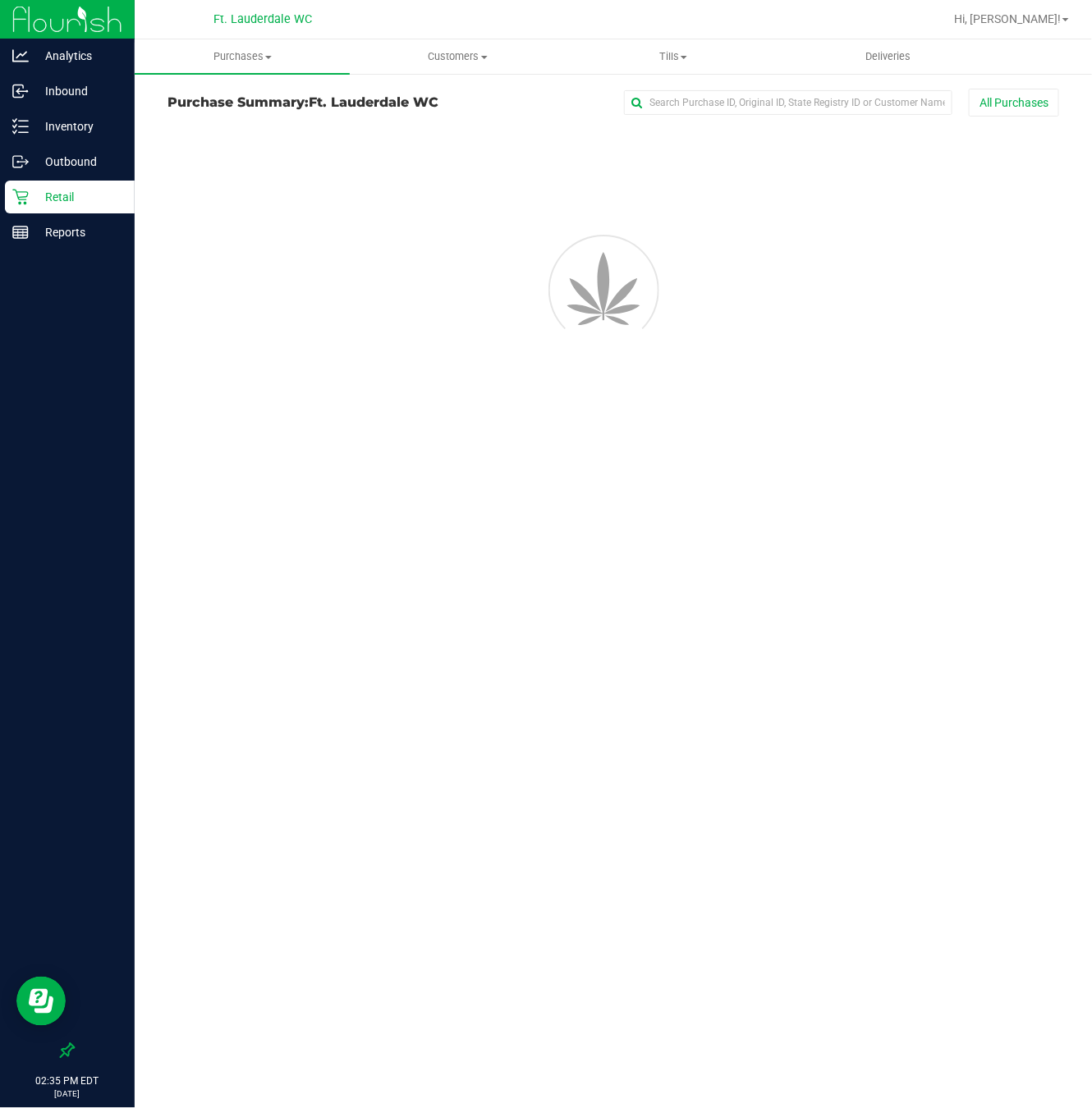
click at [69, 187] on p "Retail" at bounding box center [78, 197] width 99 height 20
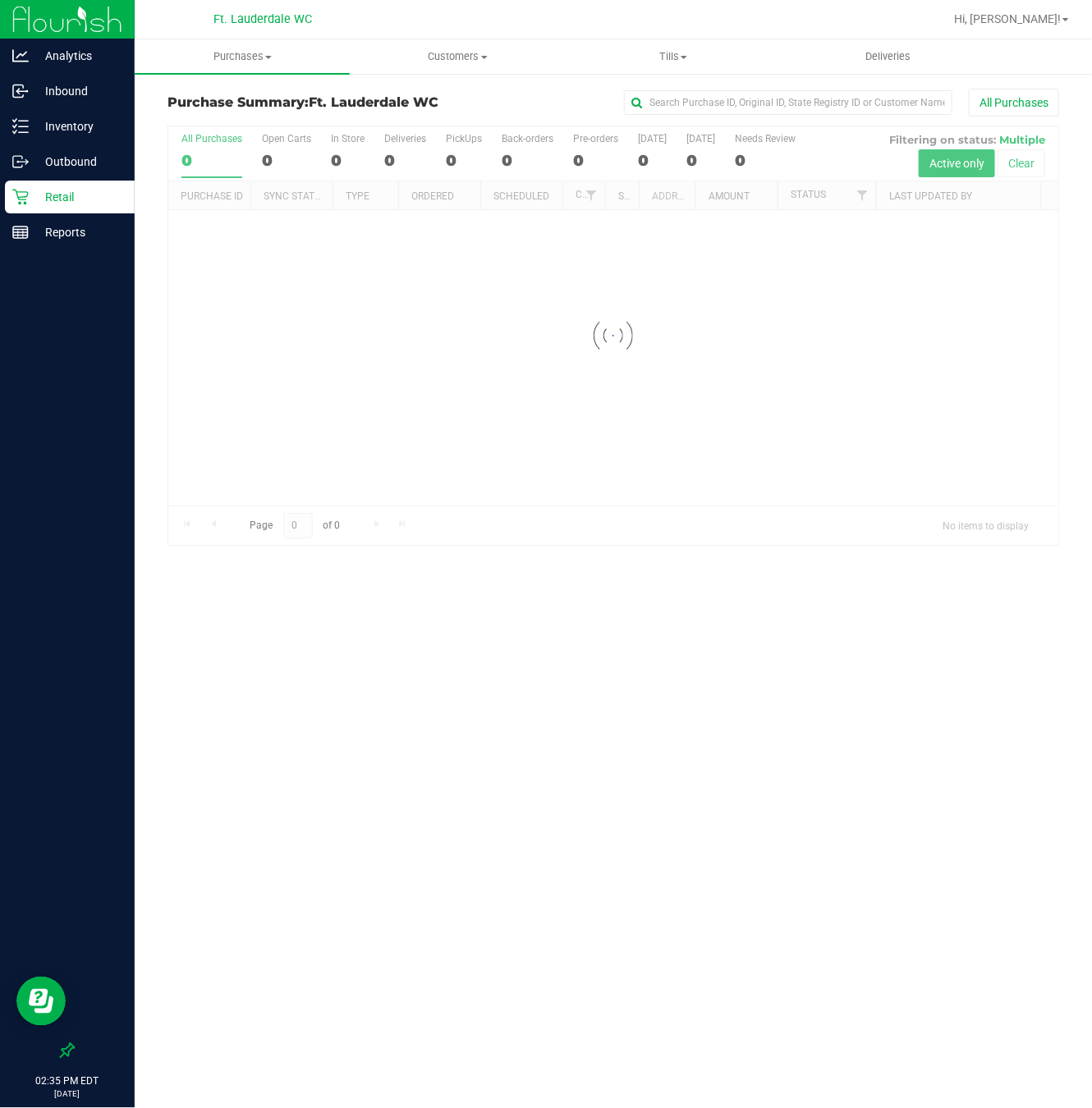
click at [69, 187] on p "Retail" at bounding box center [78, 197] width 99 height 20
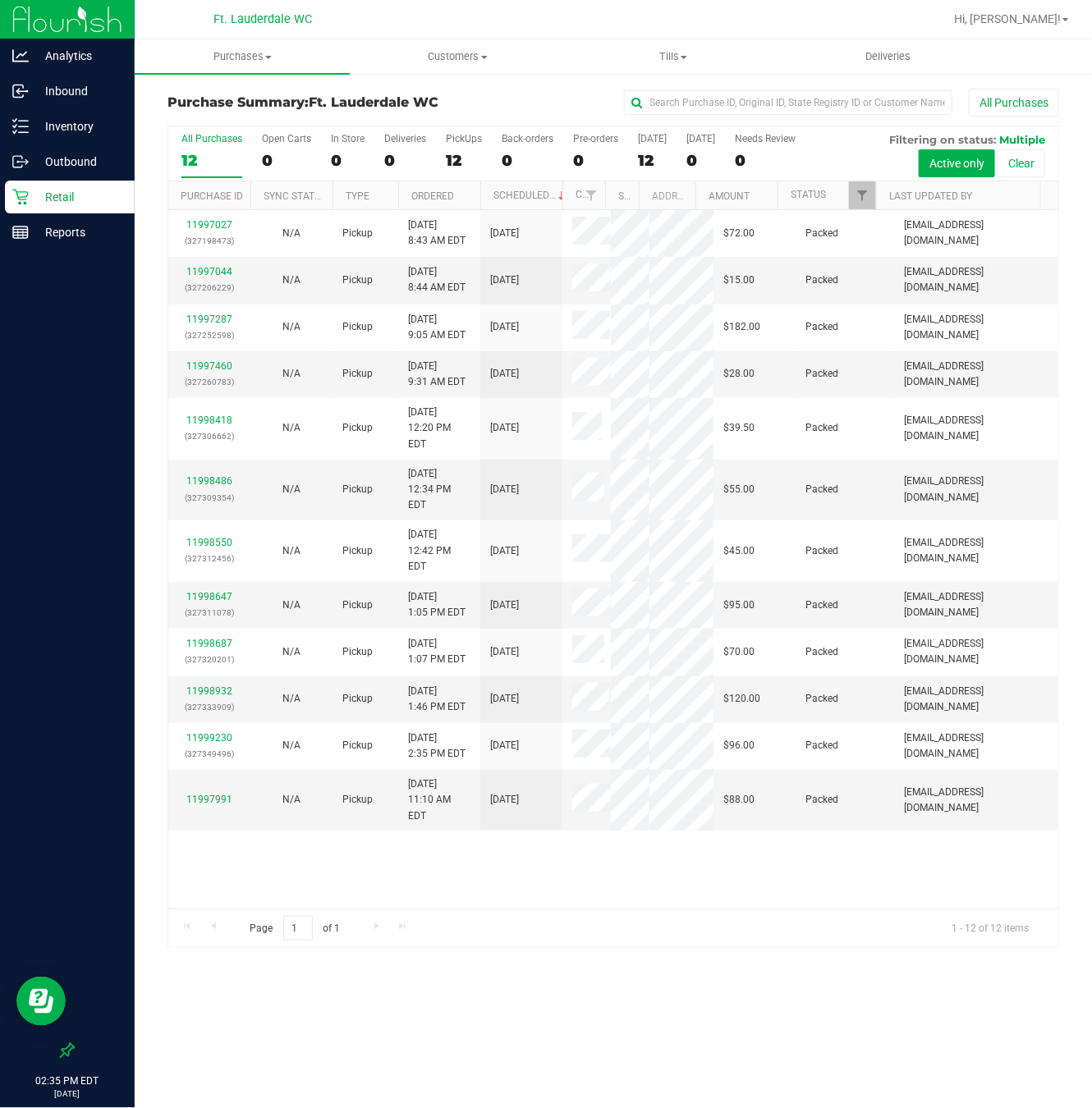
click at [55, 183] on div "Retail" at bounding box center [70, 196] width 130 height 33
click at [59, 202] on p "Retail" at bounding box center [78, 197] width 99 height 20
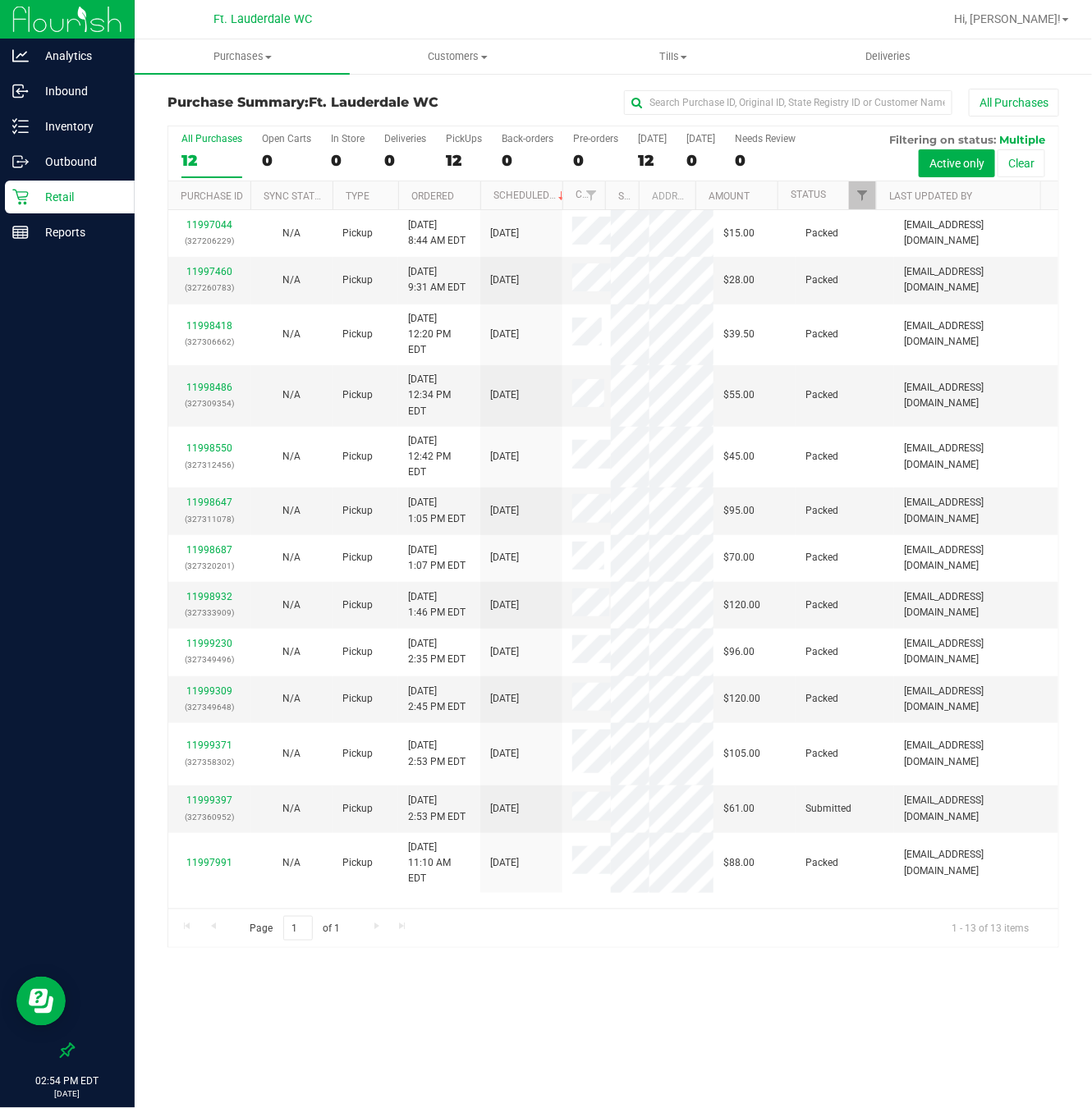
click at [764, 1040] on div "Purchases Summary of purchases Fulfillment All purchases Customers All customer…" at bounding box center [613, 574] width 957 height 1069
click at [715, 1066] on div "Purchases Summary of purchases Fulfillment All purchases Customers All customer…" at bounding box center [613, 574] width 957 height 1069
click at [217, 795] on link "11999397" at bounding box center [209, 801] width 46 height 12
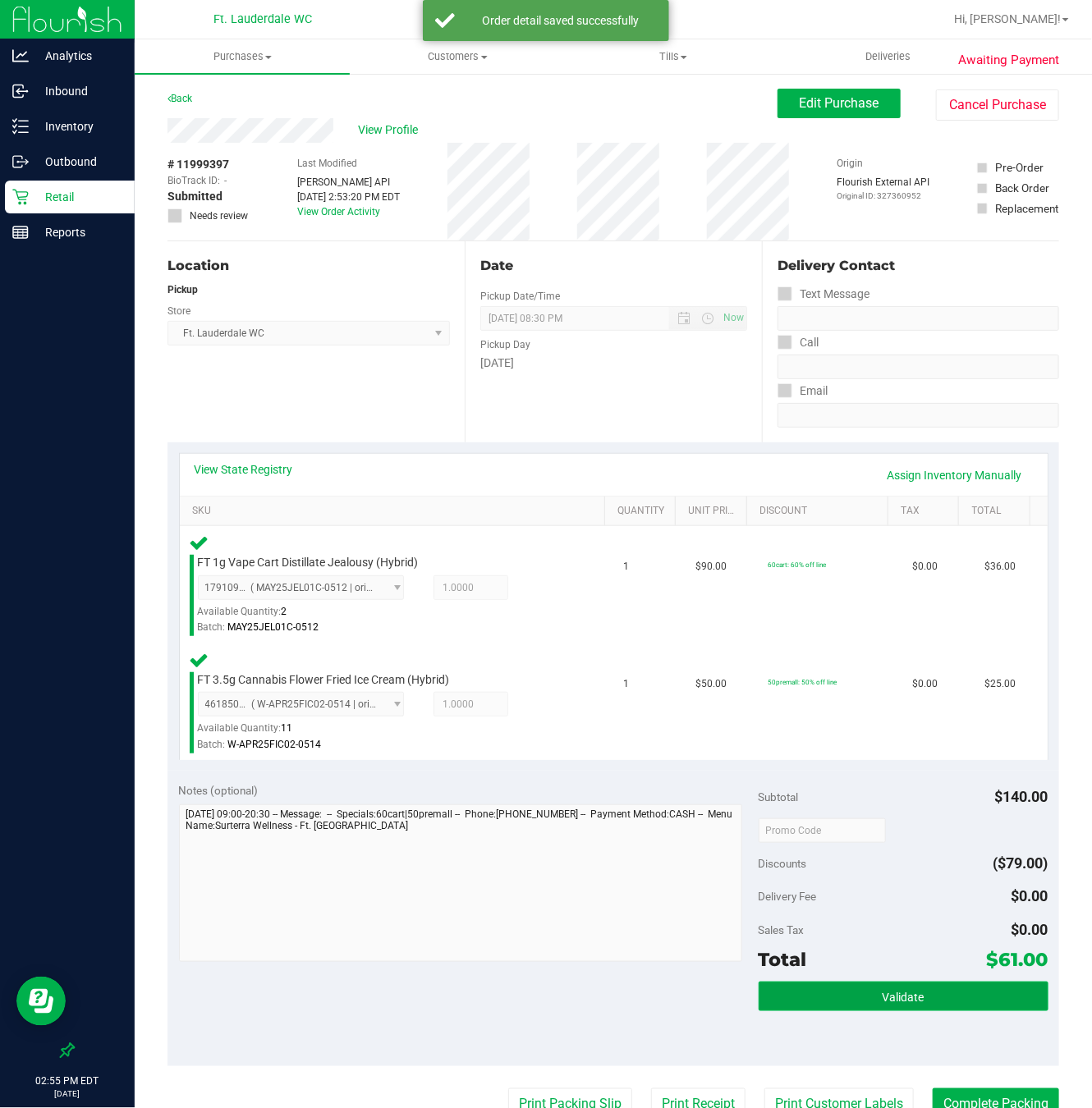
click at [865, 988] on button "Validate" at bounding box center [903, 996] width 290 height 30
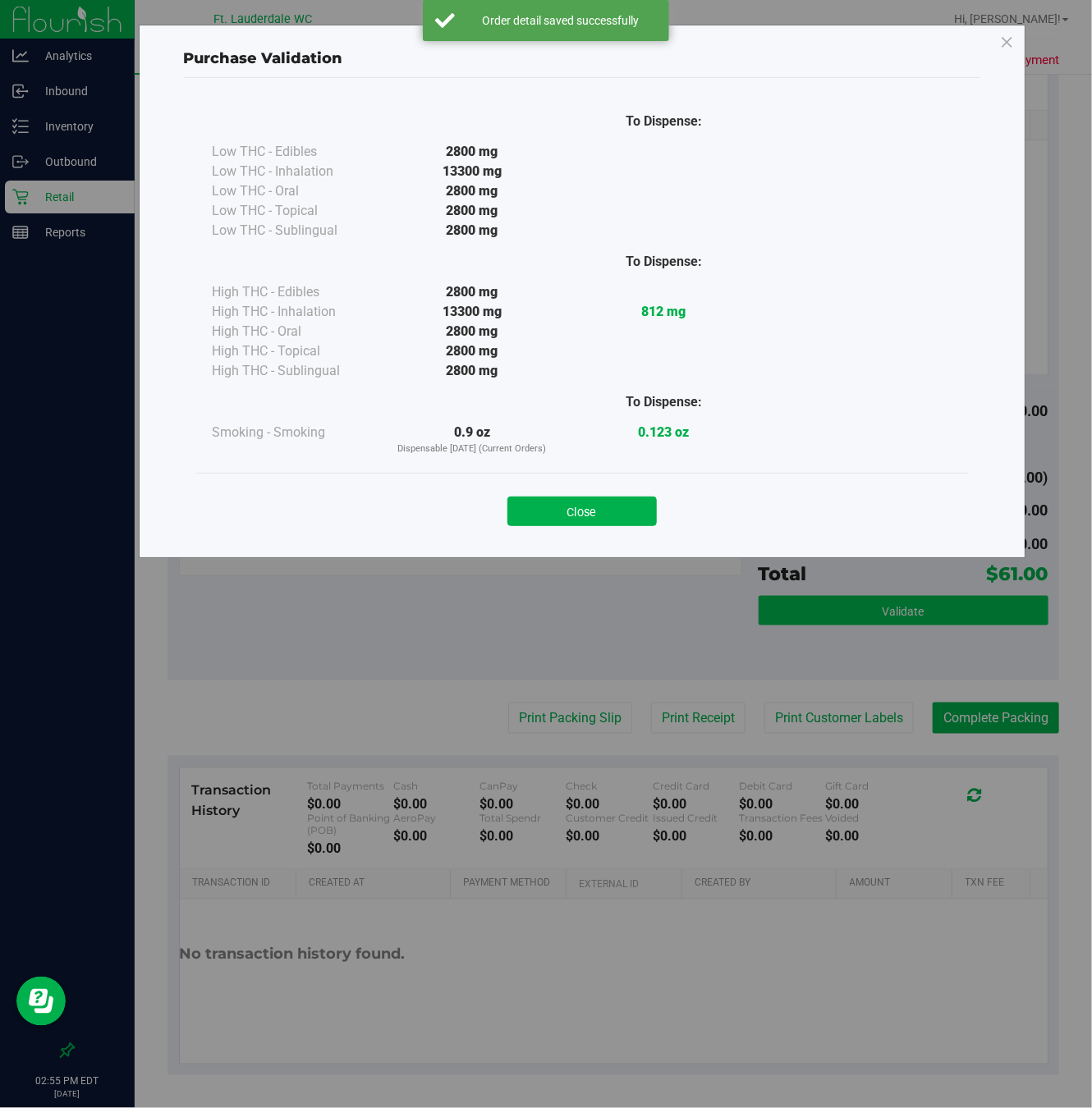
scroll to position [392, 0]
click at [594, 515] on button "Close" at bounding box center [582, 512] width 149 height 30
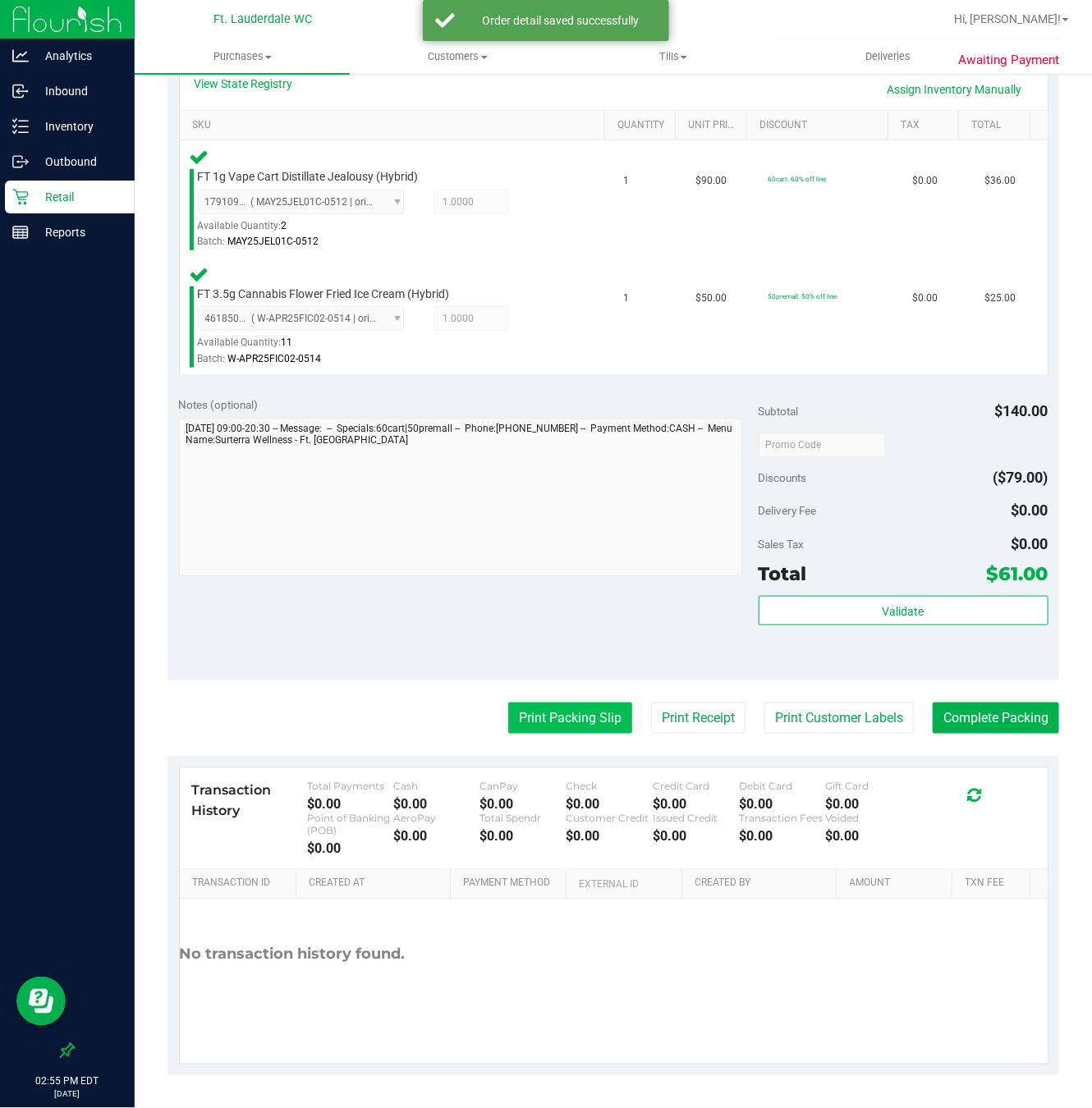
click at [547, 707] on button "Print Packing Slip" at bounding box center [570, 717] width 124 height 31
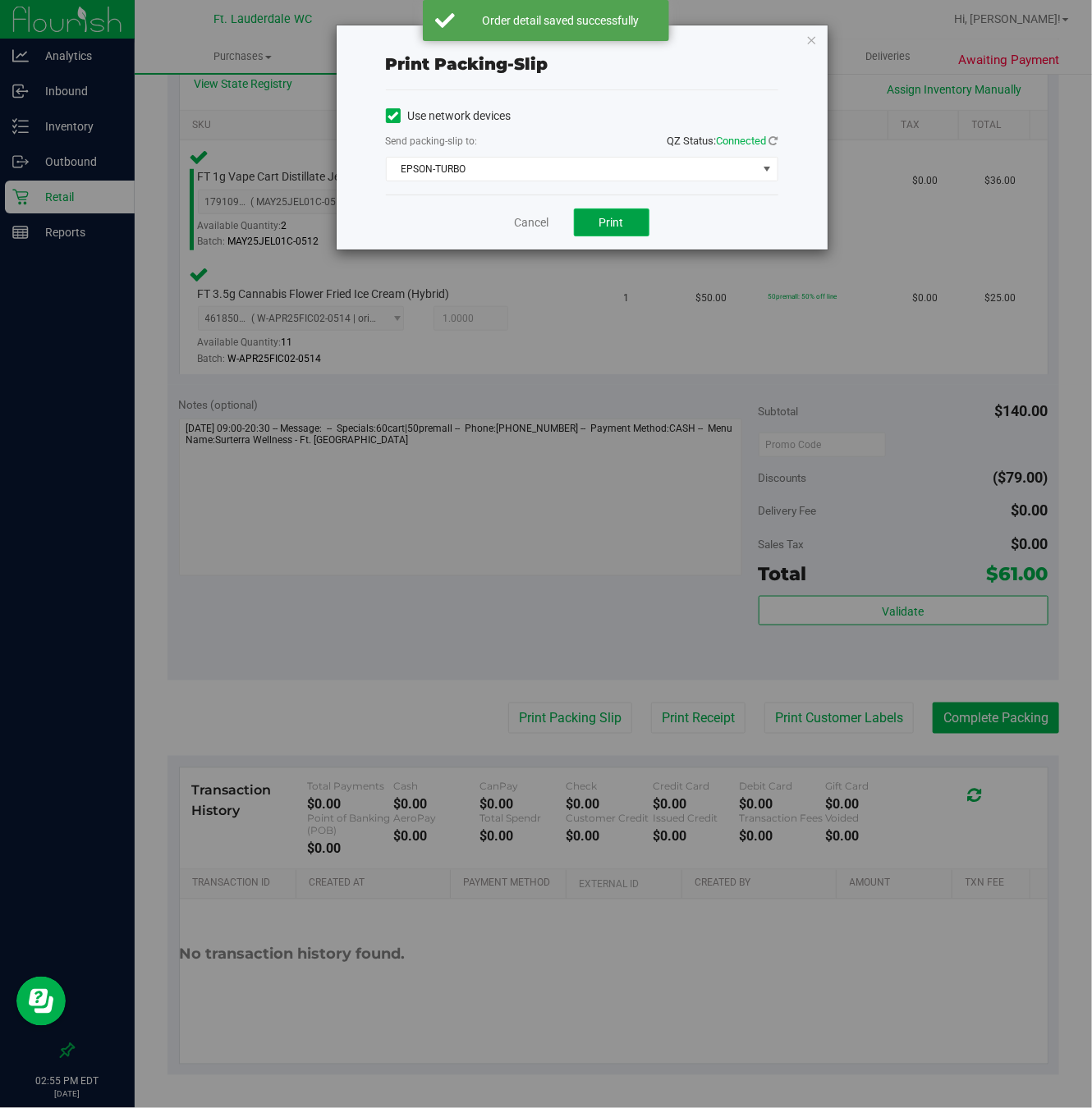
click at [602, 217] on span "Print" at bounding box center [612, 222] width 25 height 13
click at [811, 43] on icon "button" at bounding box center [812, 40] width 12 height 20
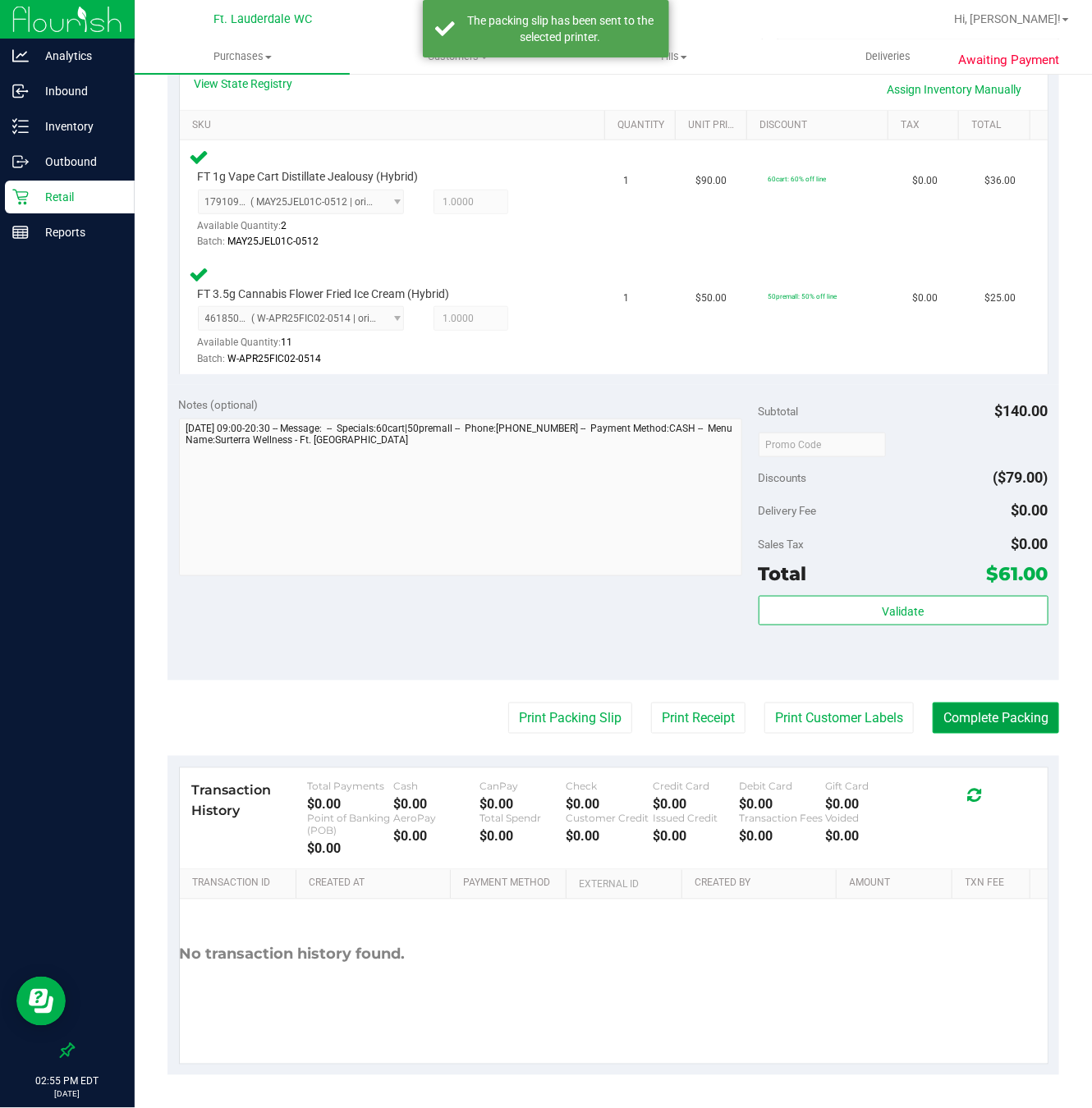
click at [961, 721] on button "Complete Packing" at bounding box center [995, 717] width 127 height 31
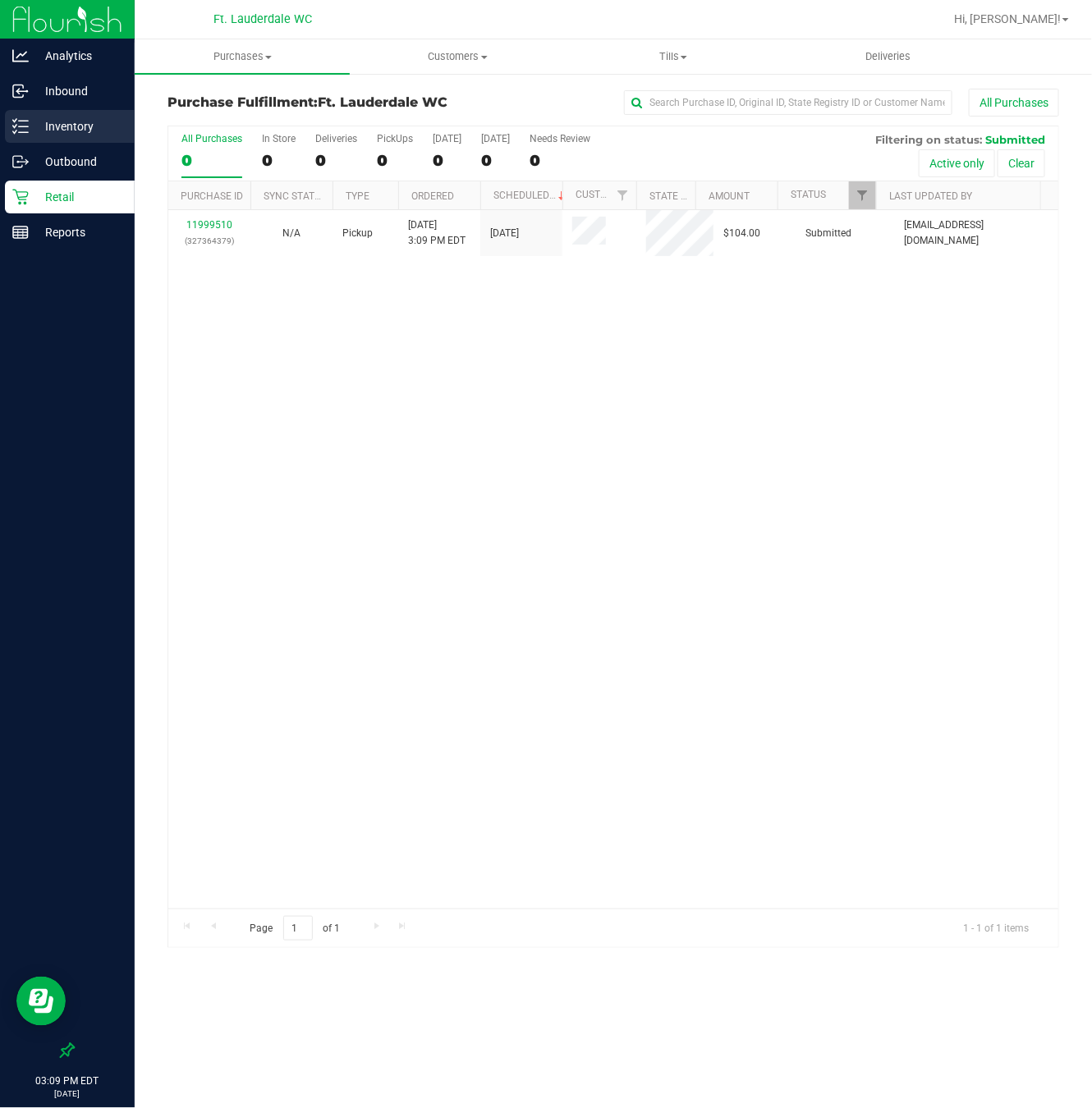
click at [115, 117] on p "Inventory" at bounding box center [78, 127] width 99 height 20
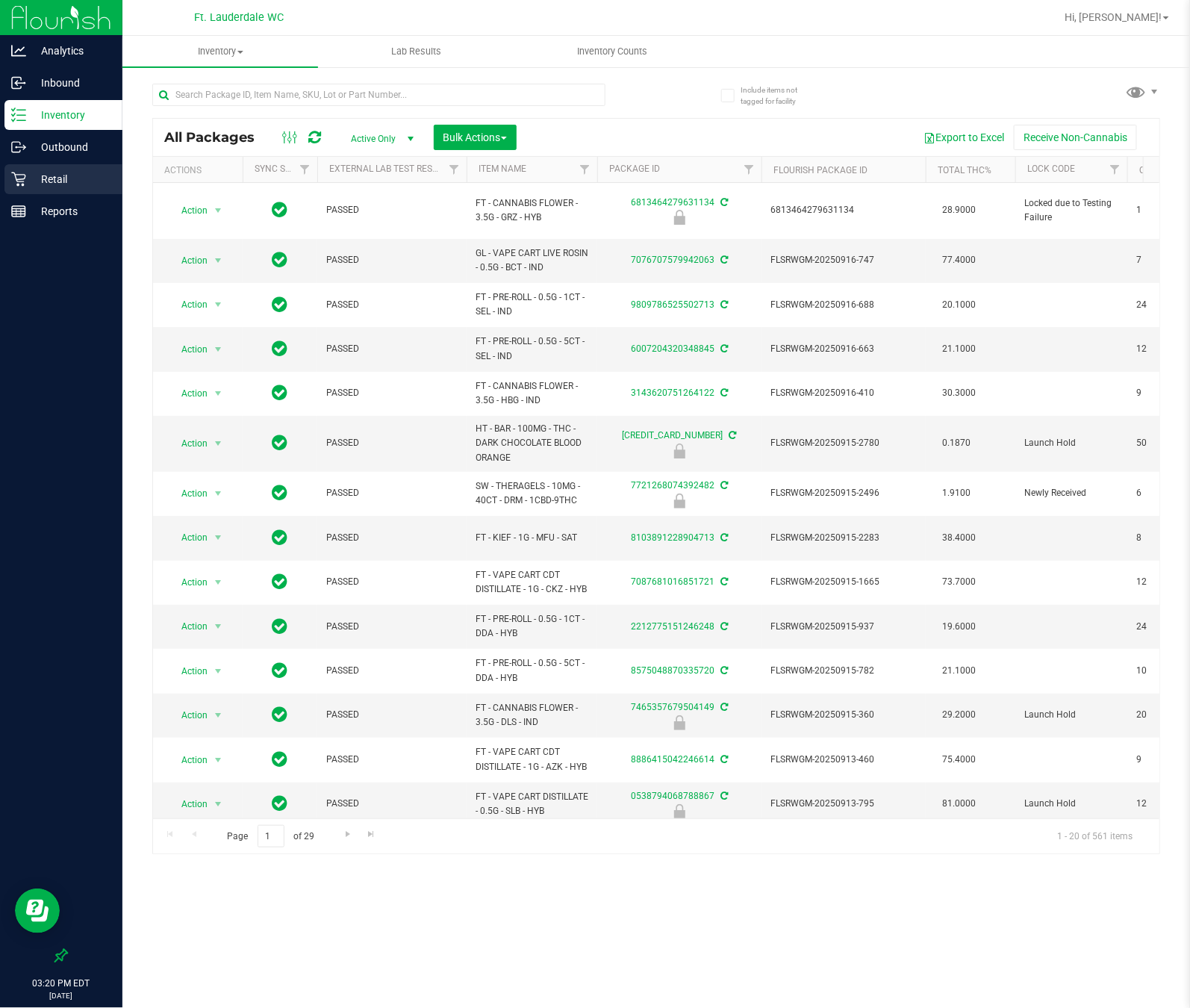
click at [65, 193] on div "Retail" at bounding box center [63, 179] width 118 height 30
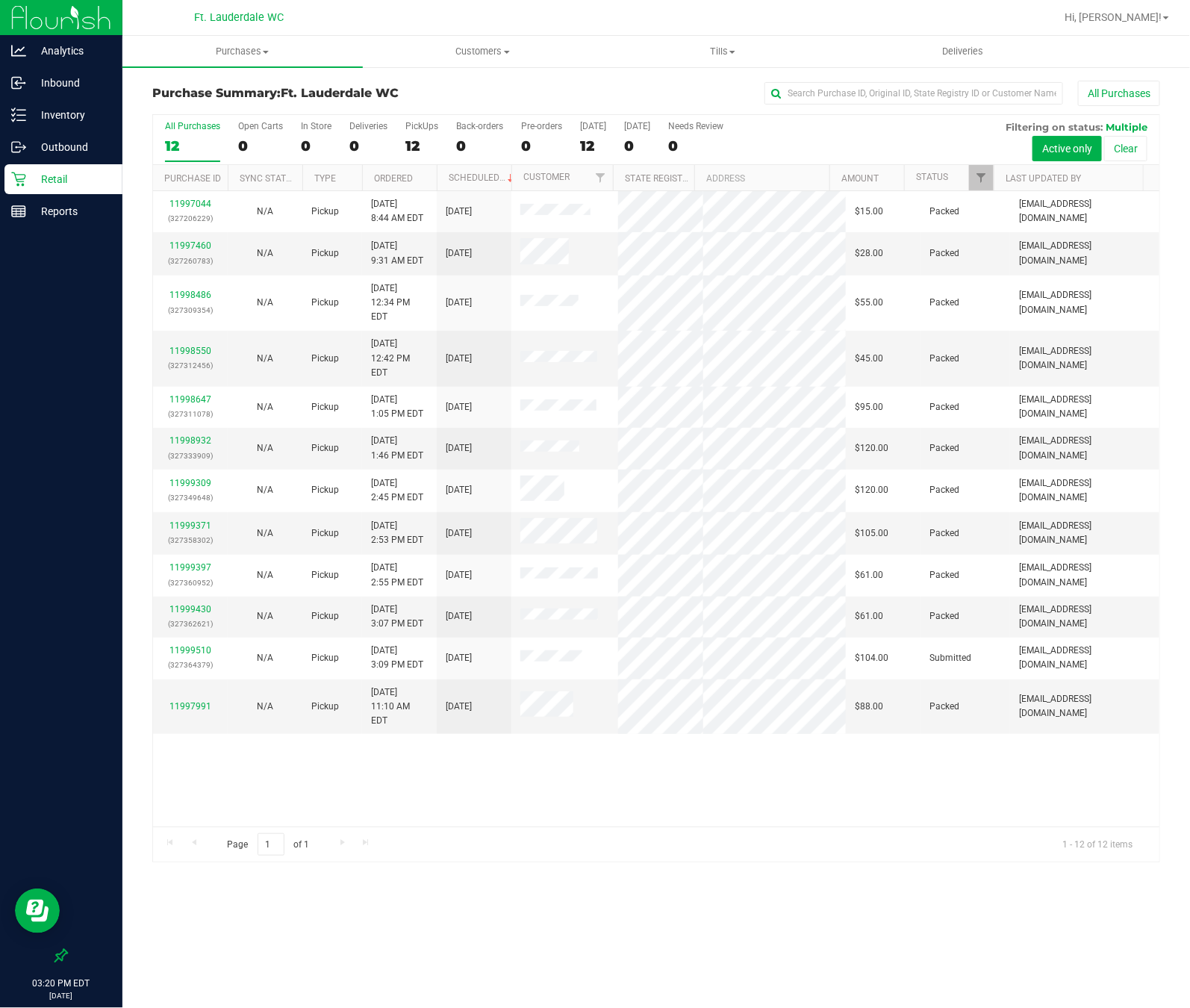
click at [500, 838] on div "Page 1 of 1 1 - 12 of 12 items" at bounding box center [656, 845] width 1007 height 36
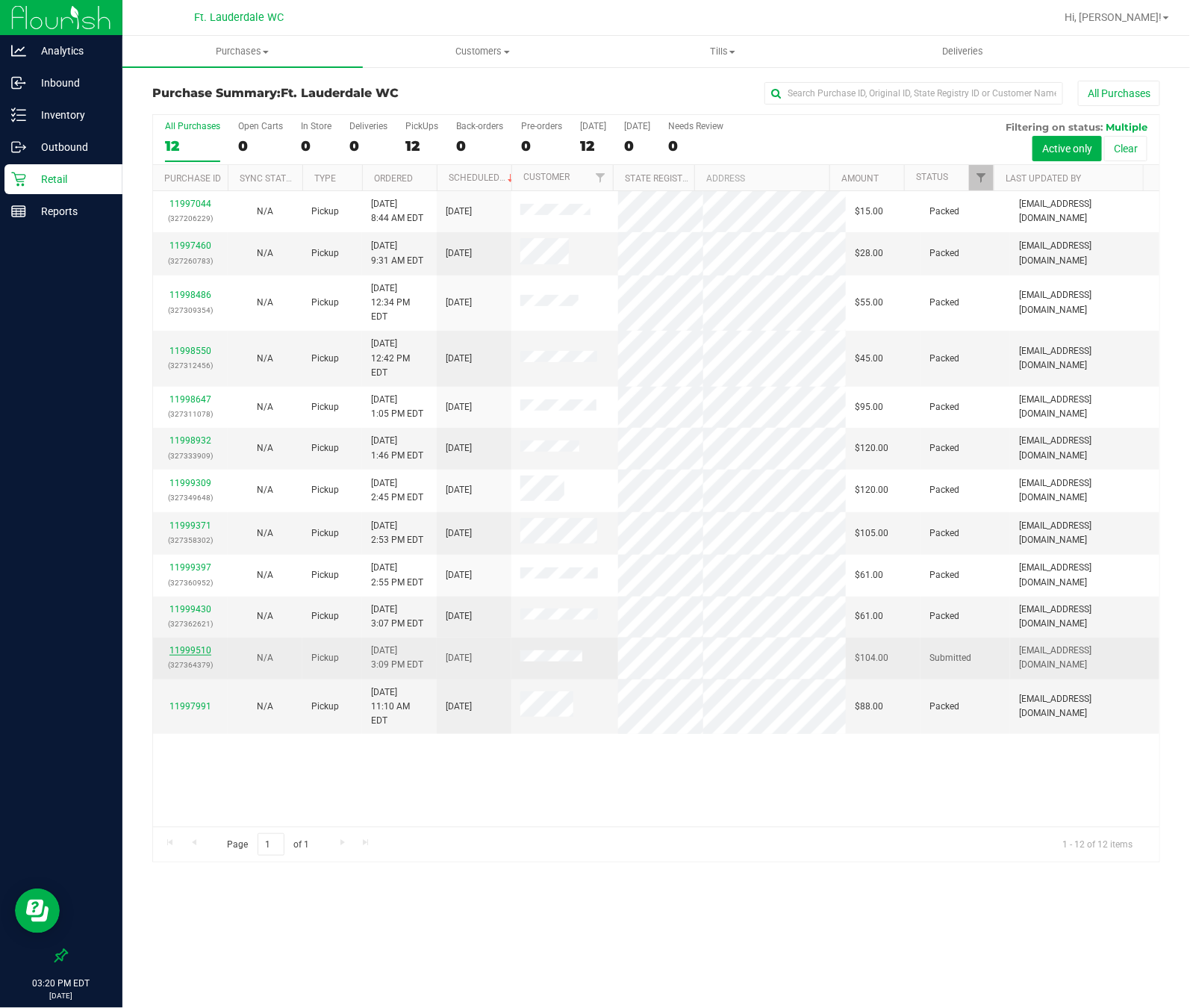
click at [195, 645] on link "11999510" at bounding box center [190, 651] width 42 height 11
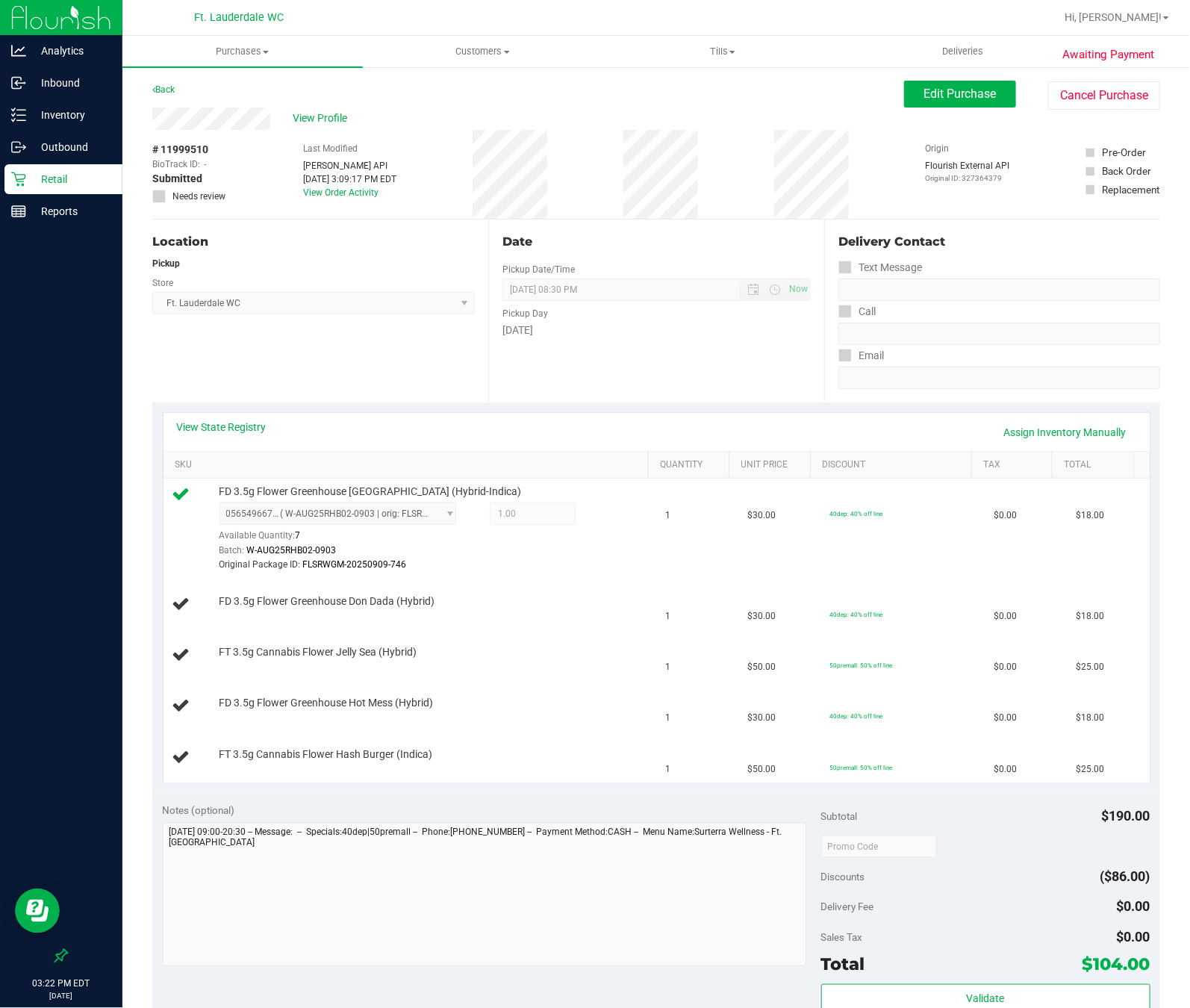
scroll to position [112, 0]
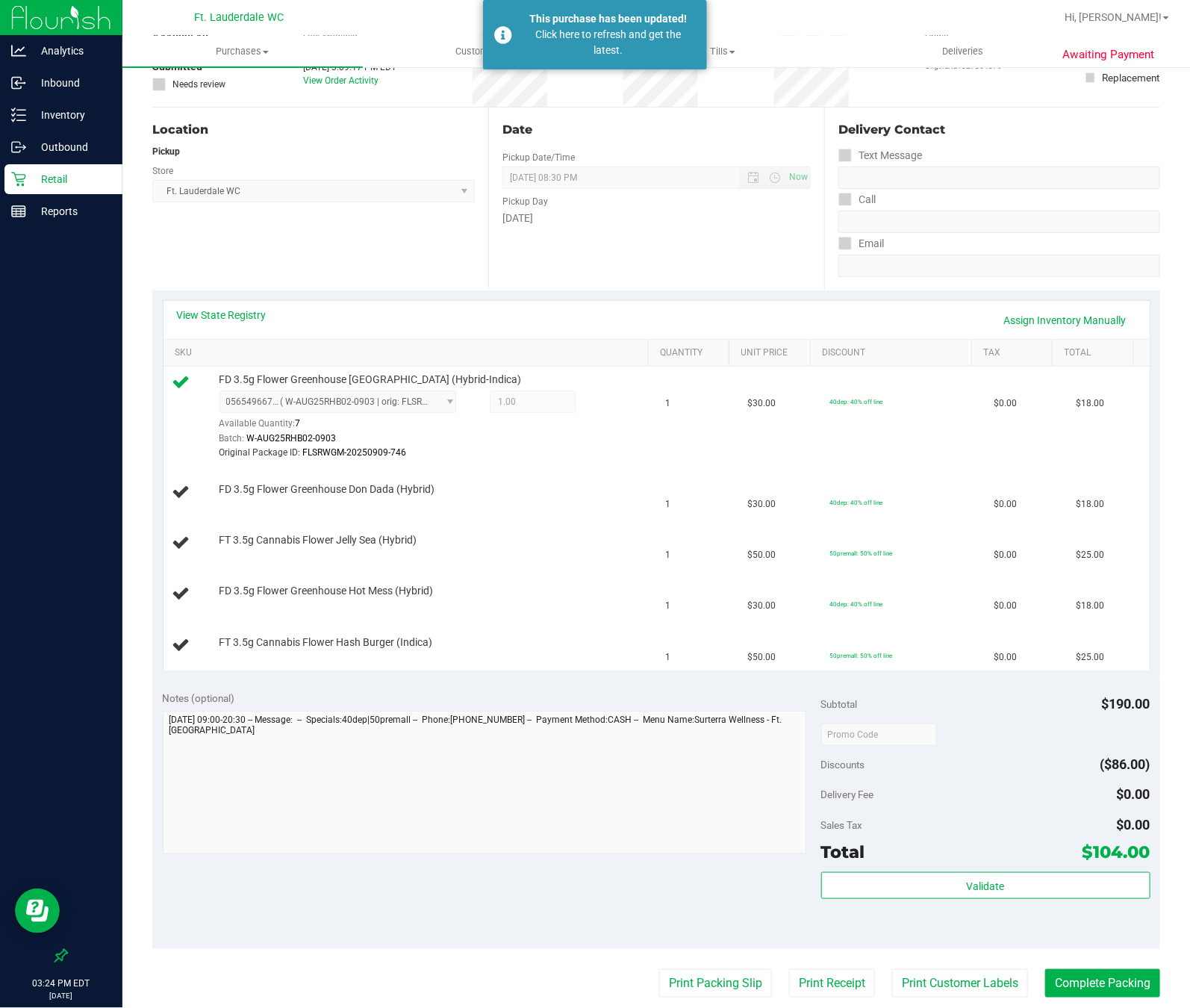
click at [92, 172] on p "Retail" at bounding box center [71, 179] width 90 height 18
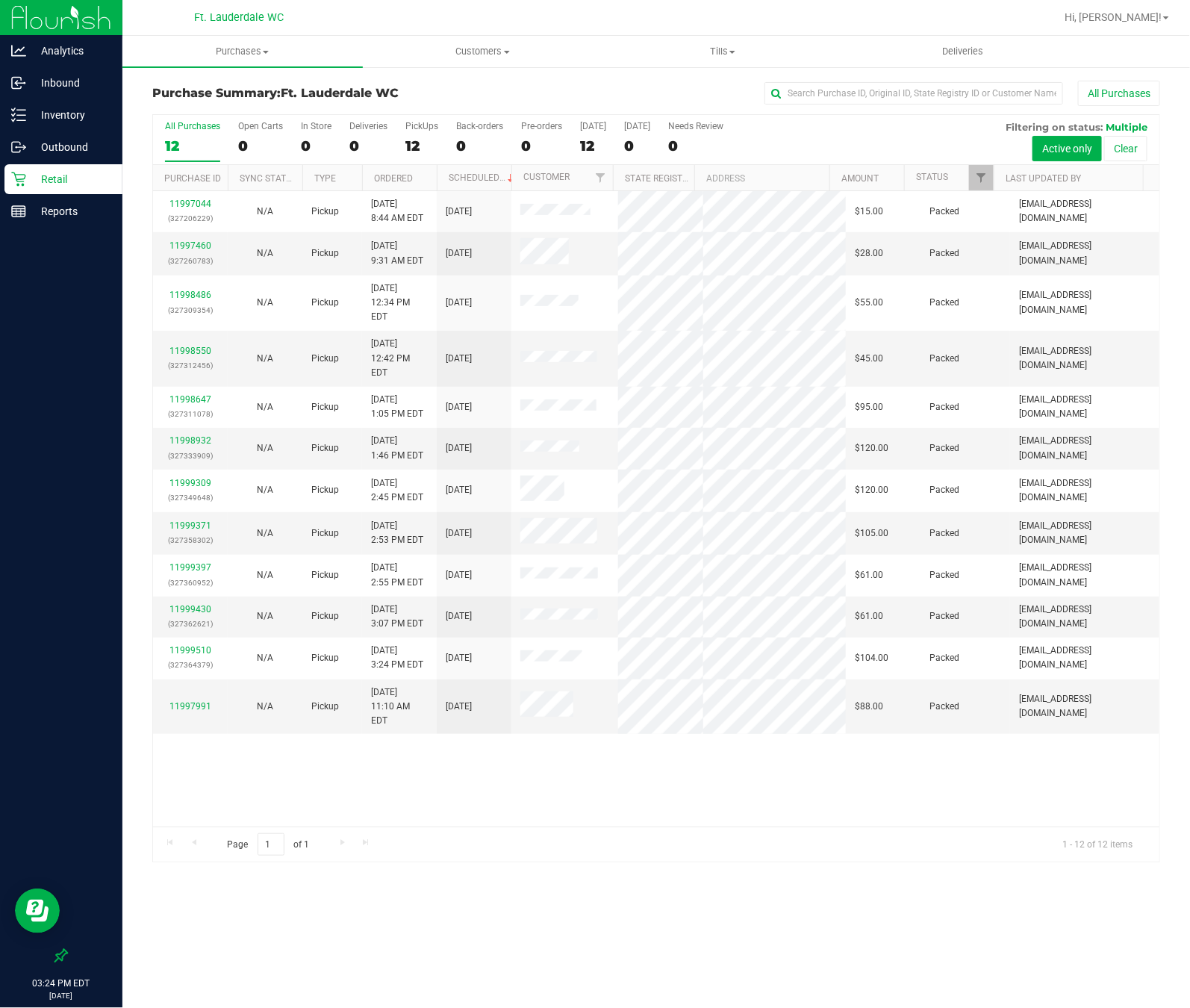
click at [453, 831] on div "Page 1 of 1 1 - 12 of 12 items" at bounding box center [656, 845] width 1007 height 36
click at [428, 809] on div "11997044 (327206229) N/A Pickup [DATE] 8:44 AM EDT 9/24/2025 $15.00 Packed [EMA…" at bounding box center [656, 509] width 1007 height 635
click at [432, 782] on div "11997044 (327206229) N/A Pickup [DATE] 8:44 AM EDT 9/24/2025 $15.00 Packed [EMA…" at bounding box center [656, 509] width 1007 height 635
click at [412, 784] on div "11997044 (327206229) N/A Pickup [DATE] 8:44 AM EDT 9/24/2025 $15.00 Packed [EMA…" at bounding box center [656, 509] width 1007 height 635
click at [478, 829] on div "Page 1 of 1 1 - 12 of 12 items" at bounding box center [656, 845] width 1007 height 36
